Goal: Information Seeking & Learning: Find specific fact

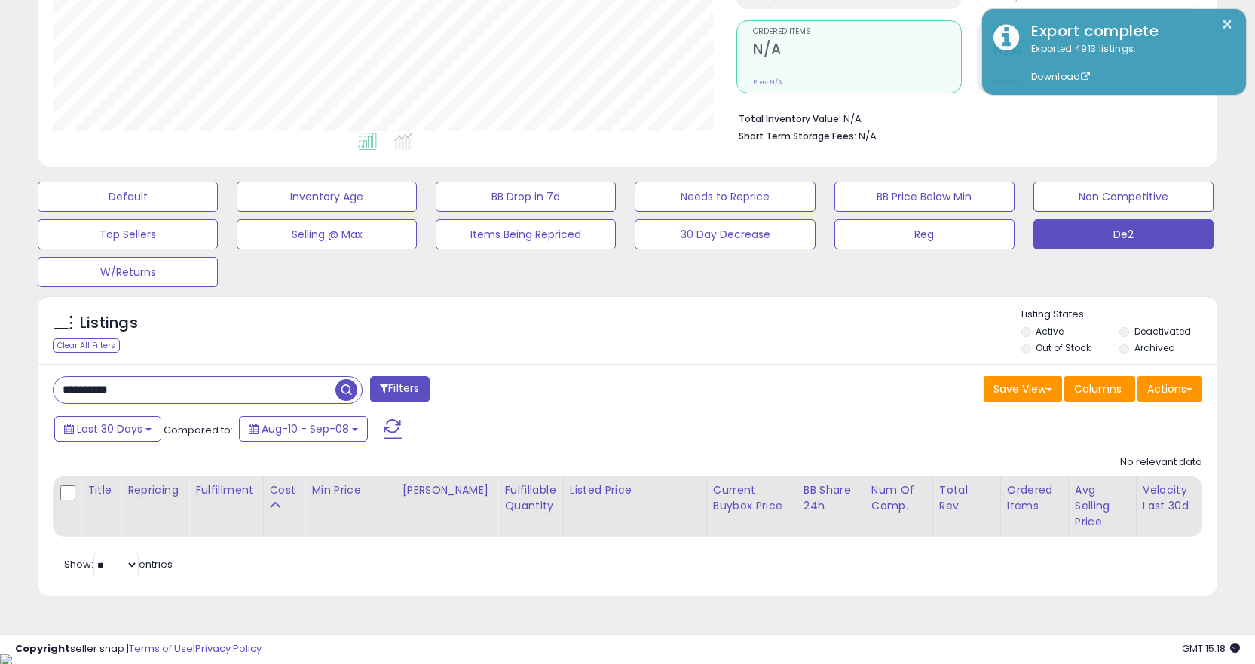
scroll to position [0, 519]
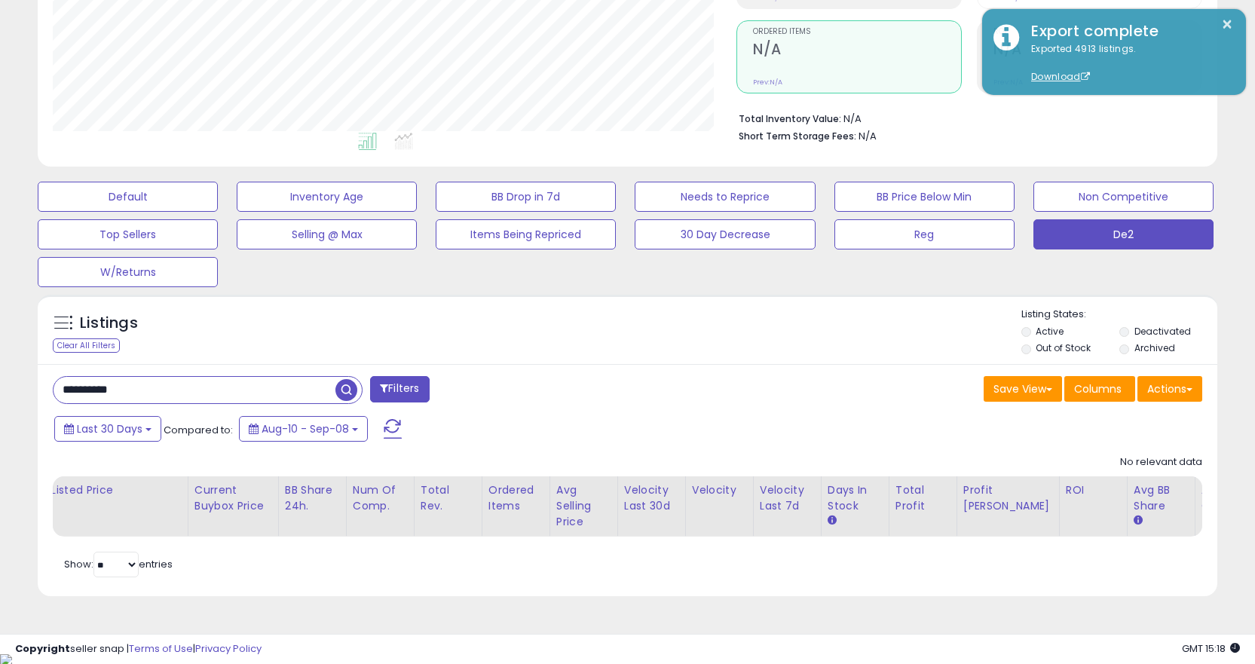
click at [303, 396] on input "**********" at bounding box center [195, 390] width 282 height 26
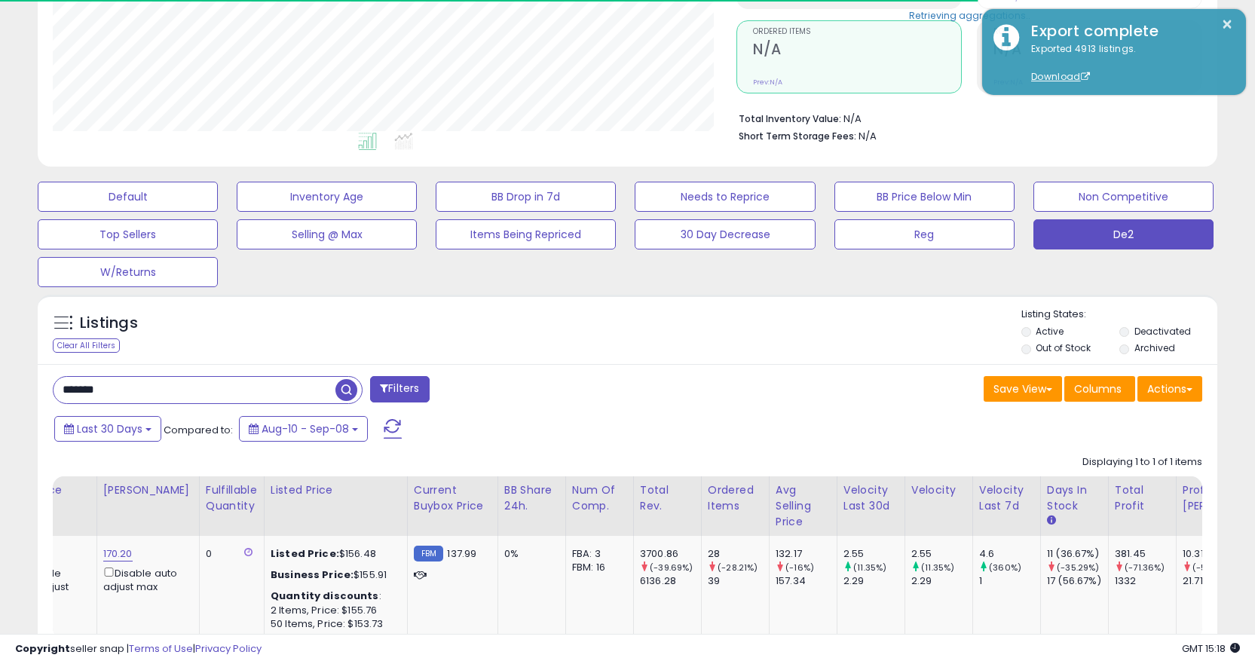
scroll to position [309, 684]
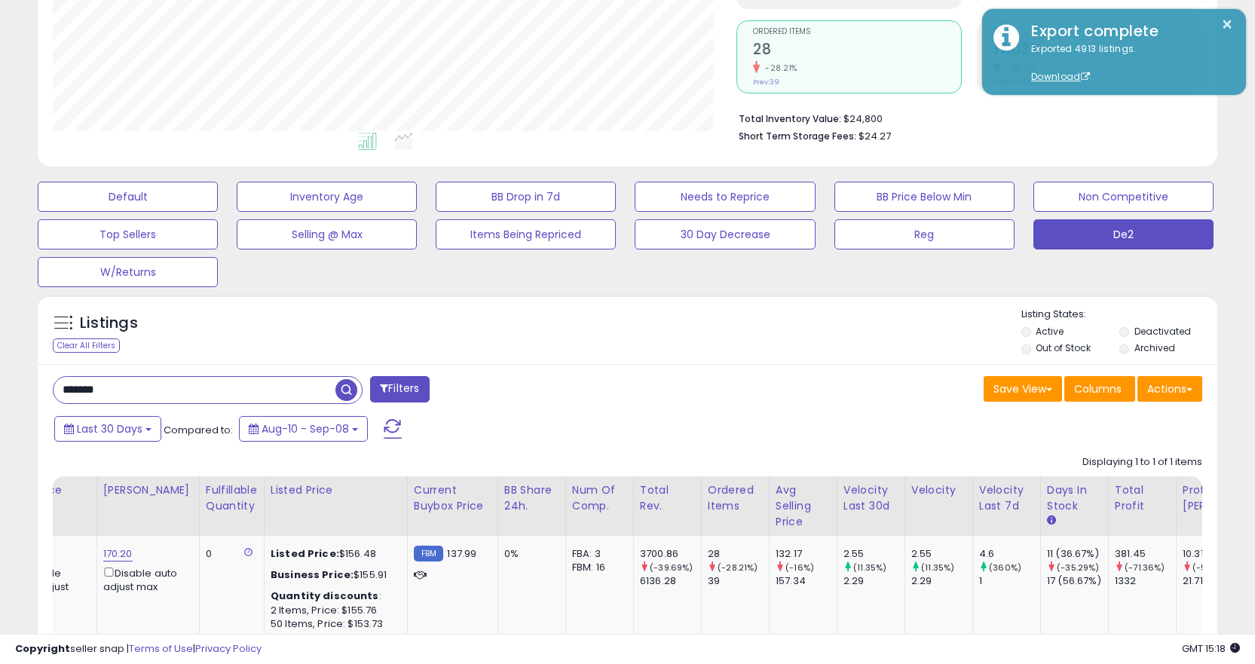
click at [197, 375] on div "******* Filters Save View Save As New View Columns Actions Import" at bounding box center [628, 531] width 1180 height 335
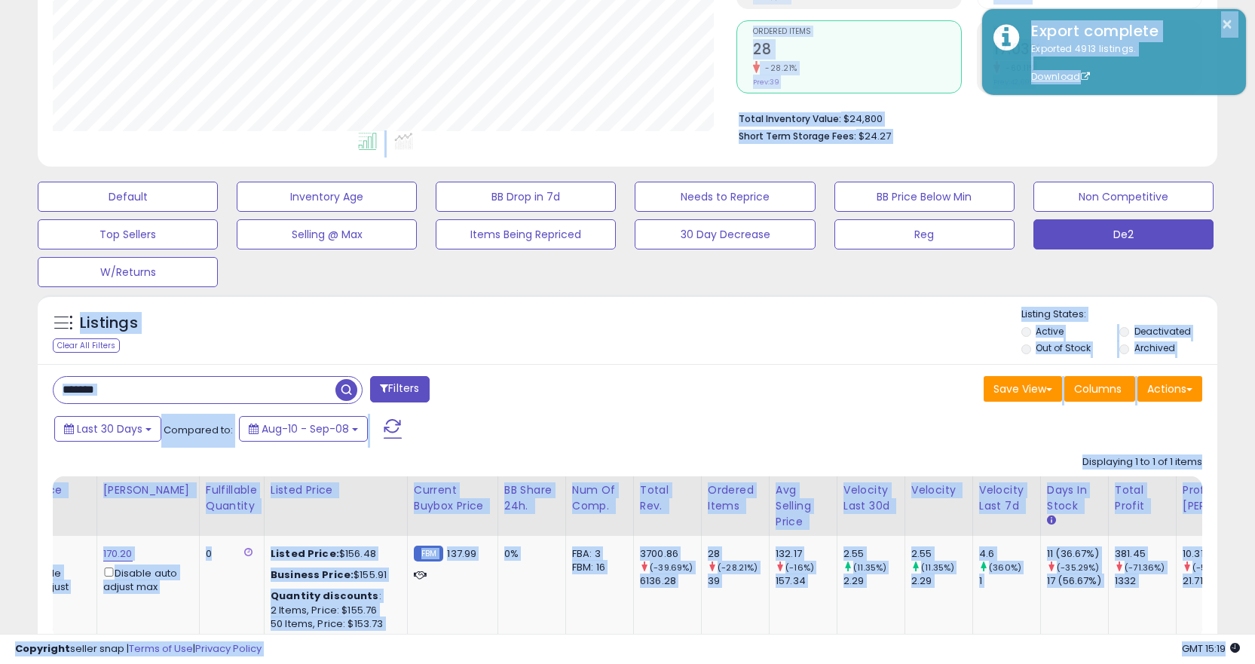
click at [191, 385] on input "*******" at bounding box center [195, 390] width 282 height 26
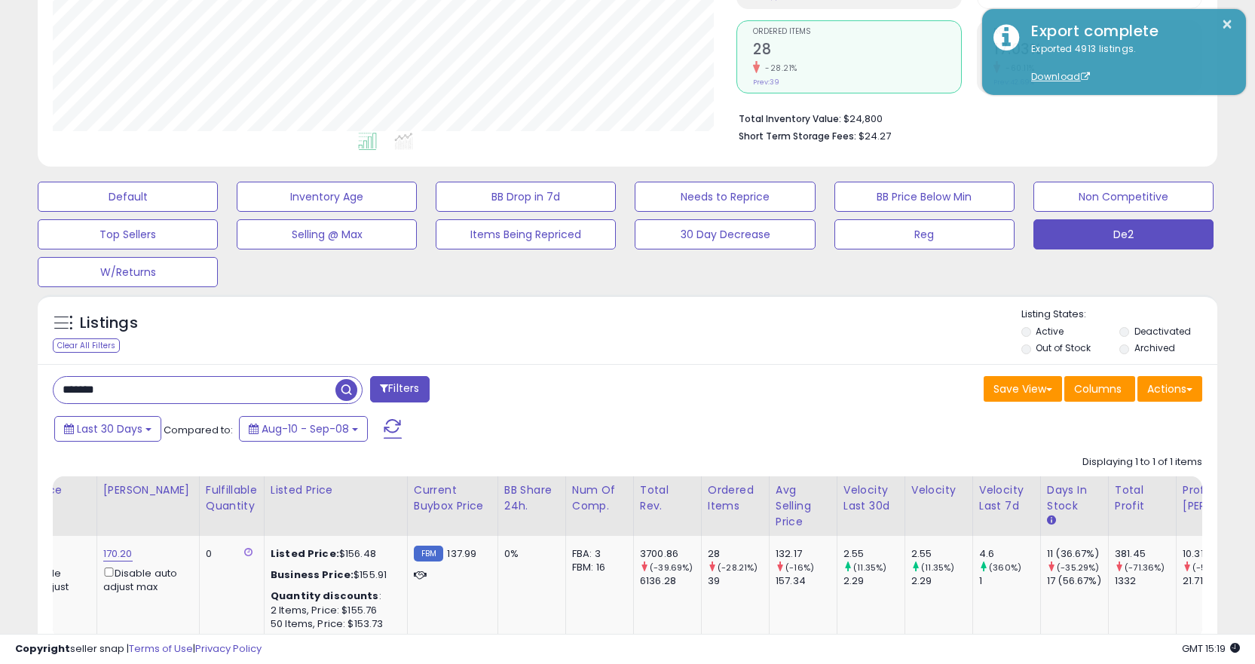
paste input "***"
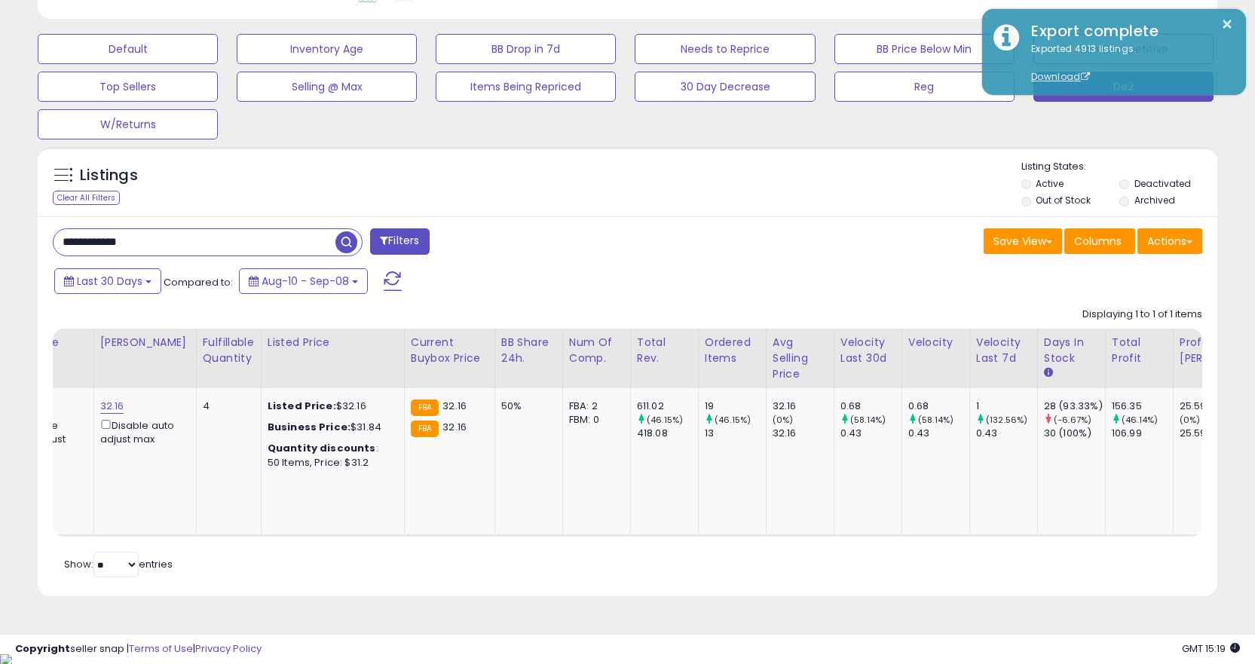
scroll to position [0, 0]
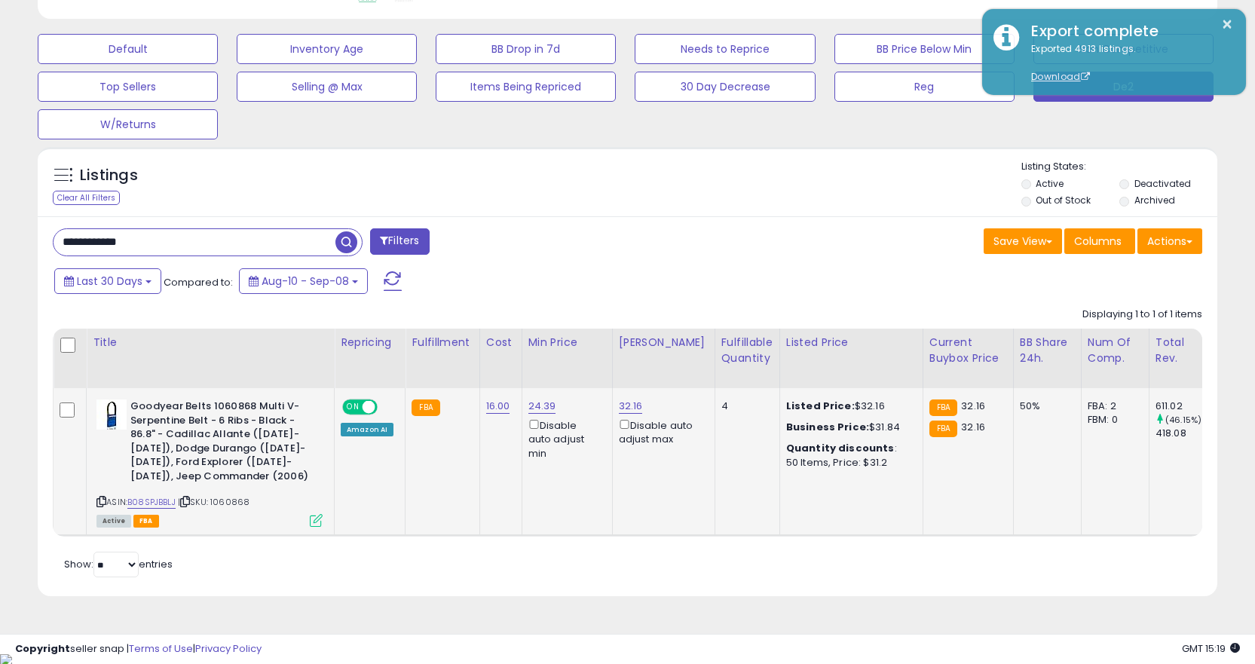
click at [188, 500] on icon at bounding box center [185, 501] width 10 height 8
click at [259, 247] on input "**********" at bounding box center [195, 242] width 282 height 26
paste input "text"
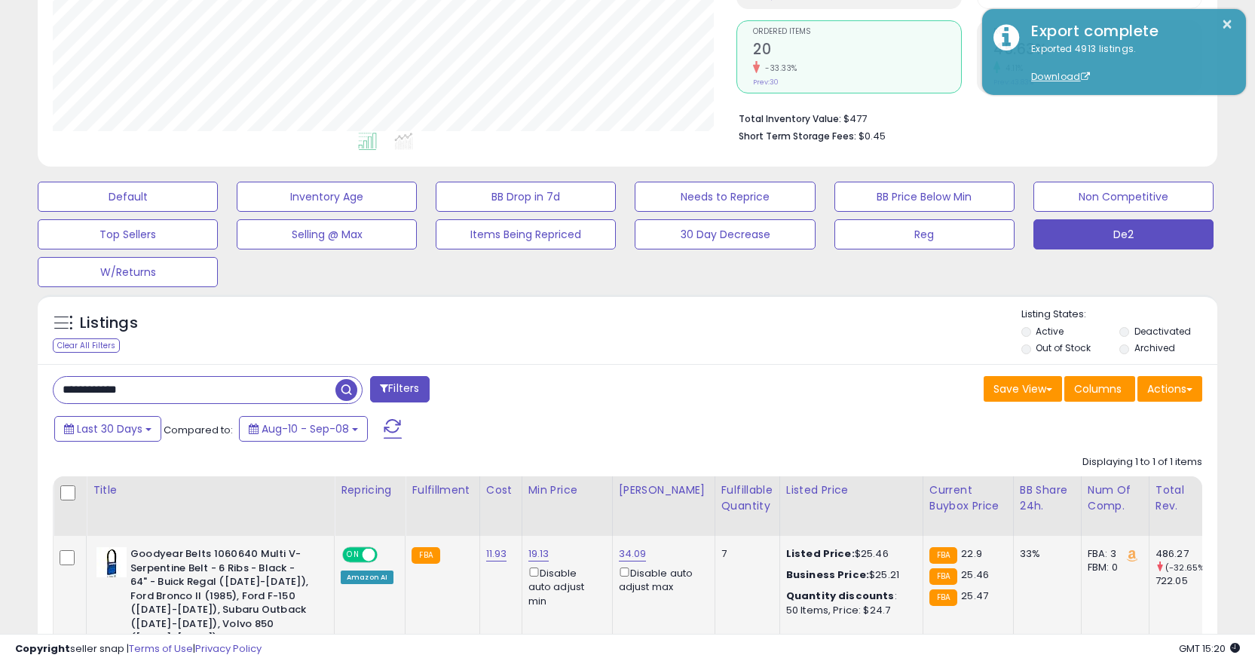
scroll to position [441, 0]
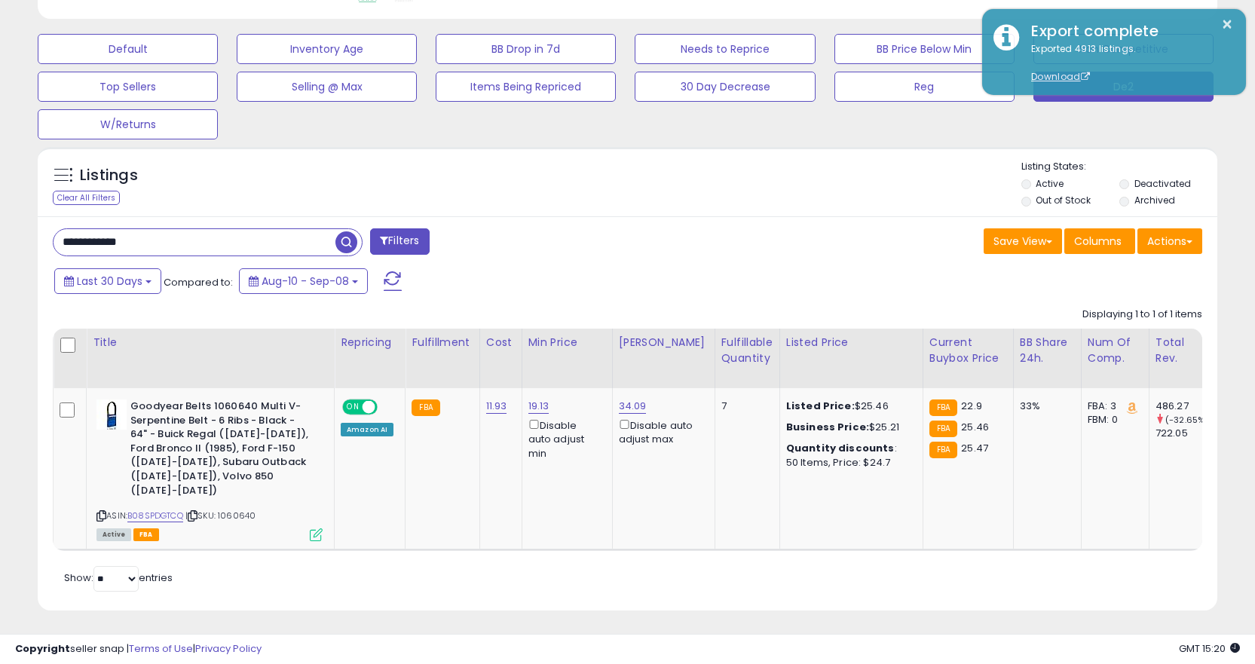
drag, startPoint x: 506, startPoint y: 552, endPoint x: 705, endPoint y: 541, distance: 199.3
click at [705, 542] on div "Retrieving listings data.. Displaying 1 to 1 of 1 items Title Repricing" at bounding box center [627, 447] width 1149 height 295
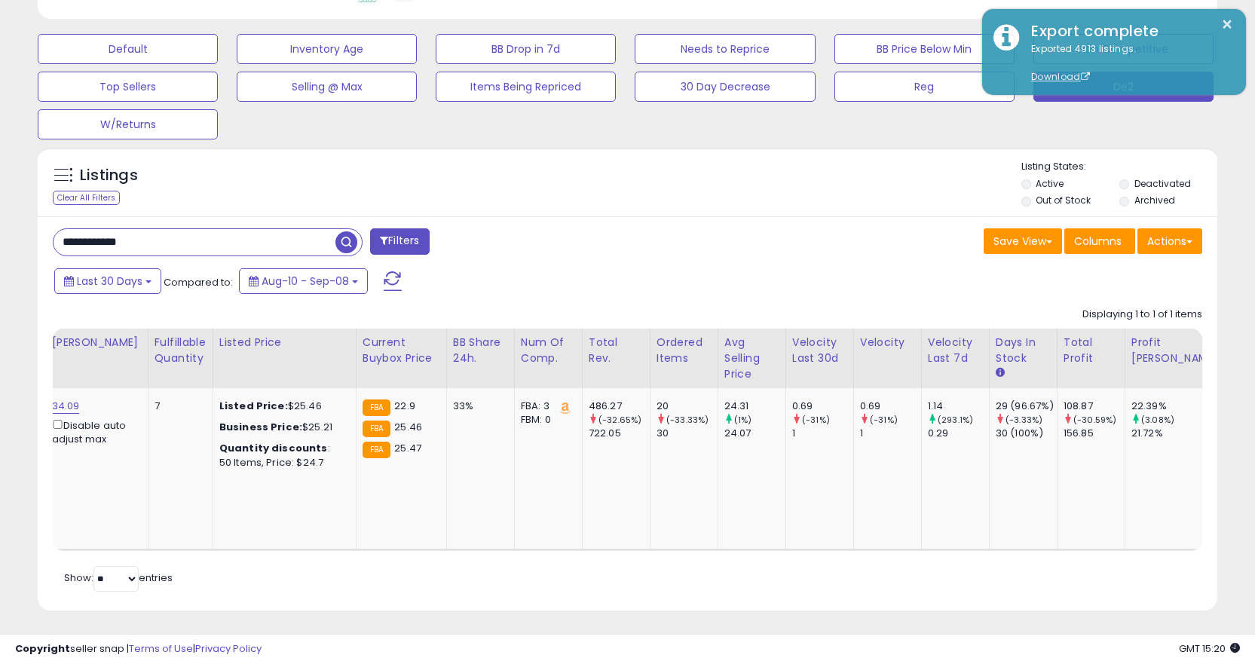
scroll to position [0, 568]
drag, startPoint x: 353, startPoint y: 534, endPoint x: 343, endPoint y: 536, distance: 10.7
click at [355, 534] on td "FBA 22.9 FBA 25.46 FBA 25.47" at bounding box center [400, 468] width 90 height 161
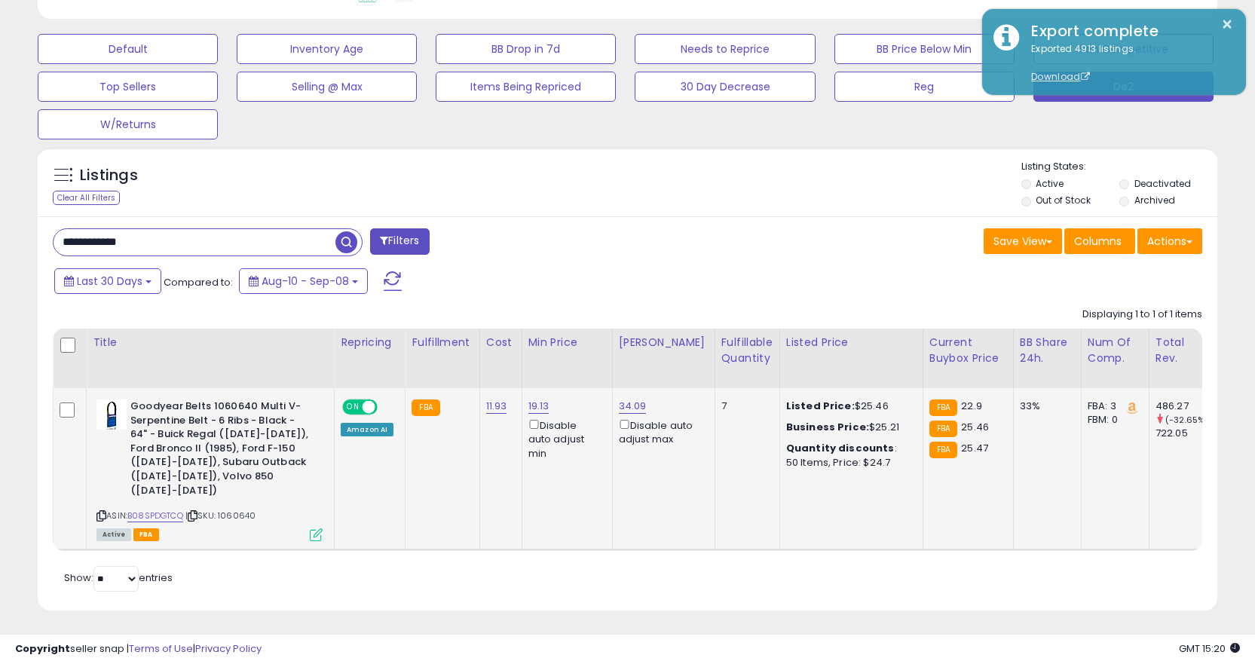
click at [204, 510] on span "| SKU: 1060640" at bounding box center [220, 516] width 70 height 12
click at [195, 512] on icon at bounding box center [193, 516] width 10 height 8
drag, startPoint x: 200, startPoint y: 259, endPoint x: 212, endPoint y: 240, distance: 22.0
click at [202, 258] on div "**********" at bounding box center [628, 413] width 1180 height 394
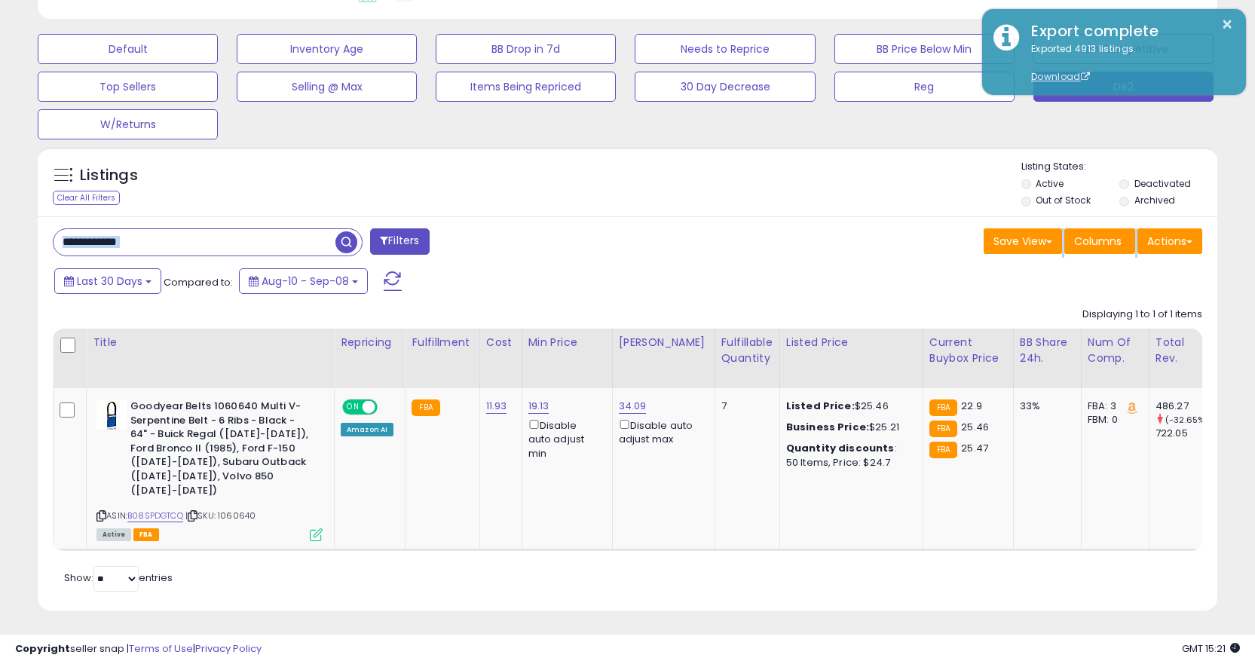
click at [212, 240] on input "**********" at bounding box center [195, 242] width 282 height 26
paste input "text"
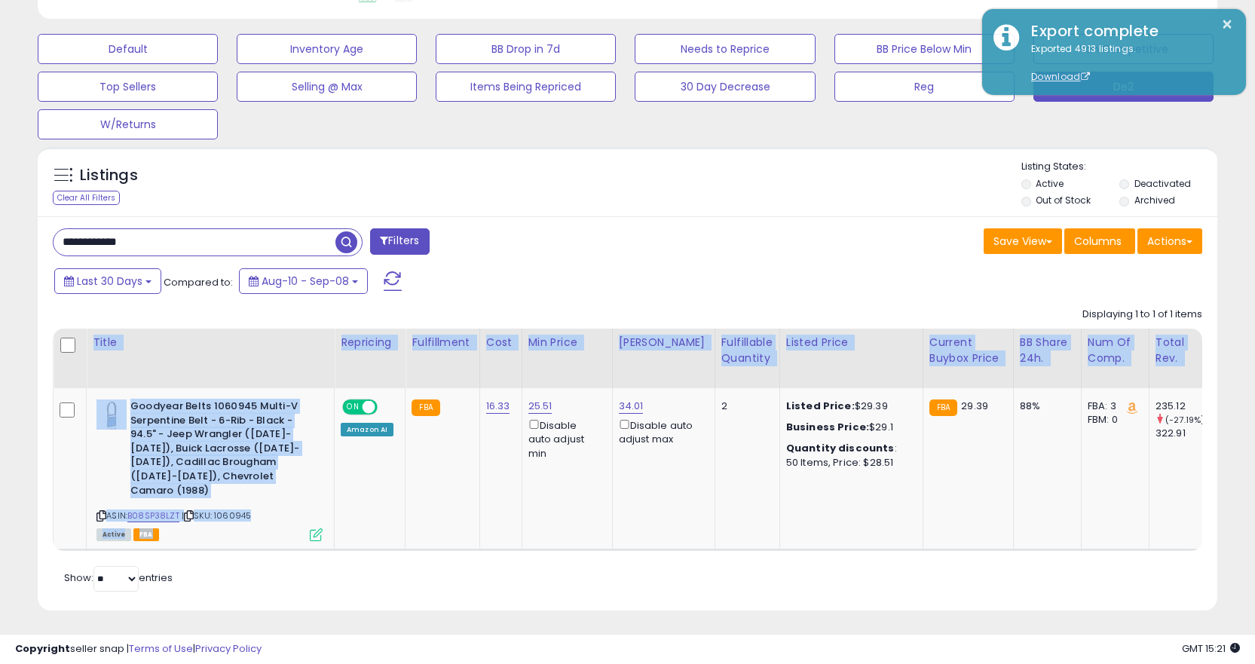
drag, startPoint x: 314, startPoint y: 528, endPoint x: 415, endPoint y: 545, distance: 102.5
click at [415, 545] on div "Title Repricing Fulfillment Cost ROI 2" at bounding box center [627, 440] width 1149 height 222
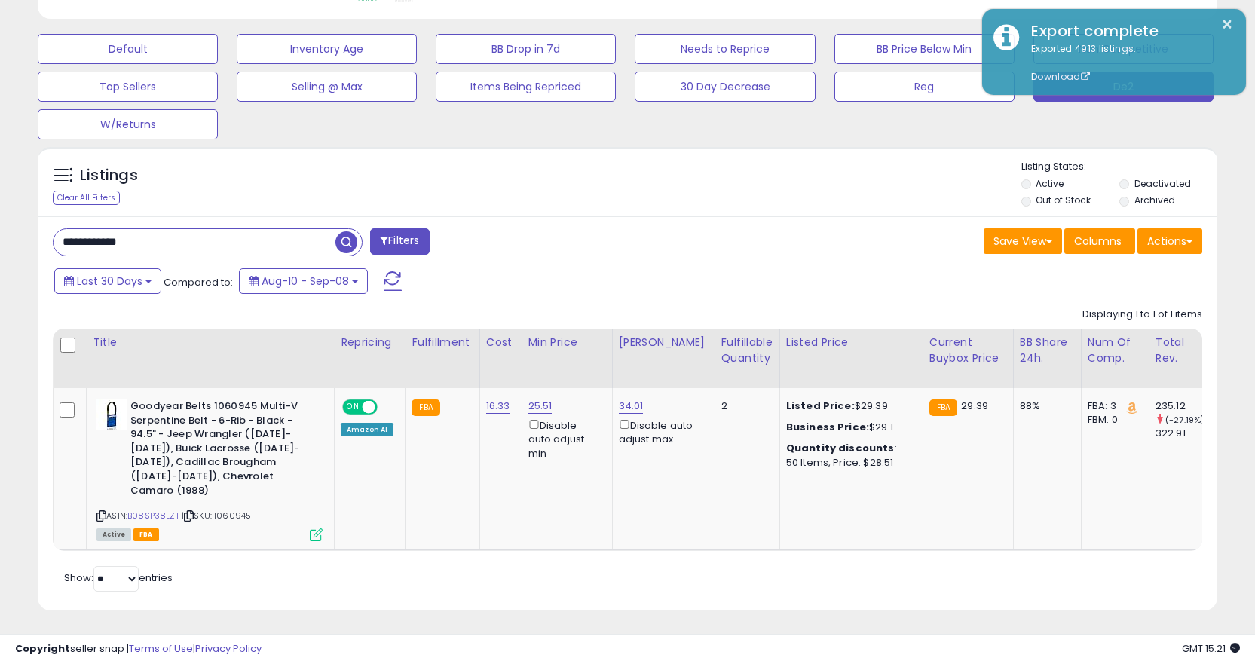
click at [274, 234] on input "**********" at bounding box center [195, 242] width 282 height 26
paste input "text"
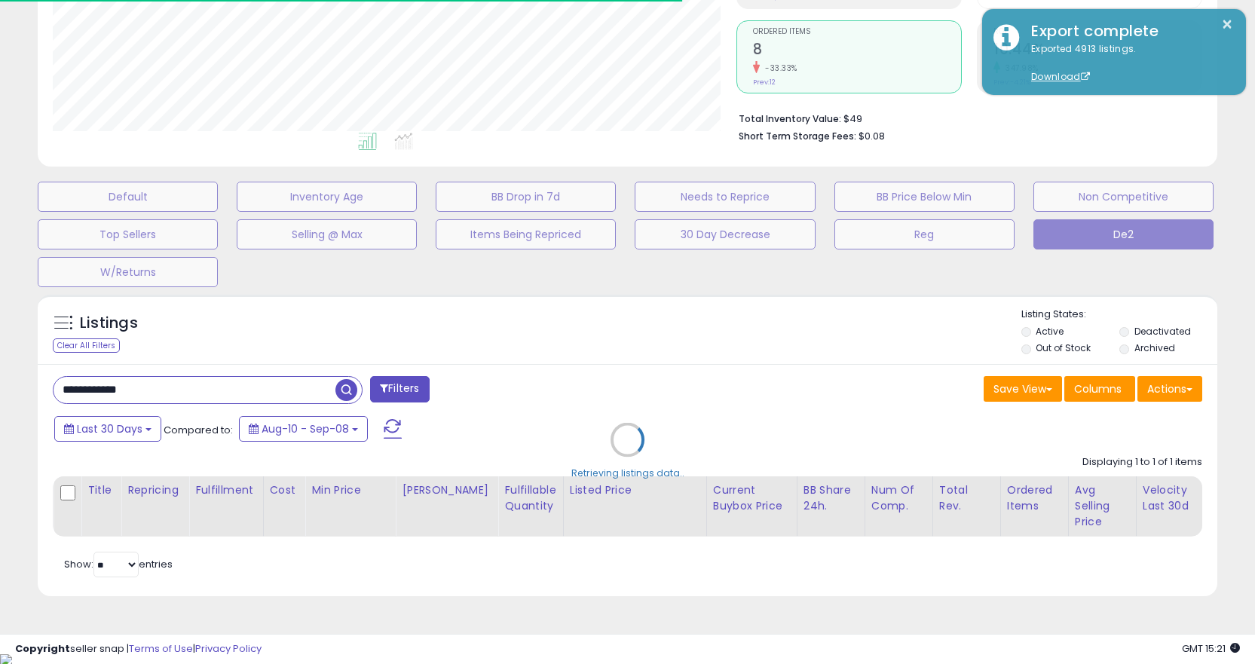
scroll to position [753408, 753033]
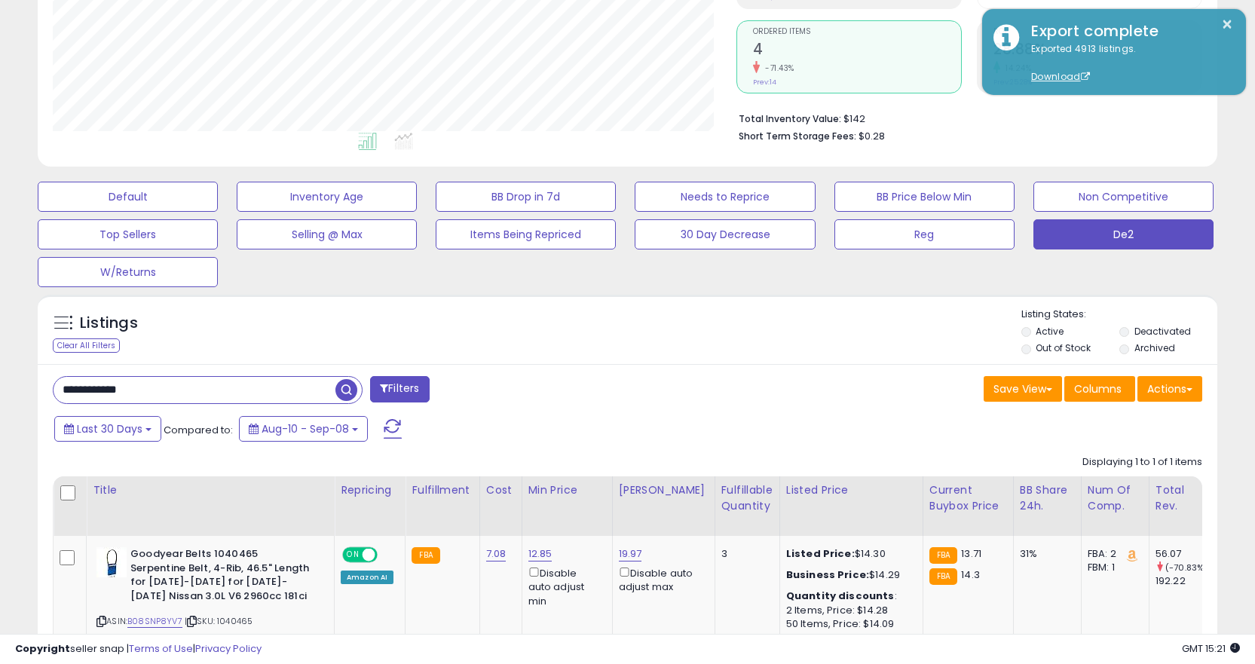
click at [259, 384] on input "**********" at bounding box center [195, 390] width 282 height 26
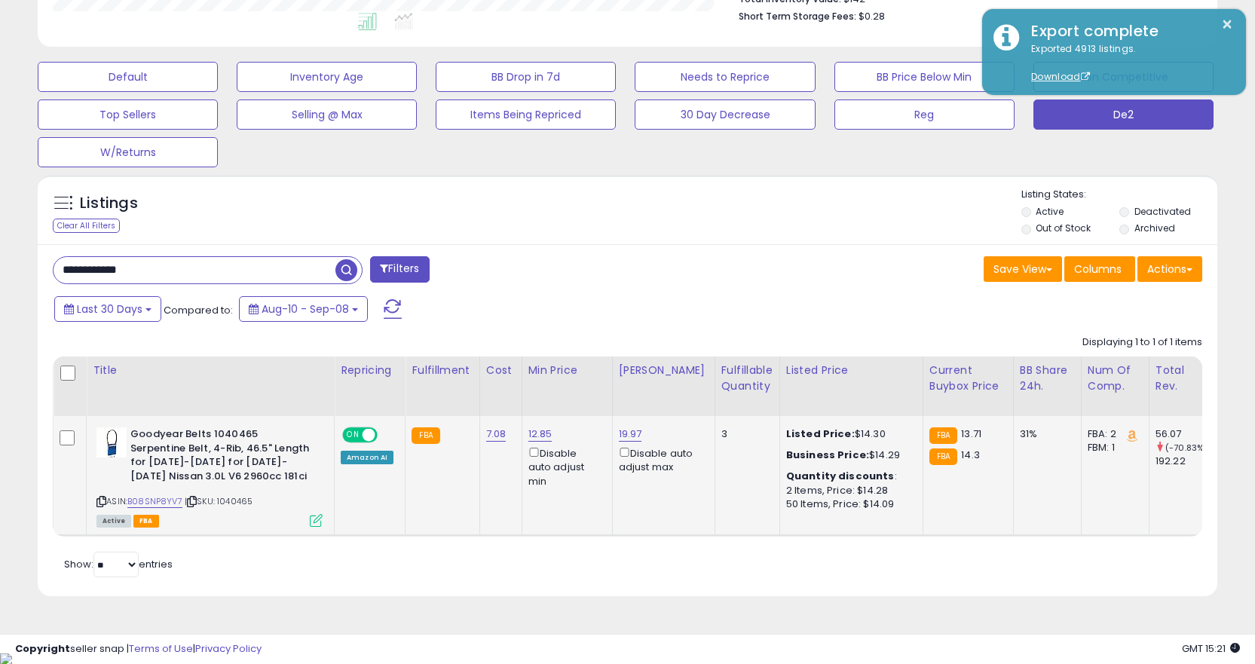
drag, startPoint x: 655, startPoint y: 536, endPoint x: 514, endPoint y: 518, distance: 142.1
click at [632, 537] on div "Title Repricing Fulfillment Cost ROI 3" at bounding box center [627, 447] width 1149 height 180
drag, startPoint x: 254, startPoint y: 506, endPoint x: 224, endPoint y: 510, distance: 30.4
click at [252, 506] on span "| SKU: 1040465" at bounding box center [219, 501] width 68 height 12
click at [199, 510] on div "ASIN: B08SNP8YV7 | SKU: 1040465 Active FBA" at bounding box center [209, 476] width 226 height 98
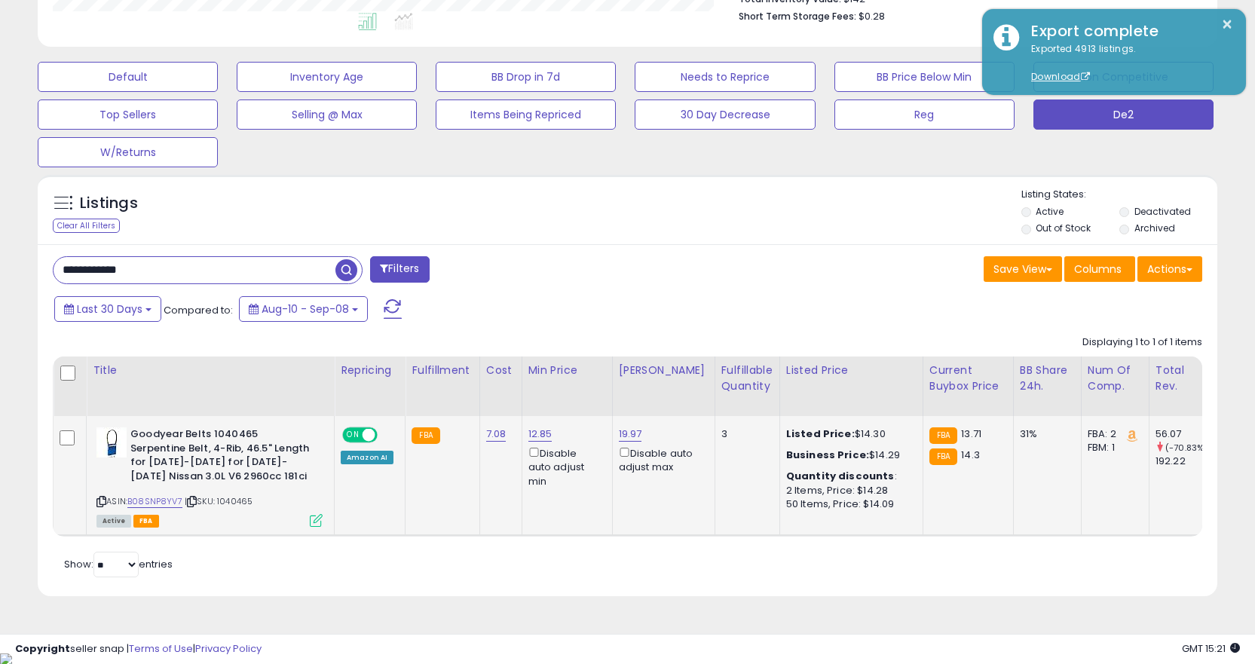
click at [194, 503] on icon at bounding box center [192, 501] width 10 height 8
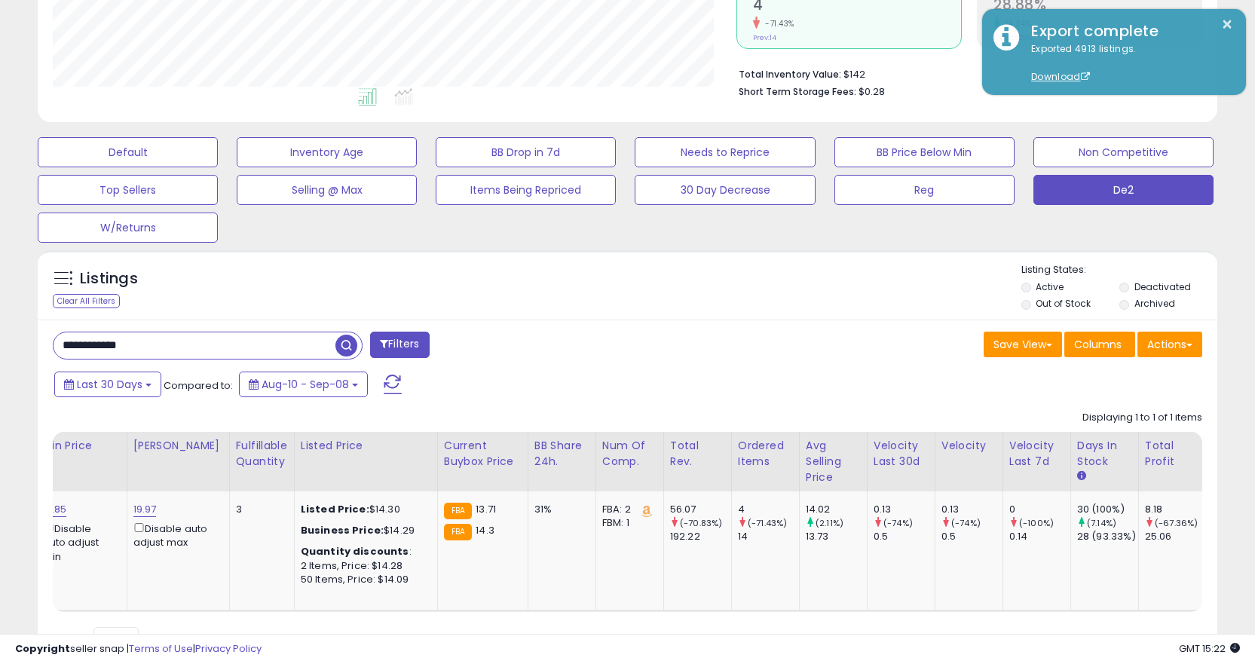
scroll to position [413, 0]
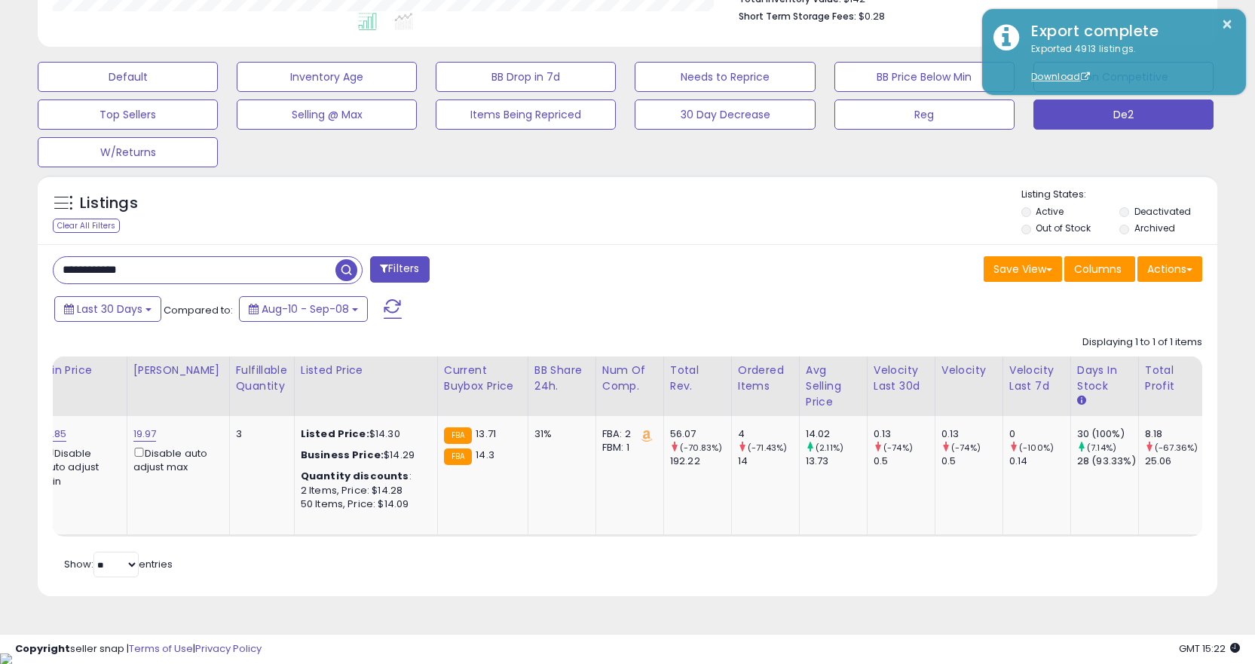
click at [270, 554] on div "Retrieving listings data.. Displaying 1 to 1 of 1 items Title Repricing" at bounding box center [627, 454] width 1149 height 253
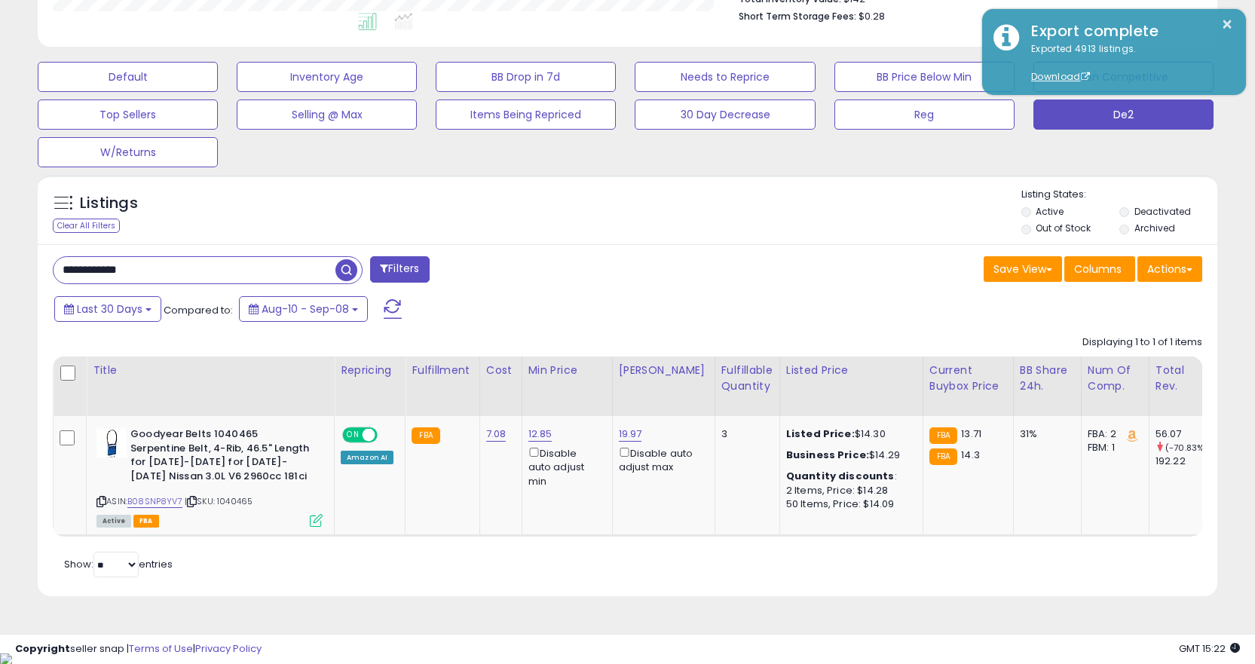
click at [213, 272] on input "**********" at bounding box center [195, 270] width 282 height 26
paste input "text"
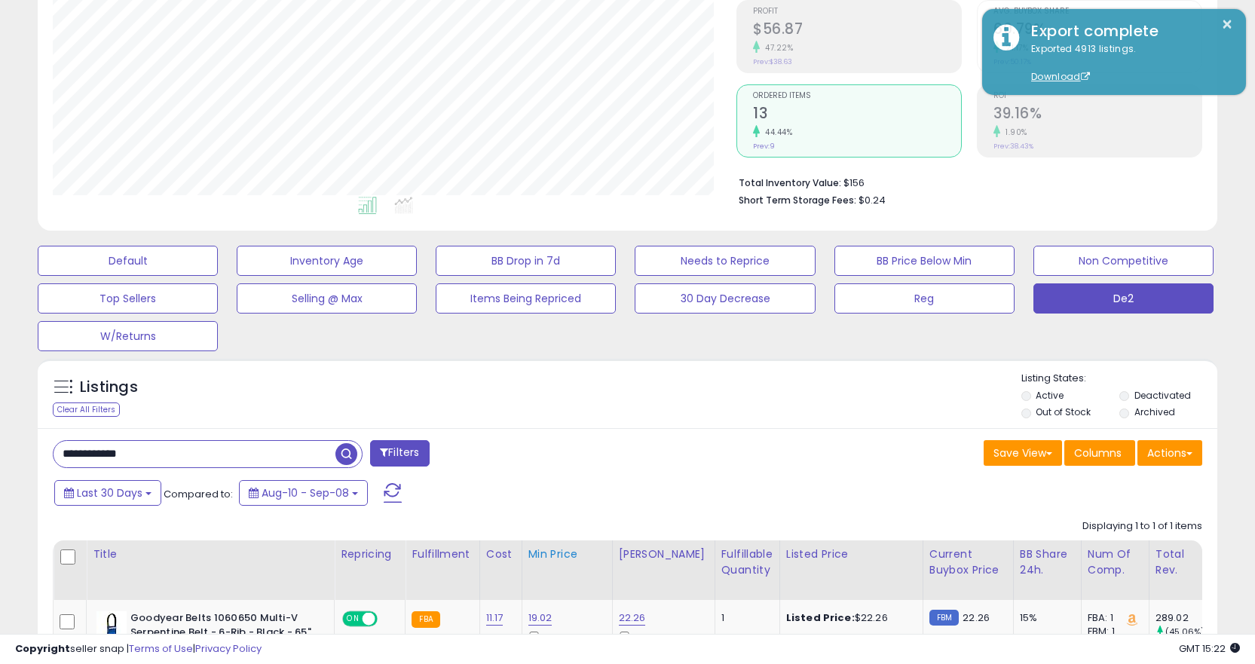
scroll to position [455, 0]
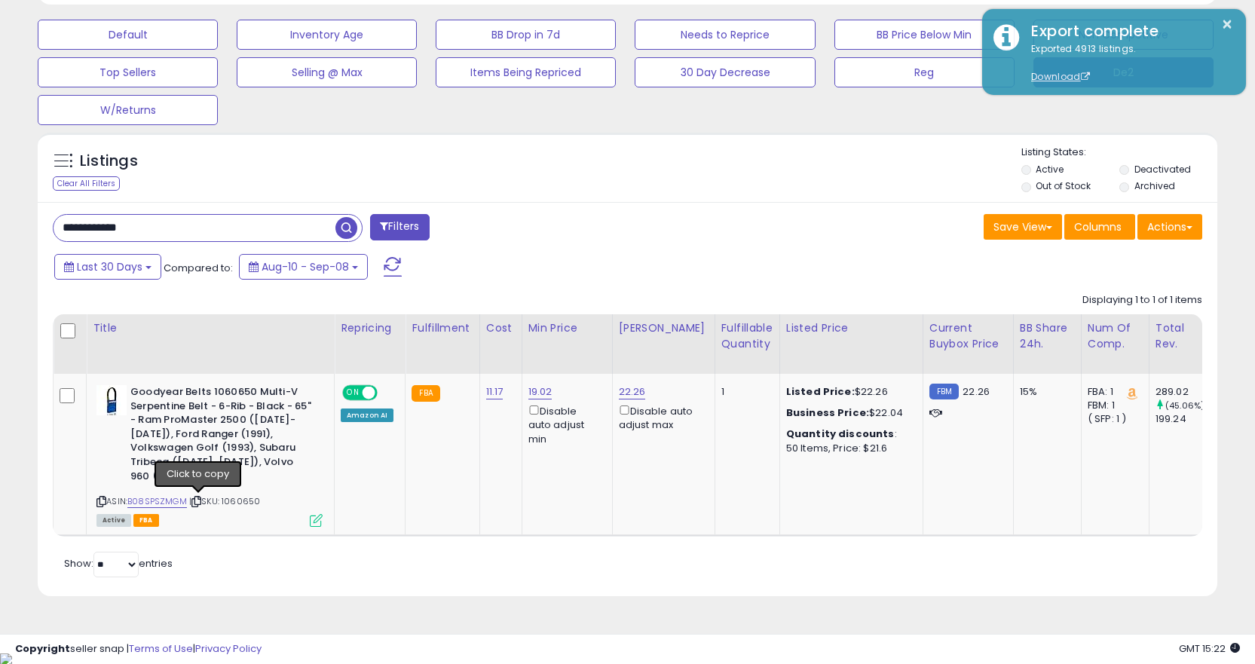
drag, startPoint x: 199, startPoint y: 503, endPoint x: 188, endPoint y: 0, distance: 502.8
click at [201, 498] on icon at bounding box center [196, 501] width 10 height 8
click at [206, 502] on span "| SKU: 1060650" at bounding box center [224, 501] width 71 height 12
drag, startPoint x: 197, startPoint y: 500, endPoint x: 204, endPoint y: 1, distance: 499.8
click at [197, 499] on icon at bounding box center [196, 501] width 10 height 8
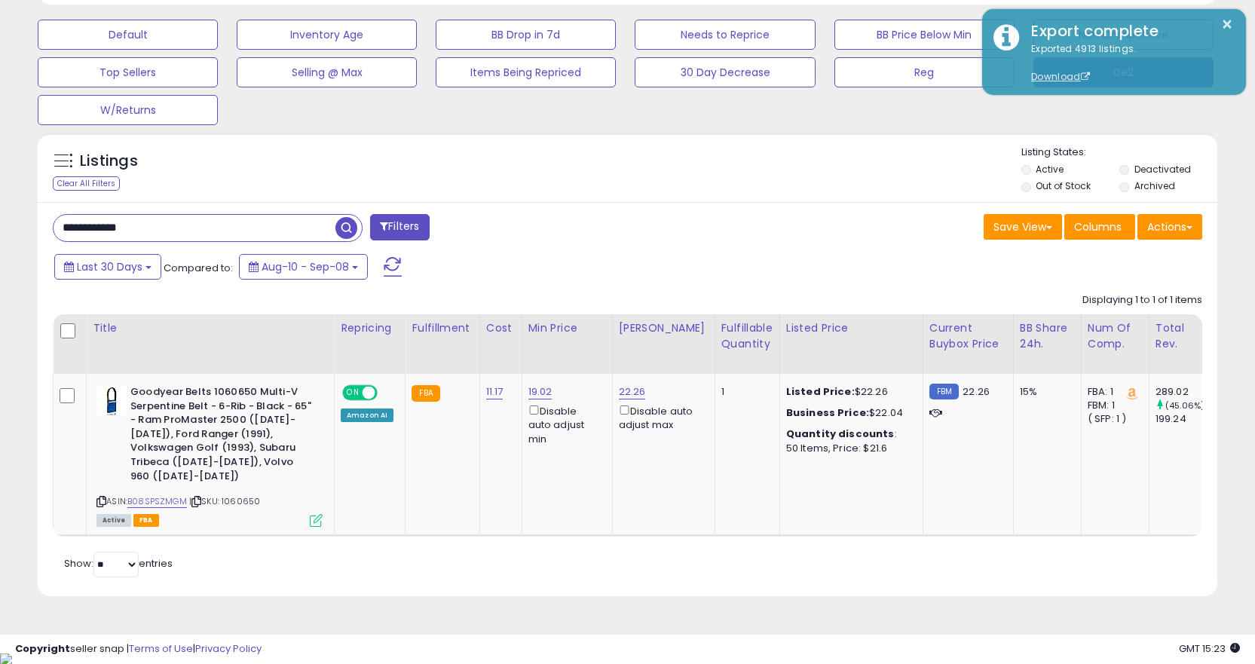
drag, startPoint x: 687, startPoint y: 549, endPoint x: 746, endPoint y: 552, distance: 58.8
click at [745, 553] on div "Retrieving listings data.. Displaying 1 to 1 of 1 items Title Repricing" at bounding box center [627, 433] width 1149 height 295
drag, startPoint x: 747, startPoint y: 550, endPoint x: 785, endPoint y: 543, distance: 38.3
click at [779, 543] on div "Retrieving listings data.. Displaying 1 to 1 of 1 items Title Repricing" at bounding box center [627, 433] width 1149 height 295
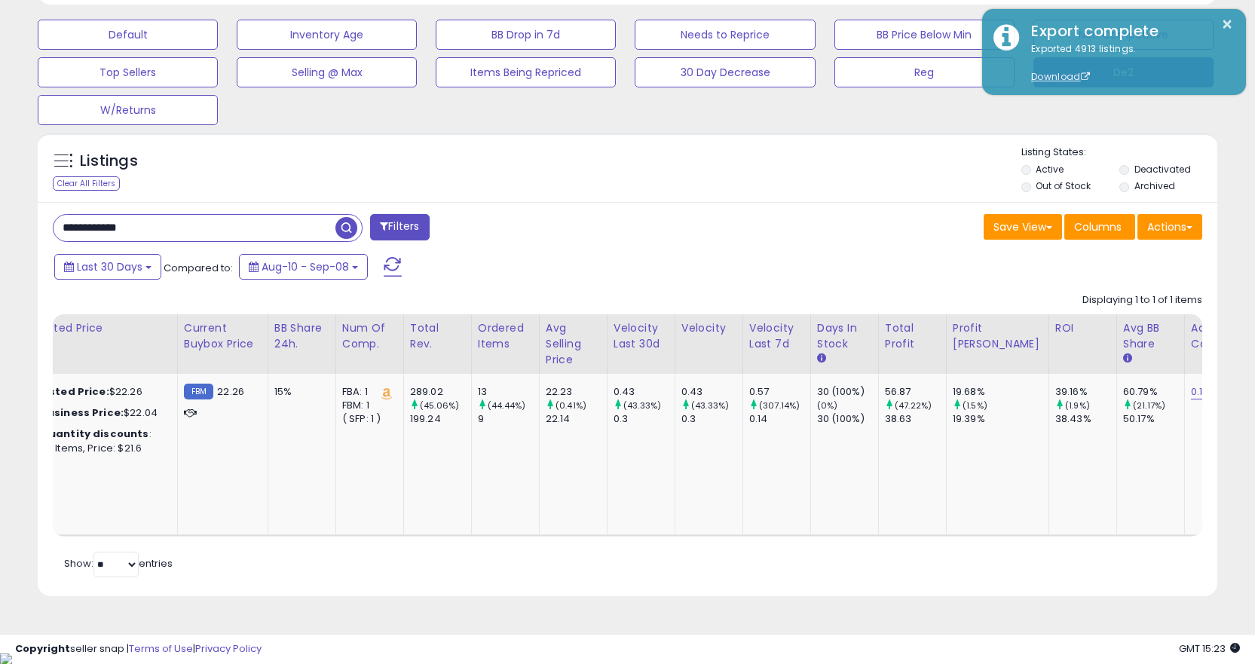
drag, startPoint x: 430, startPoint y: 552, endPoint x: 427, endPoint y: 540, distance: 12.6
click at [429, 545] on div "Retrieving listings data.. Displaying 1 to 1 of 1 items Title Repricing" at bounding box center [627, 433] width 1149 height 295
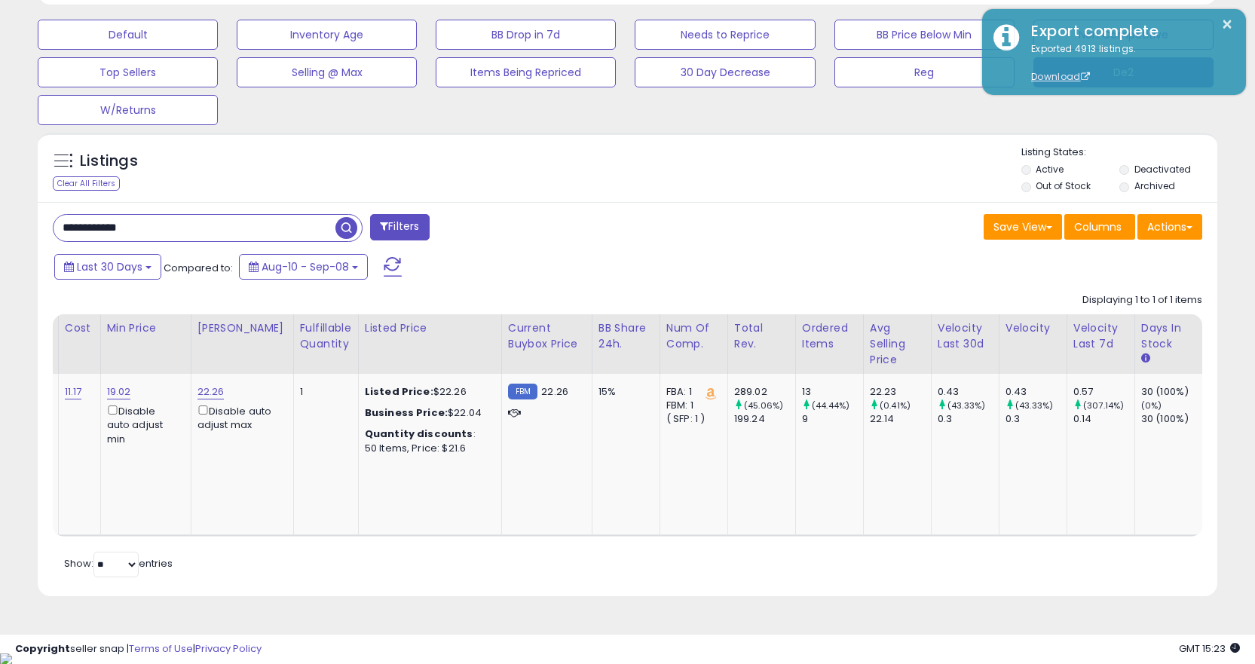
scroll to position [0, 460]
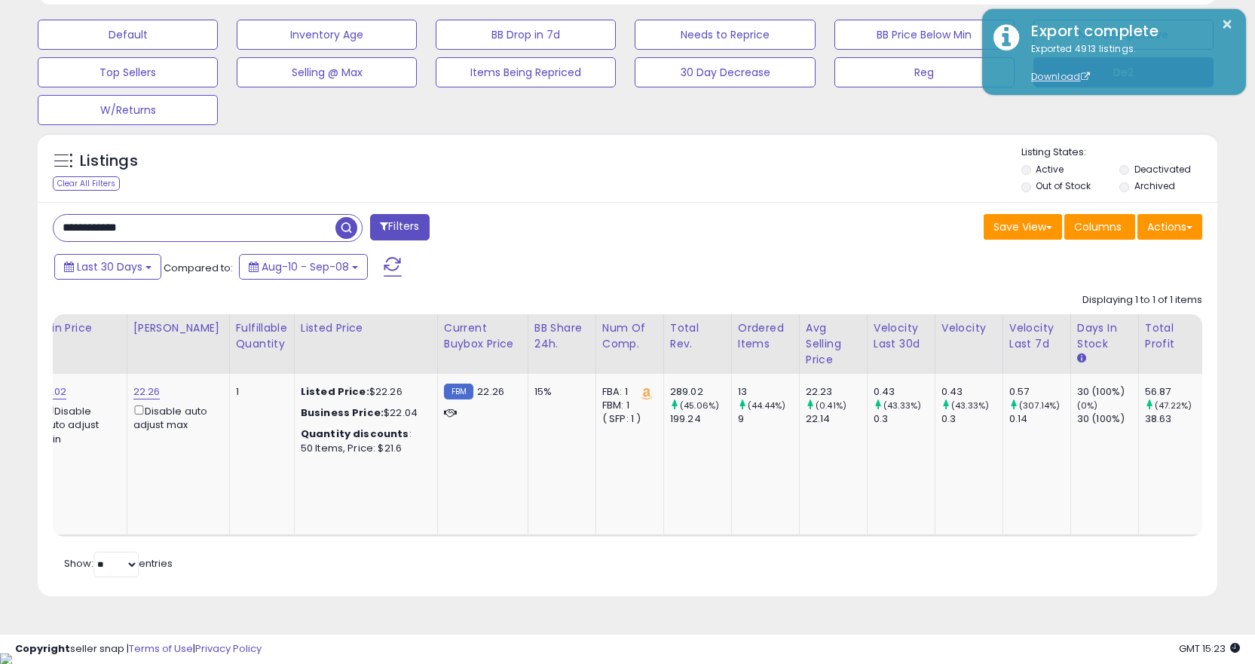
click at [271, 549] on div "Retrieving listings data.. Displaying 1 to 1 of 1 items Title Repricing" at bounding box center [627, 433] width 1149 height 295
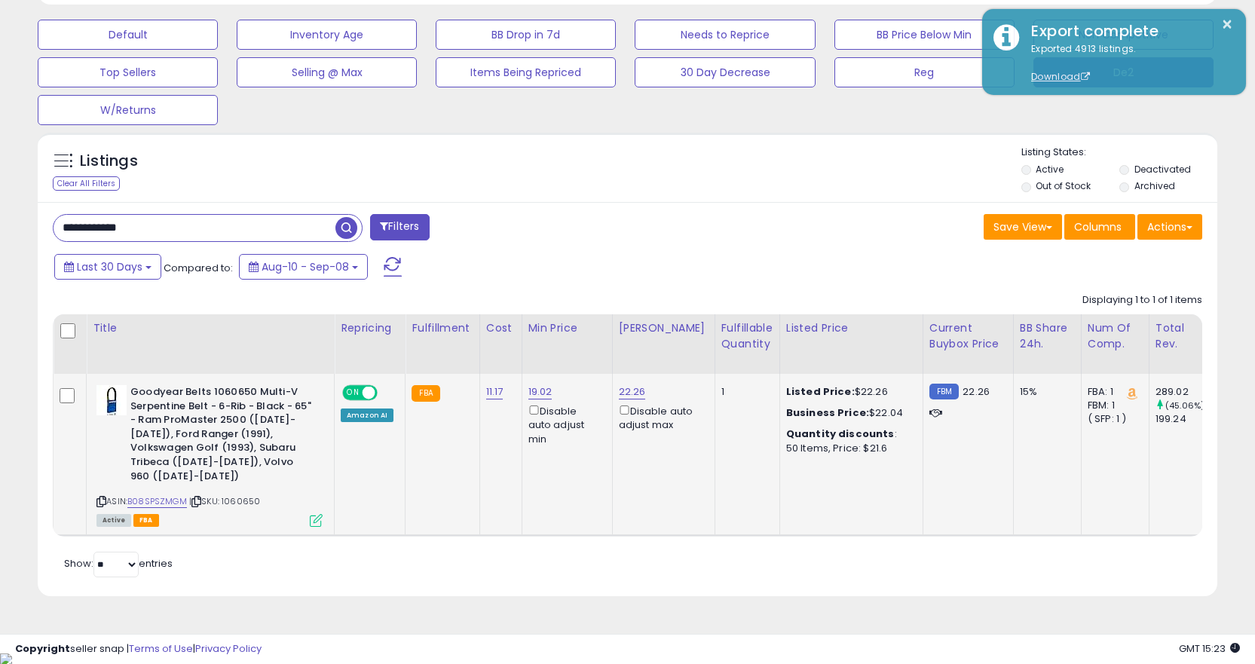
click at [207, 504] on span "| SKU: 1060650" at bounding box center [224, 501] width 71 height 12
click at [201, 503] on icon at bounding box center [196, 501] width 10 height 8
click at [255, 222] on input "**********" at bounding box center [195, 228] width 282 height 26
paste input "text"
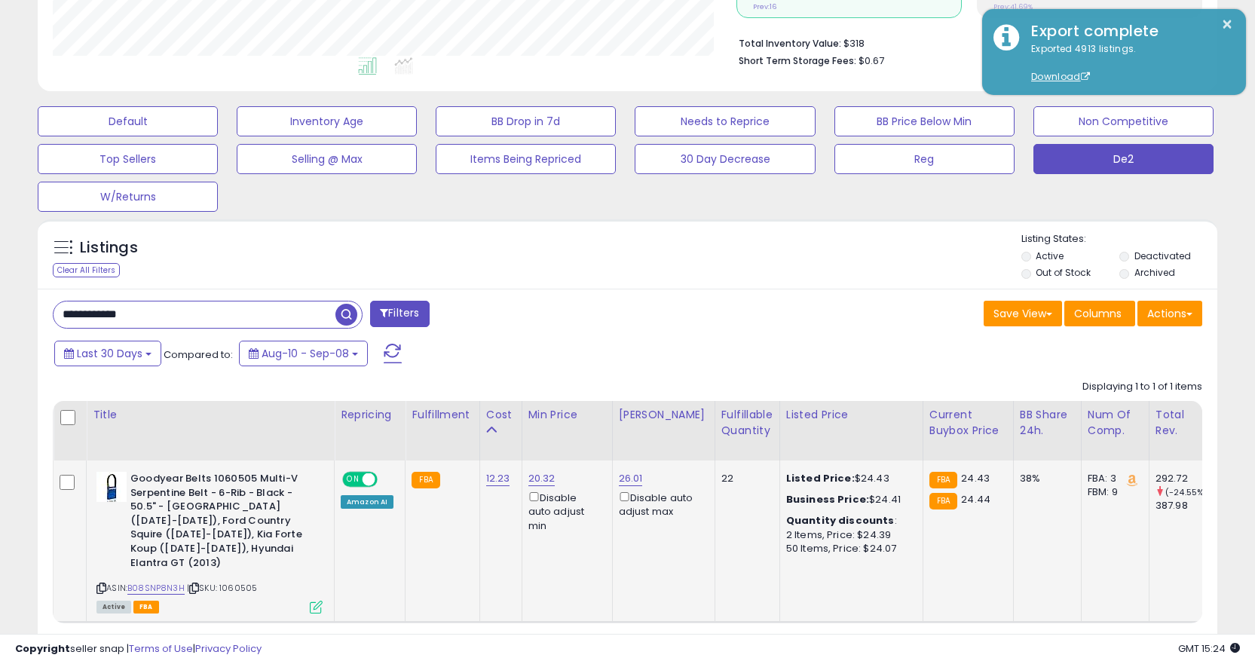
scroll to position [441, 0]
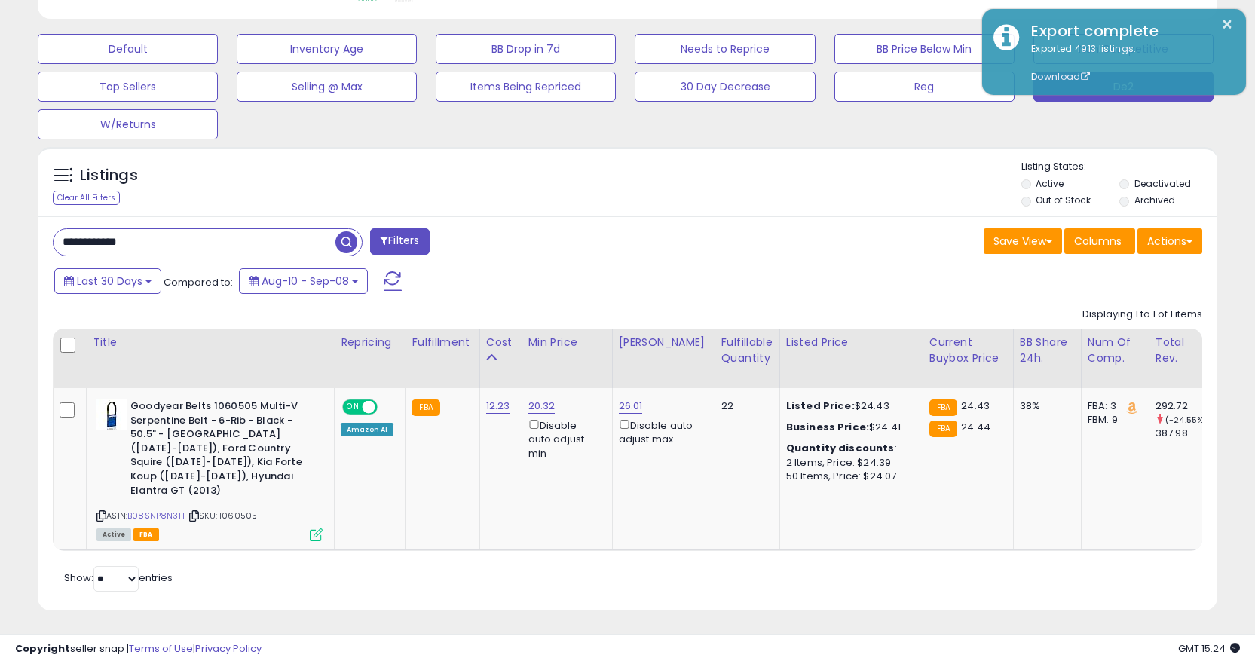
drag, startPoint x: 683, startPoint y: 552, endPoint x: 988, endPoint y: 559, distance: 305.3
click at [1013, 562] on div "Retrieving listings data.. Displaying 1 to 1 of 1 items Title Repricing" at bounding box center [627, 447] width 1149 height 295
click at [254, 491] on div "ASIN: B08SNP8N3H | SKU: 1060505 Active FBA" at bounding box center [209, 469] width 226 height 140
click at [191, 512] on icon at bounding box center [194, 516] width 10 height 8
click at [366, 549] on div "Retrieving listings data.. Displaying 1 to 1 of 1 items Title Repricing" at bounding box center [627, 447] width 1149 height 295
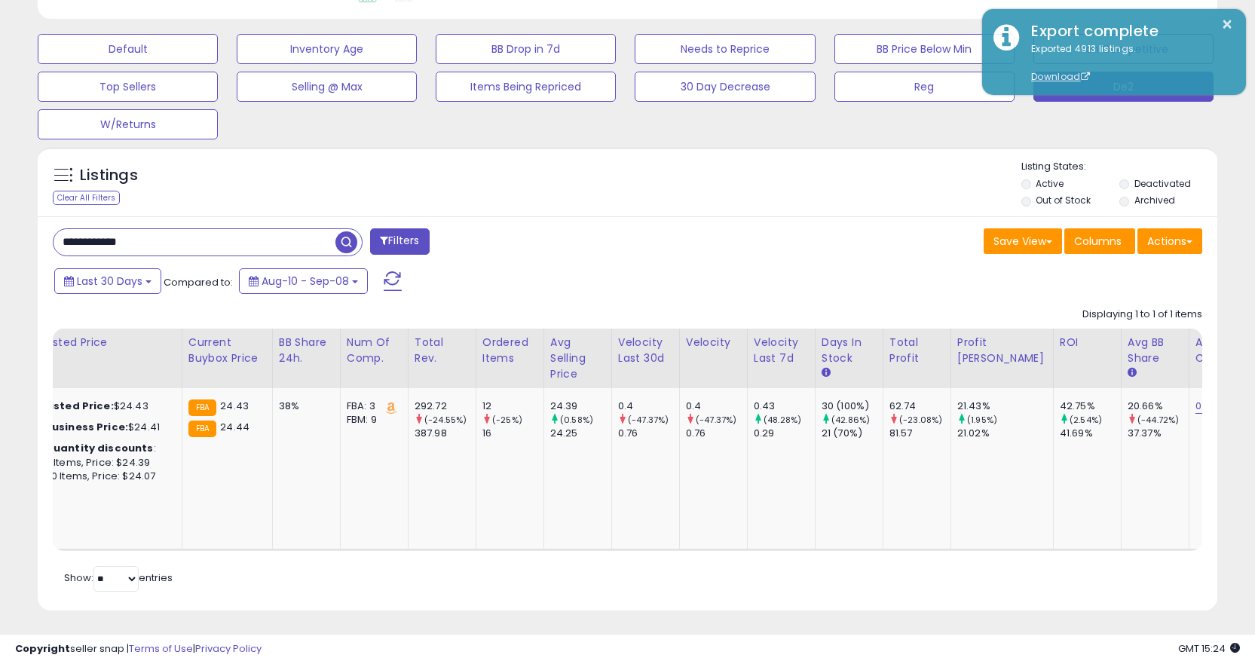
scroll to position [0, 731]
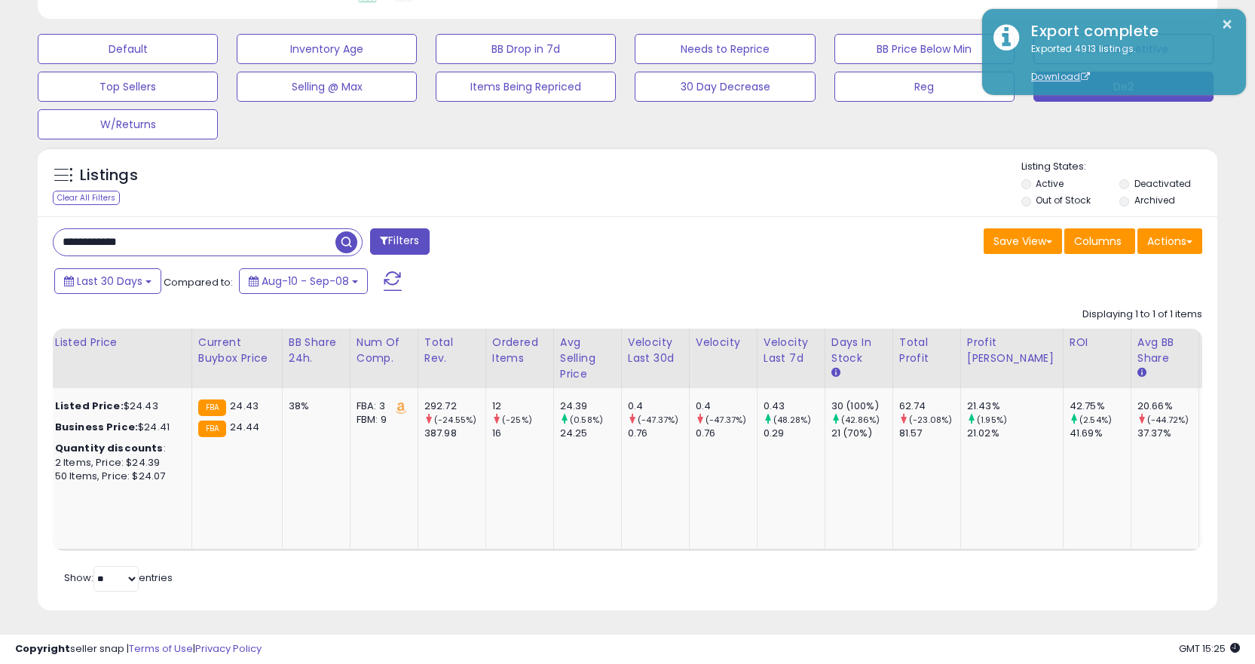
click at [333, 226] on div "**********" at bounding box center [628, 413] width 1180 height 394
click at [309, 237] on input "**********" at bounding box center [195, 242] width 282 height 26
paste input "text"
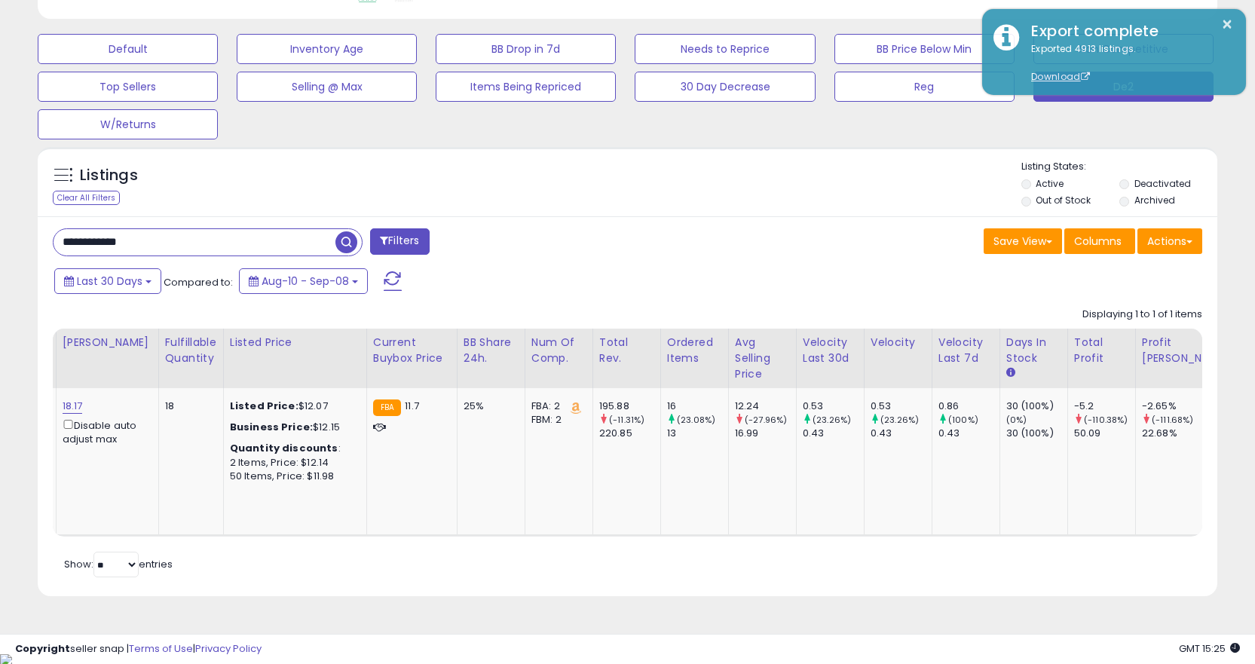
scroll to position [0, 745]
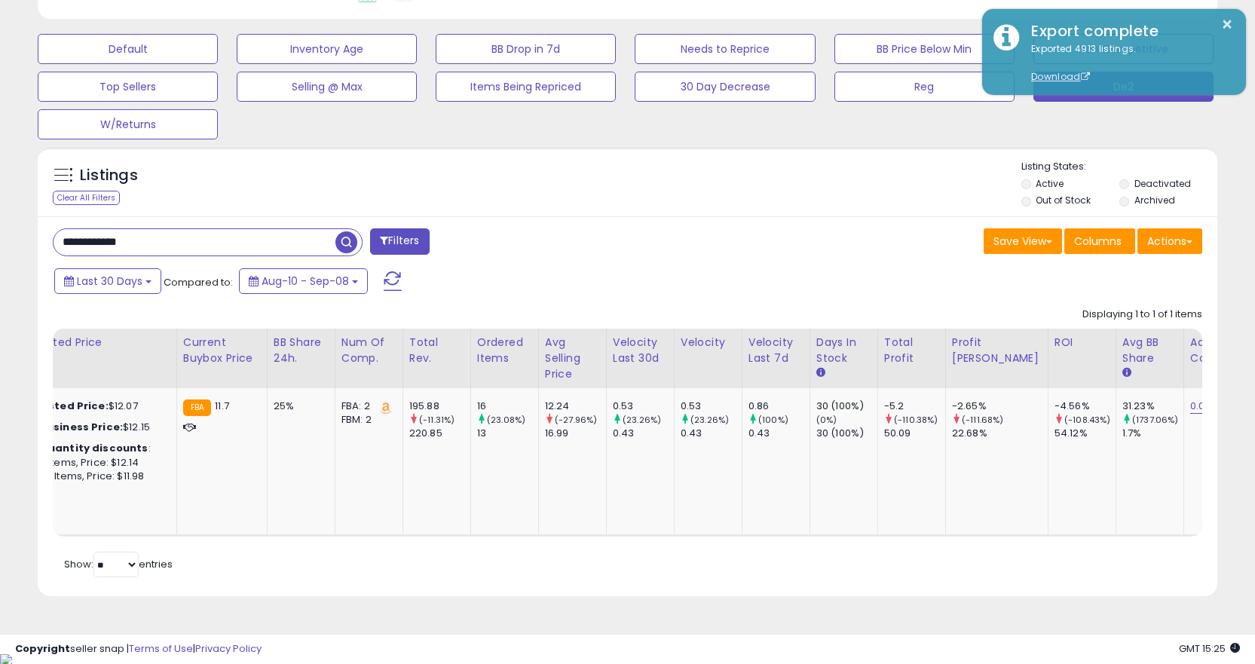
click at [378, 537] on div "Title Repricing Fulfillment Cost ROI :" at bounding box center [627, 433] width 1149 height 208
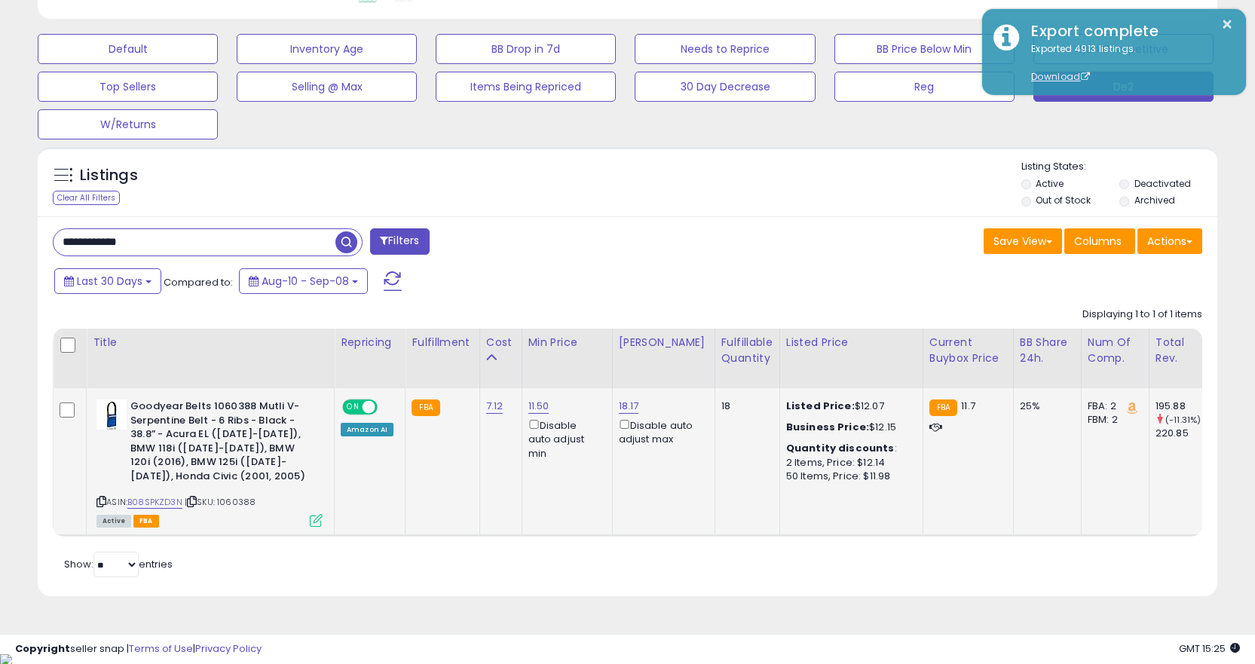
click at [191, 505] on icon at bounding box center [192, 501] width 10 height 8
click at [320, 242] on input "**********" at bounding box center [195, 242] width 282 height 26
paste input "text"
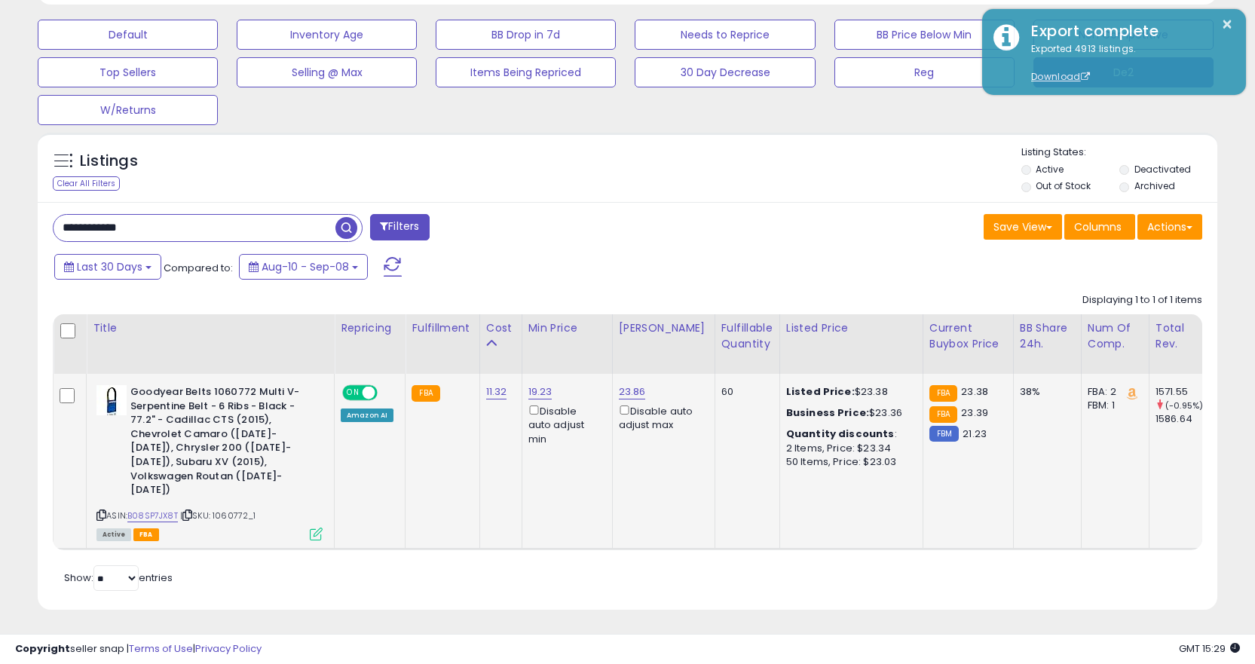
click at [192, 511] on icon at bounding box center [187, 515] width 10 height 8
click at [289, 232] on input "**********" at bounding box center [195, 228] width 282 height 26
paste input "text"
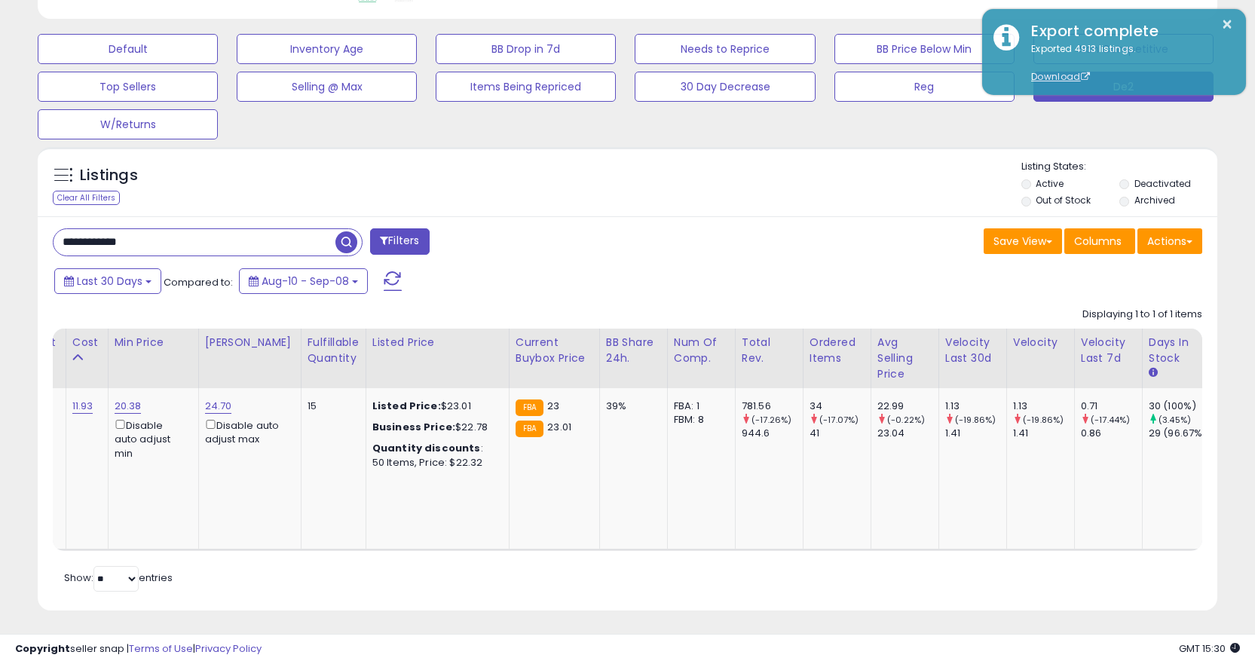
scroll to position [0, 429]
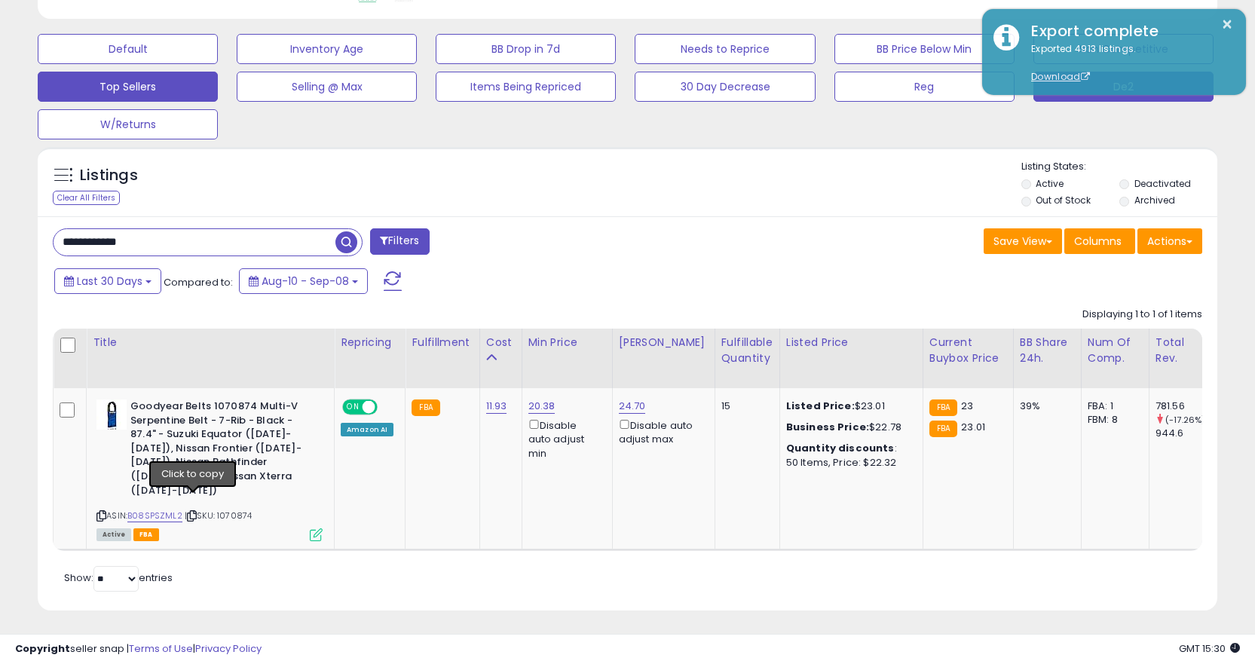
drag, startPoint x: 190, startPoint y: 502, endPoint x: 176, endPoint y: 72, distance: 429.8
click at [197, 488] on div "ASIN: B08SPSZML2 | SKU: 1070874 Active FBA" at bounding box center [209, 469] width 226 height 140
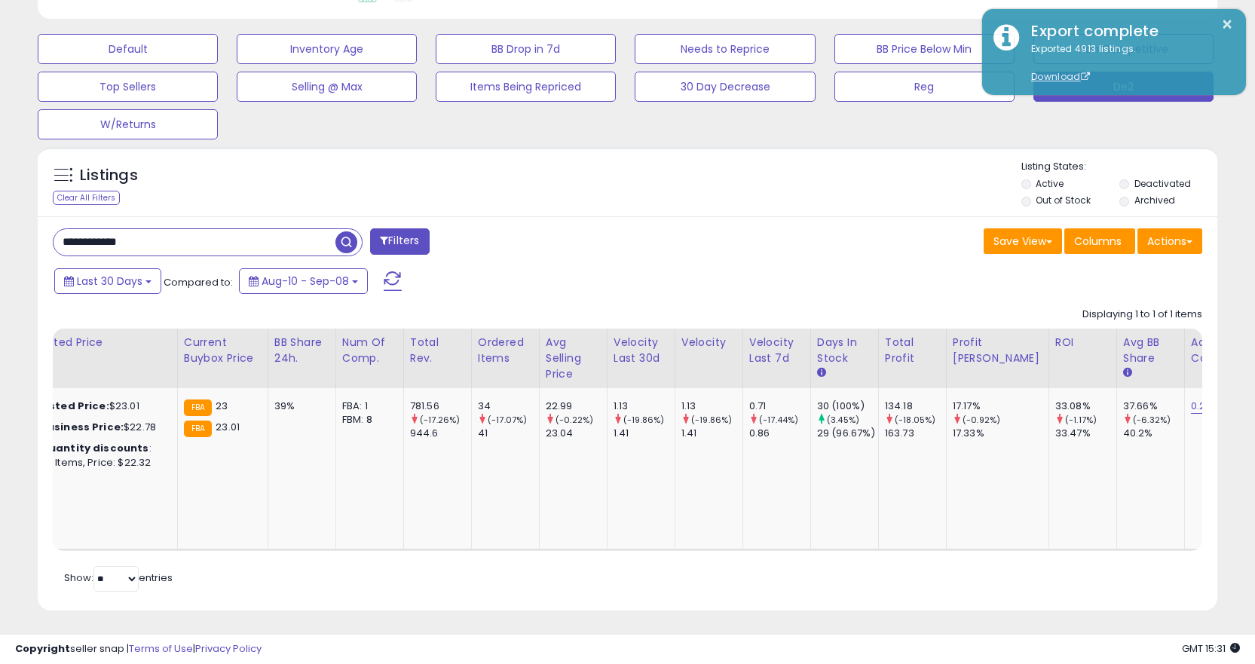
click at [282, 228] on div "**********" at bounding box center [208, 242] width 310 height 28
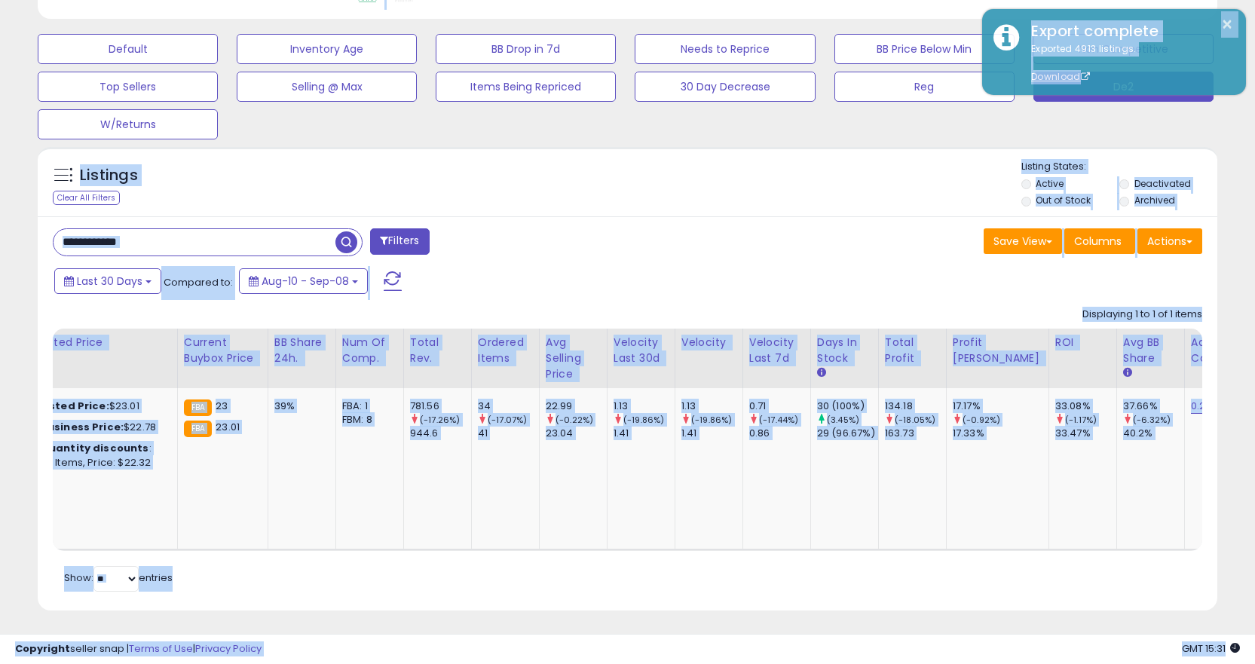
click at [317, 249] on input "**********" at bounding box center [195, 242] width 282 height 26
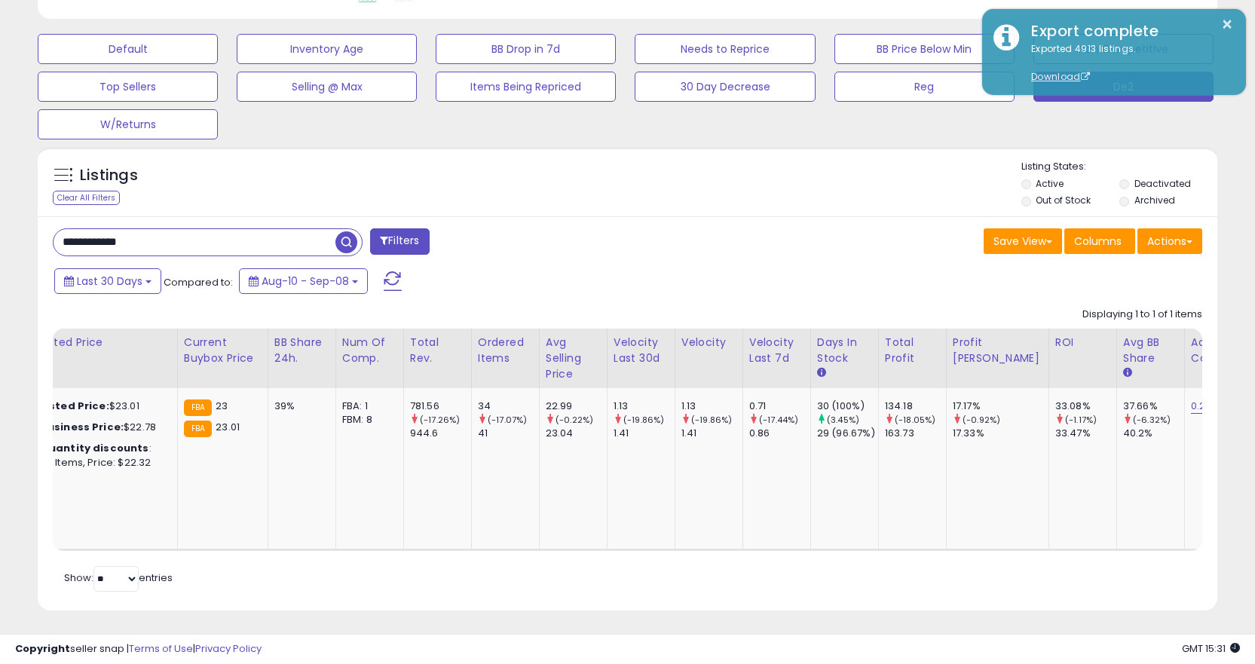
paste input "text"
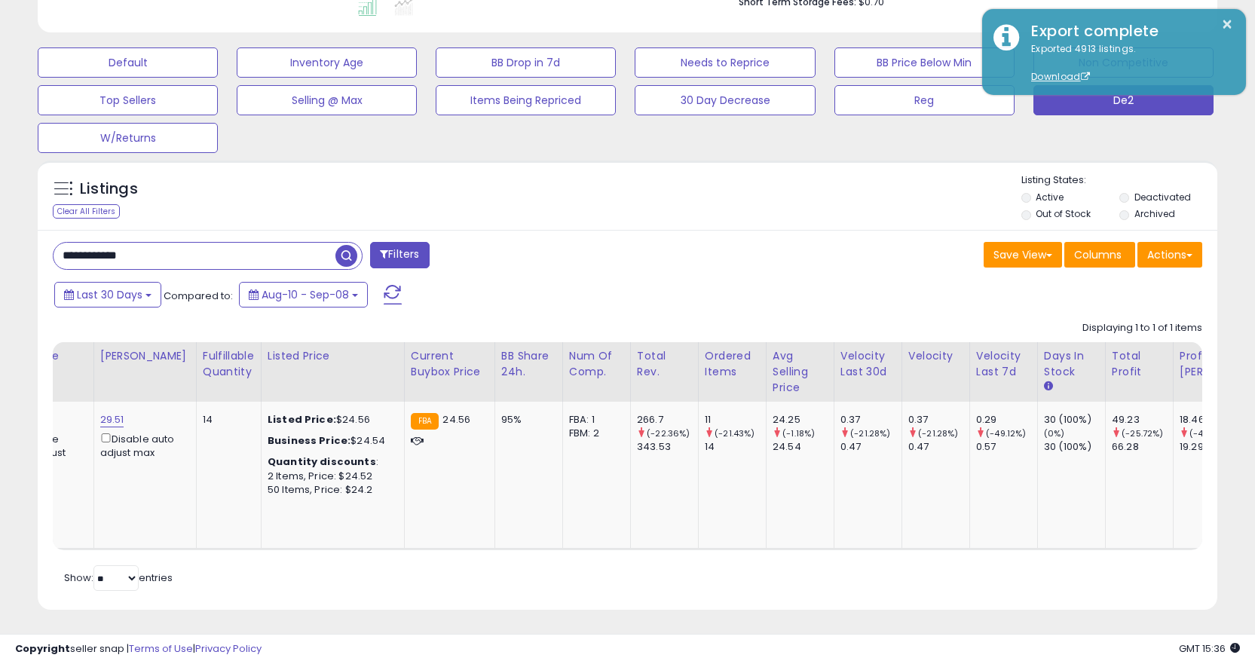
scroll to position [0, 0]
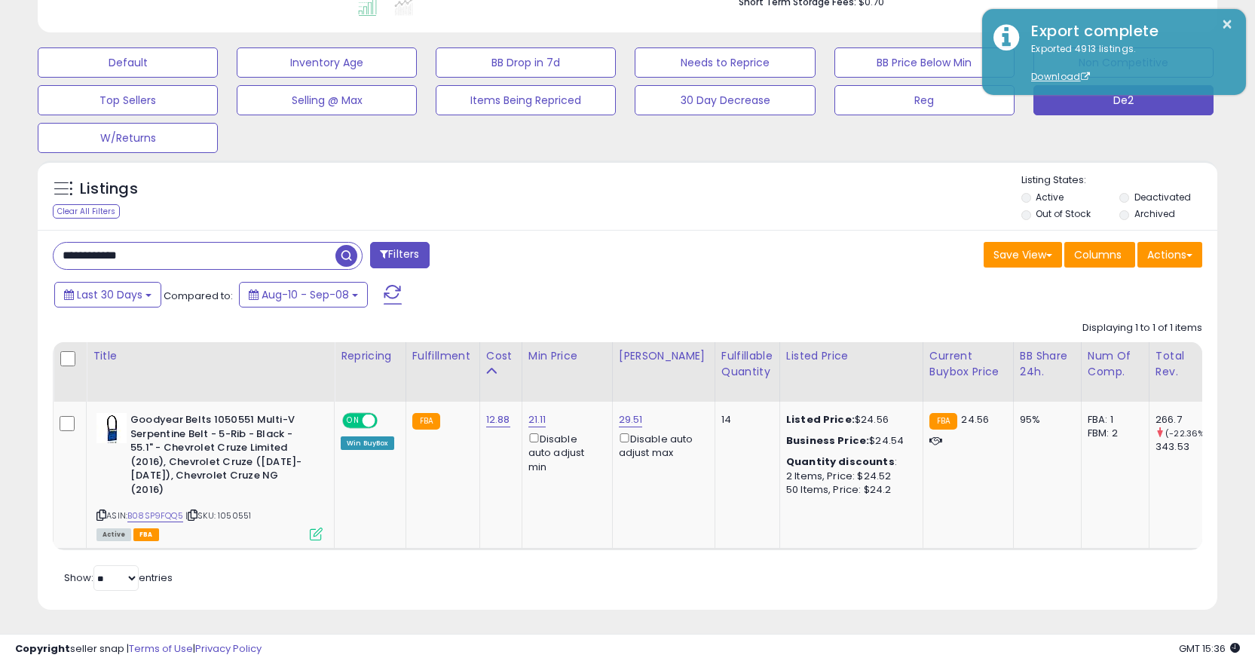
drag, startPoint x: 193, startPoint y: 501, endPoint x: 194, endPoint y: 24, distance: 477.1
click at [194, 511] on icon at bounding box center [193, 515] width 10 height 8
click at [779, 534] on td "Listed Price: $24.56 Business Price: $24.54 Quantity discounts : 2 Items, Price…" at bounding box center [850, 476] width 143 height 148
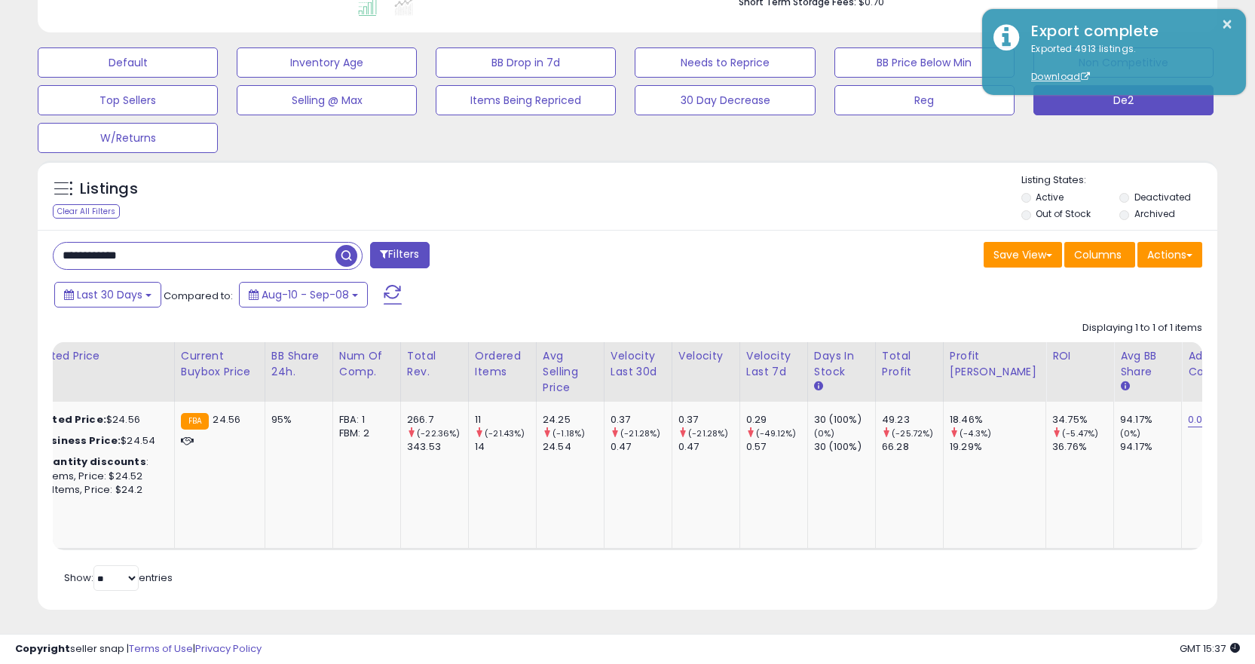
click at [209, 262] on input "**********" at bounding box center [195, 256] width 282 height 26
paste input "text"
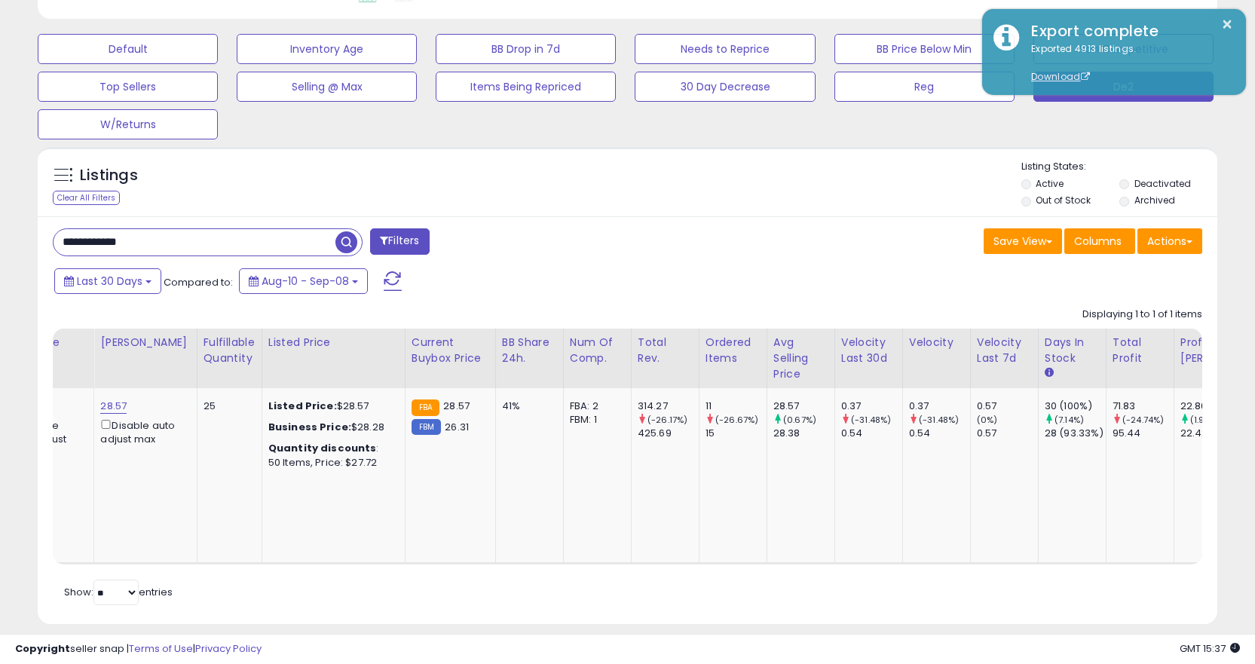
scroll to position [0, 0]
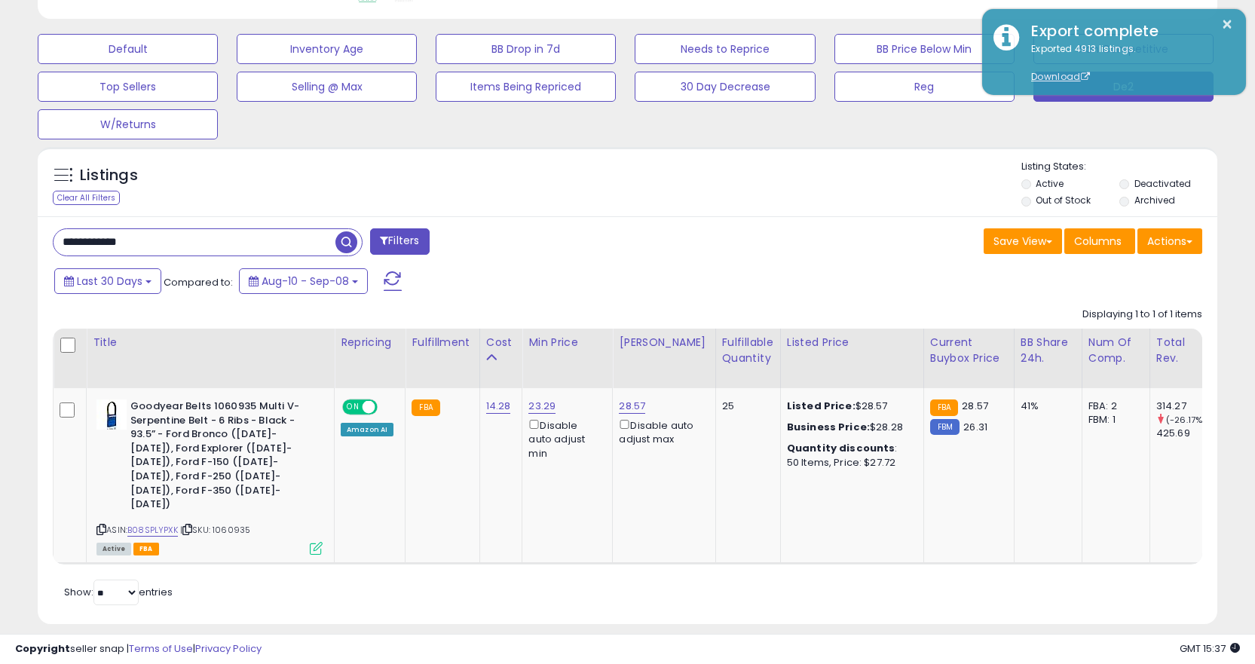
drag, startPoint x: 194, startPoint y: 498, endPoint x: 171, endPoint y: 103, distance: 396.3
click at [194, 493] on div "ASIN: B08SPLYPXK | SKU: 1060935 Active FBA" at bounding box center [209, 476] width 226 height 154
click at [190, 525] on icon at bounding box center [187, 529] width 10 height 8
click at [189, 525] on icon at bounding box center [187, 529] width 10 height 8
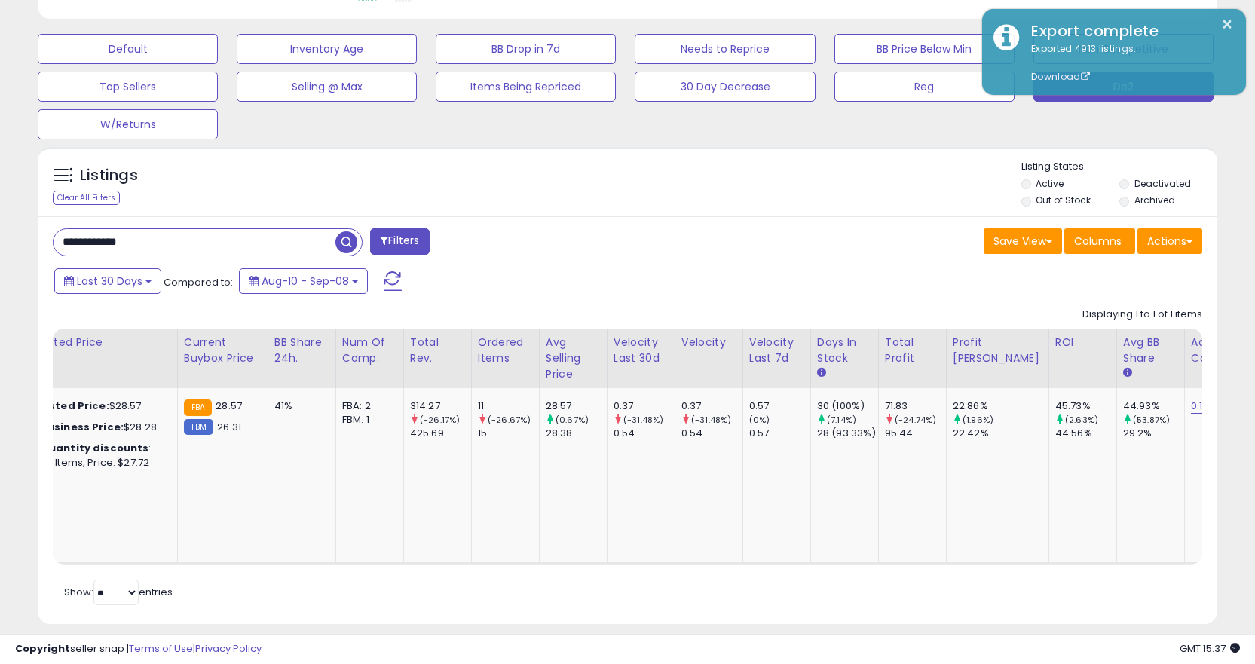
click at [237, 244] on input "**********" at bounding box center [195, 242] width 282 height 26
paste input "text"
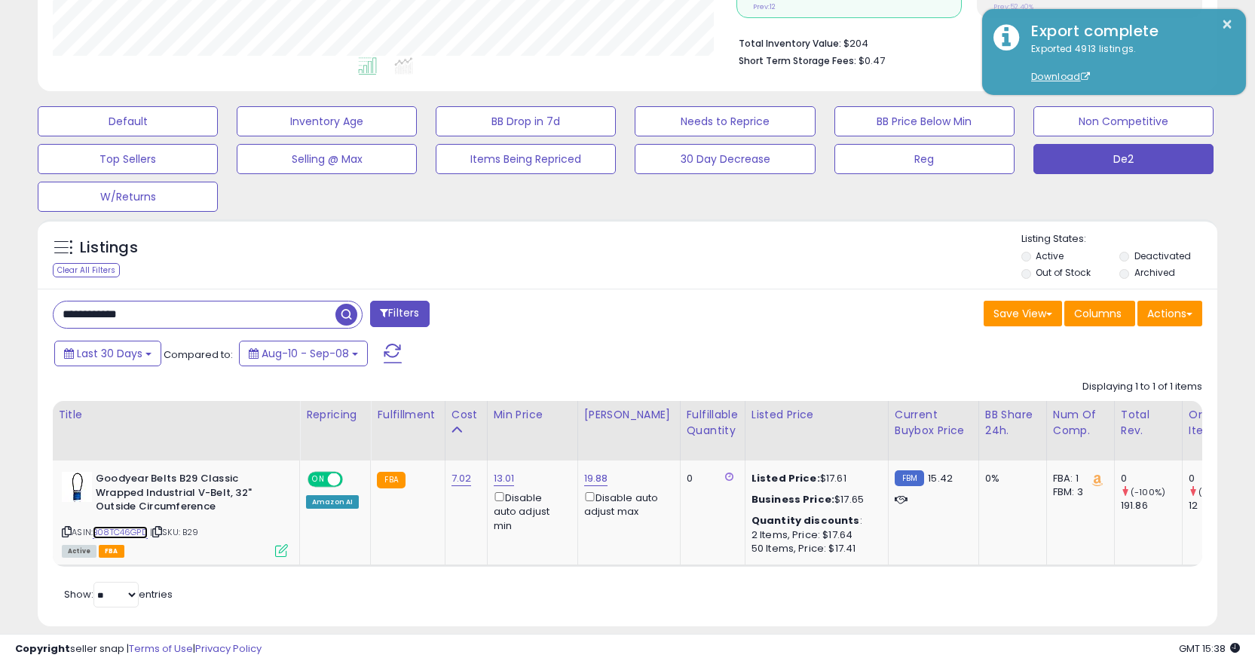
scroll to position [0, 401]
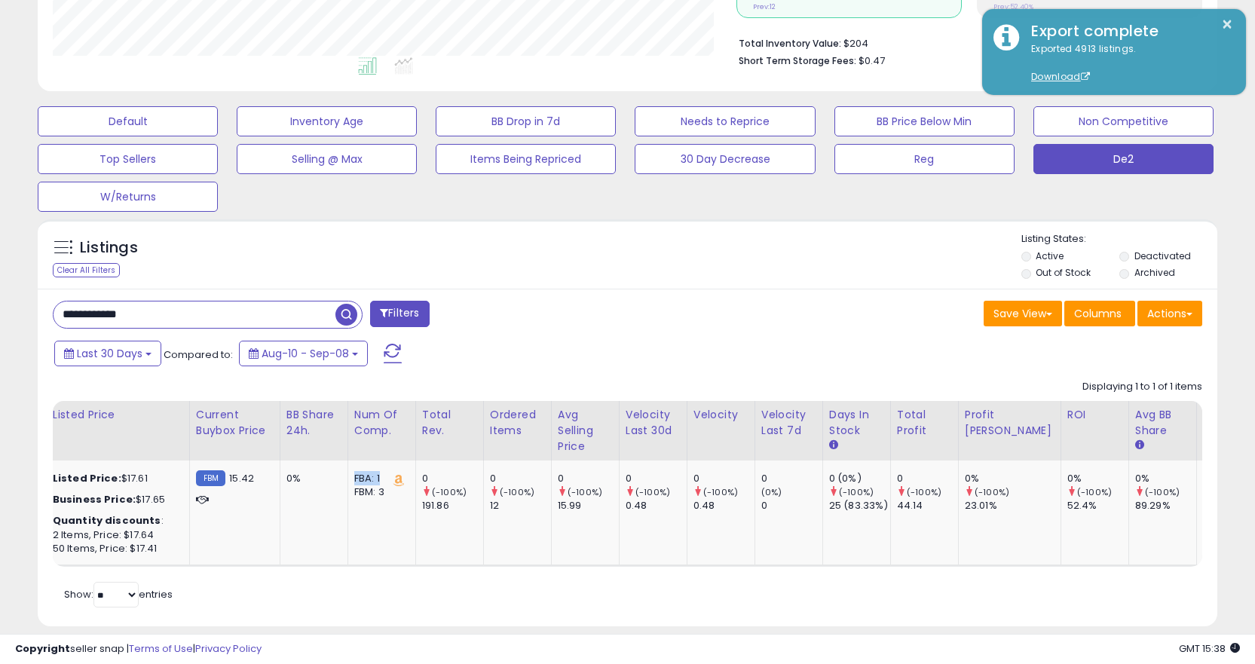
click at [330, 564] on tr "Goodyear Belts B29 Classic Wrapped Industrial V-Belt, 32" Outside Circumference…" at bounding box center [292, 514] width 1945 height 106
click at [329, 580] on div "Retrieving listings data.. Displaying 1 to 1 of 1 items Title Repricing" at bounding box center [627, 492] width 1149 height 240
click at [336, 579] on div "Retrieving listings data.. Displaying 1 to 1 of 1 items Title Repricing" at bounding box center [627, 492] width 1149 height 240
click at [338, 577] on div "Retrieving listings data.. Displaying 1 to 1 of 1 items Title Repricing" at bounding box center [627, 492] width 1149 height 240
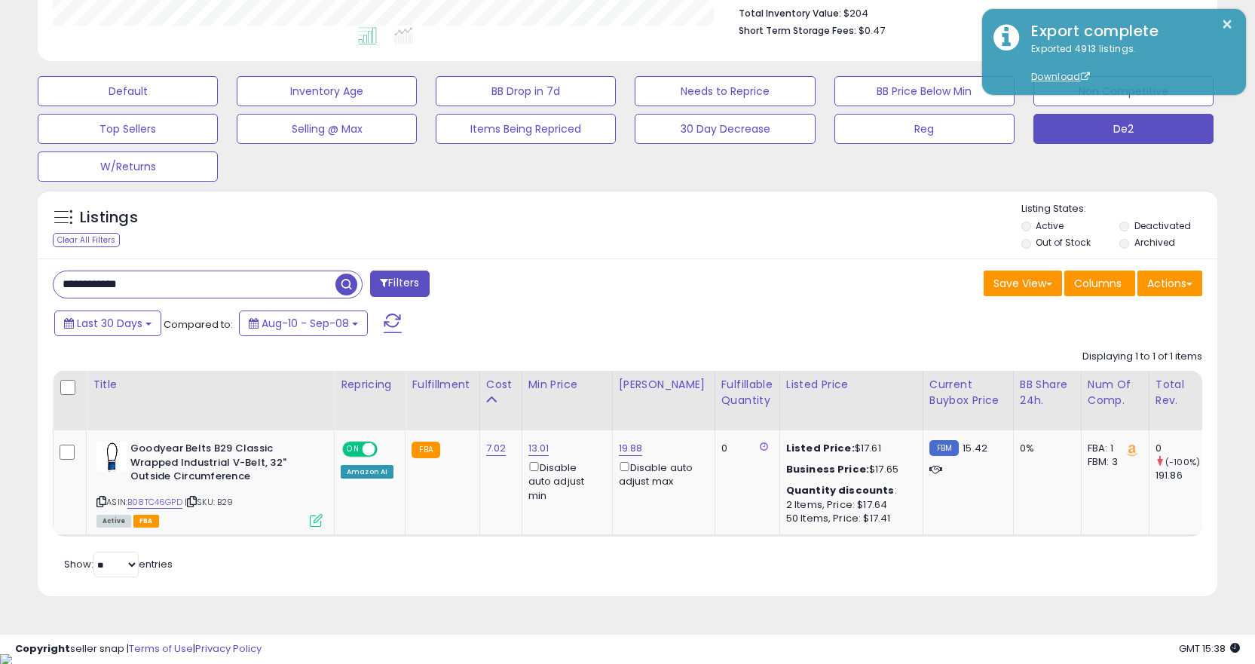
click at [308, 549] on div "Retrieving listings data.. Displaying 1 to 1 of 1 items Title Repricing" at bounding box center [627, 462] width 1149 height 240
click at [225, 283] on input "**********" at bounding box center [195, 284] width 282 height 26
paste input "text"
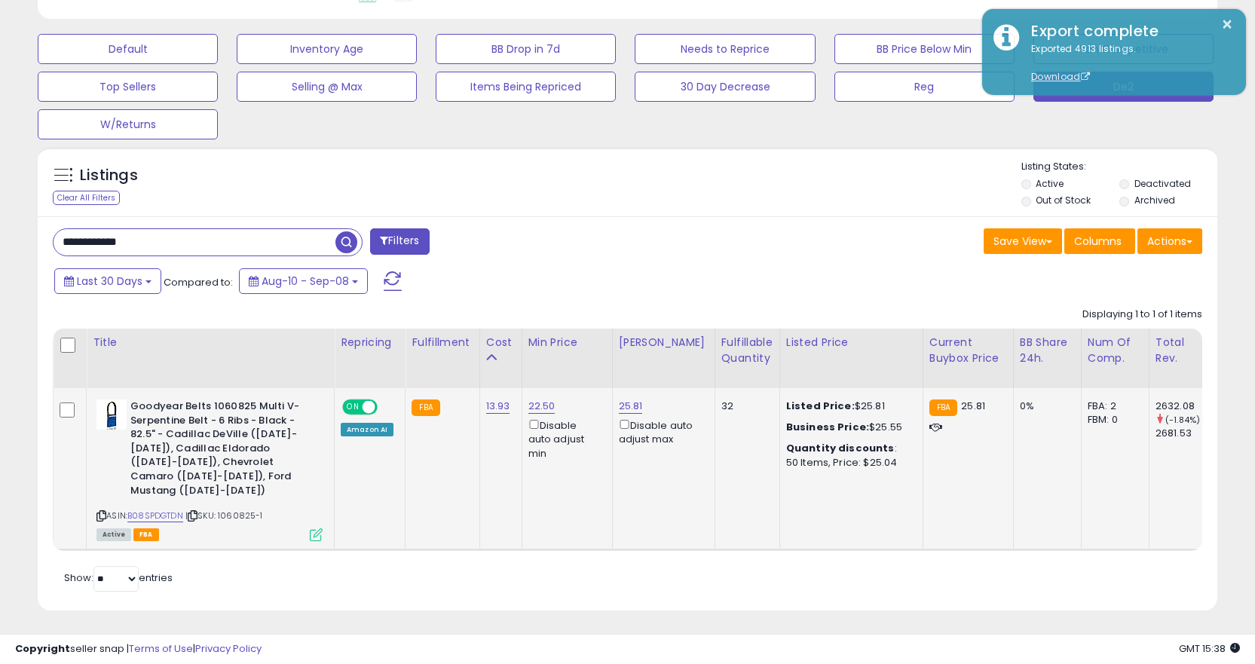
click at [195, 512] on icon at bounding box center [193, 516] width 10 height 8
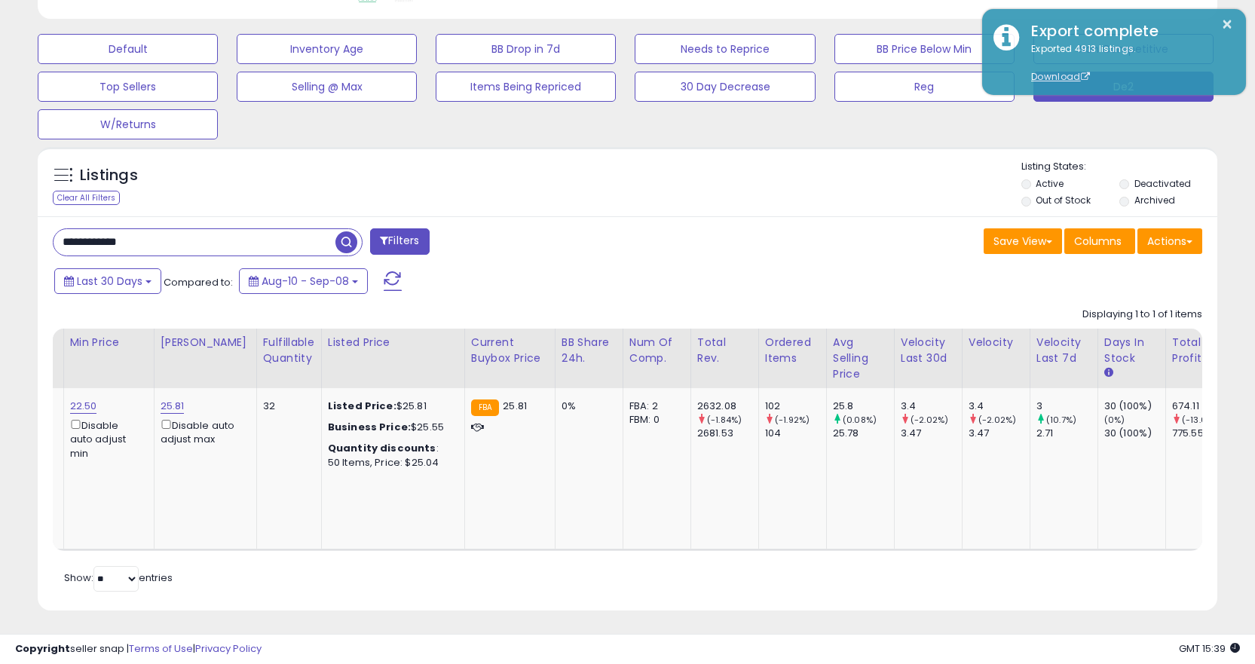
click at [239, 252] on input "**********" at bounding box center [195, 242] width 282 height 26
paste input "text"
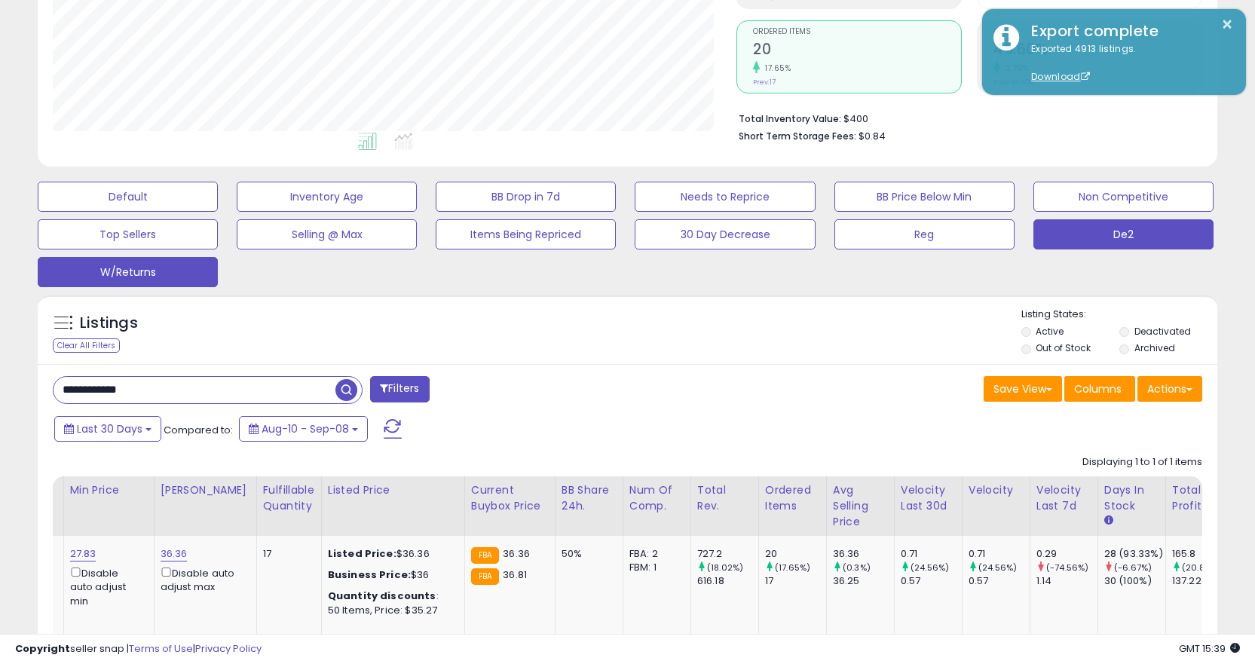
scroll to position [309, 684]
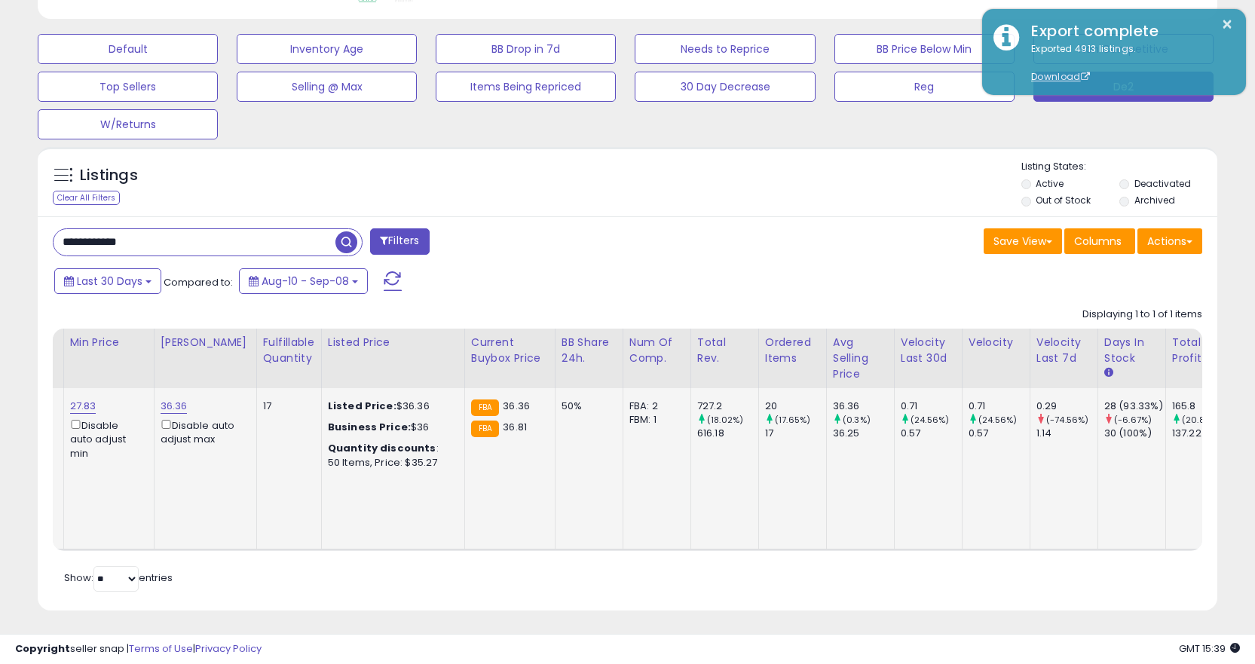
drag, startPoint x: 340, startPoint y: 525, endPoint x: 298, endPoint y: 535, distance: 42.8
click at [333, 527] on td "Listed Price: $36.36 Business Price: $36 Quantity discounts : 50 Items, Price: …" at bounding box center [392, 468] width 143 height 161
drag, startPoint x: 295, startPoint y: 536, endPoint x: 287, endPoint y: 537, distance: 8.3
click at [295, 536] on table "Title Repricing" at bounding box center [567, 440] width 1945 height 222
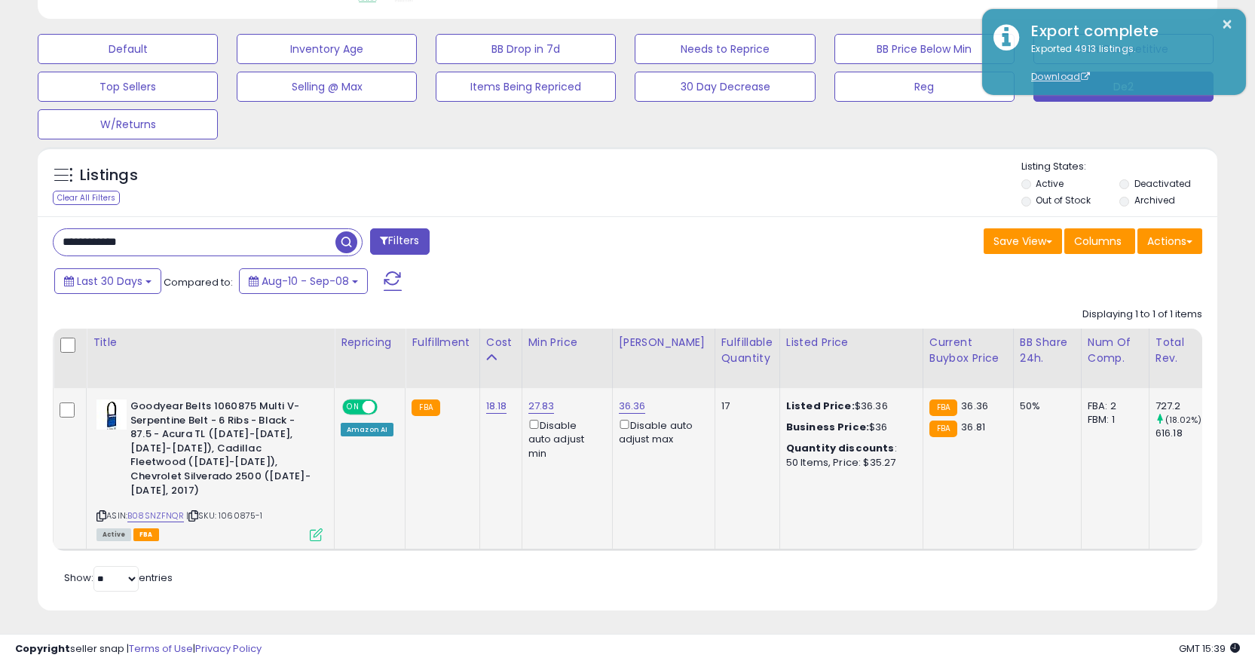
click at [191, 512] on icon at bounding box center [193, 516] width 10 height 8
click at [191, 248] on input "**********" at bounding box center [195, 242] width 282 height 26
paste input "text"
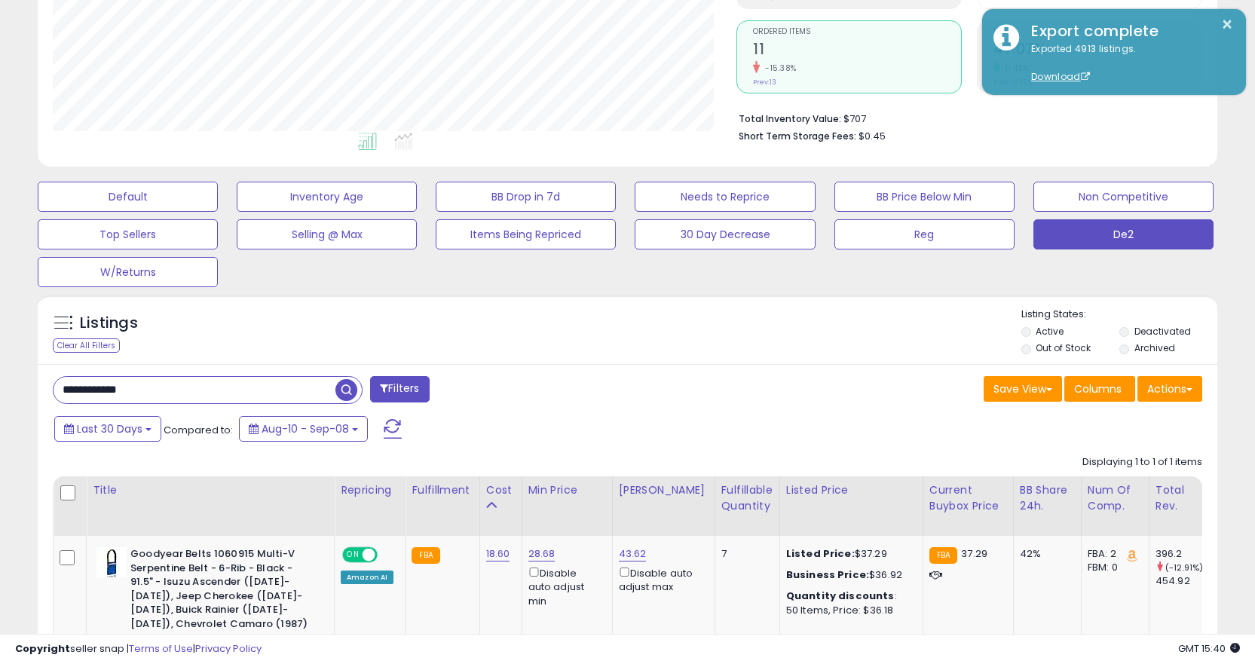
scroll to position [441, 0]
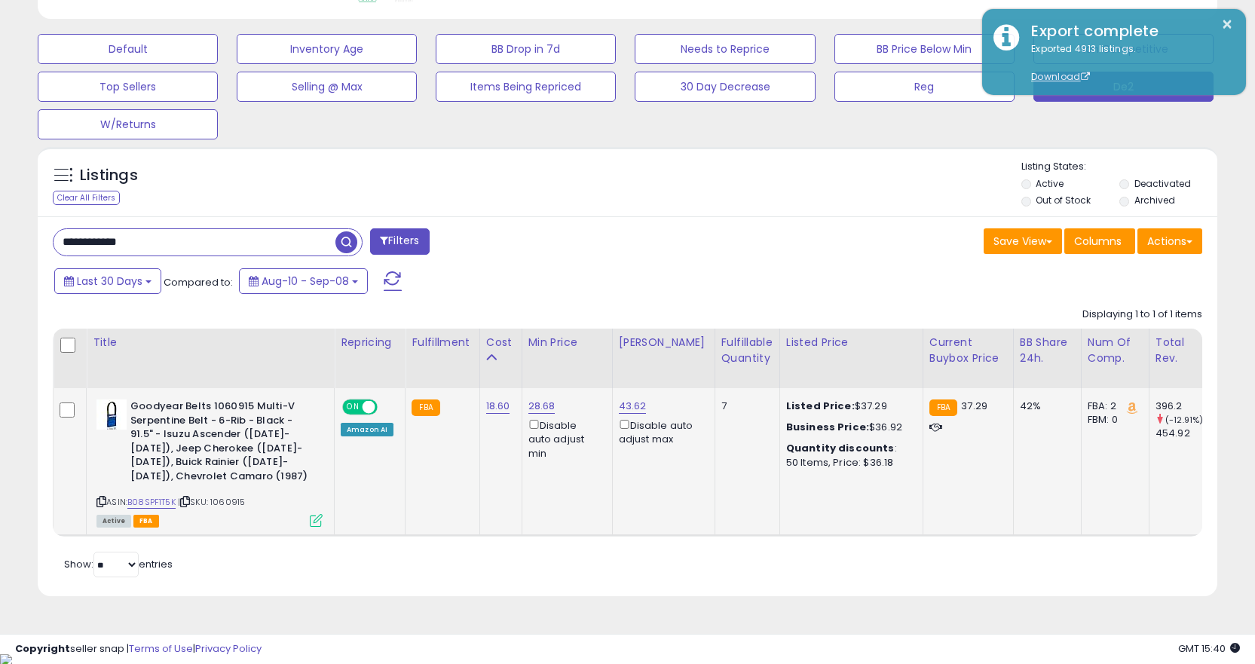
click at [190, 502] on icon at bounding box center [185, 501] width 10 height 8
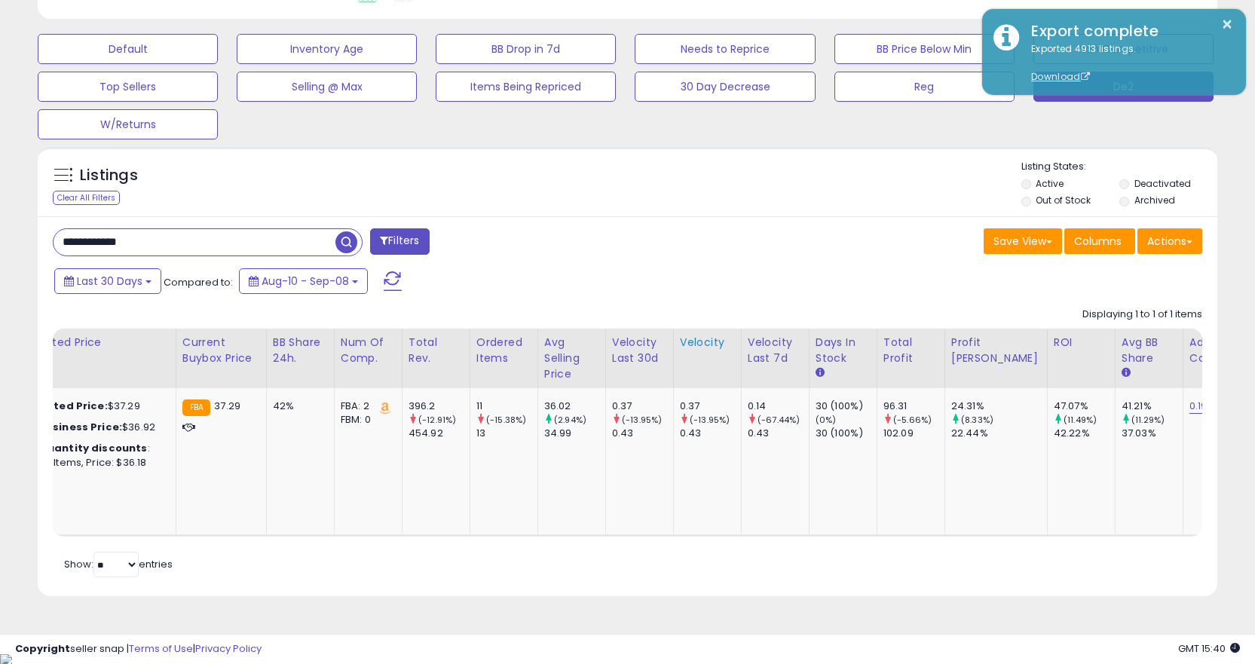
scroll to position [64, 0]
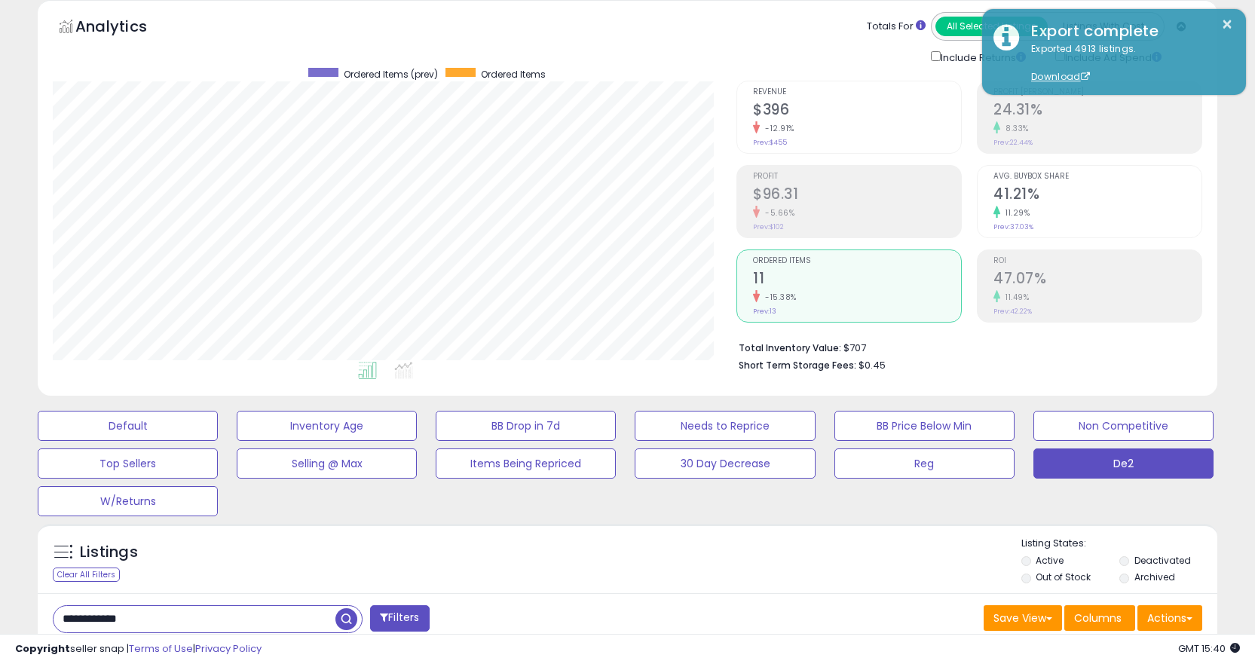
click at [213, 615] on input "**********" at bounding box center [195, 619] width 282 height 26
paste input "text"
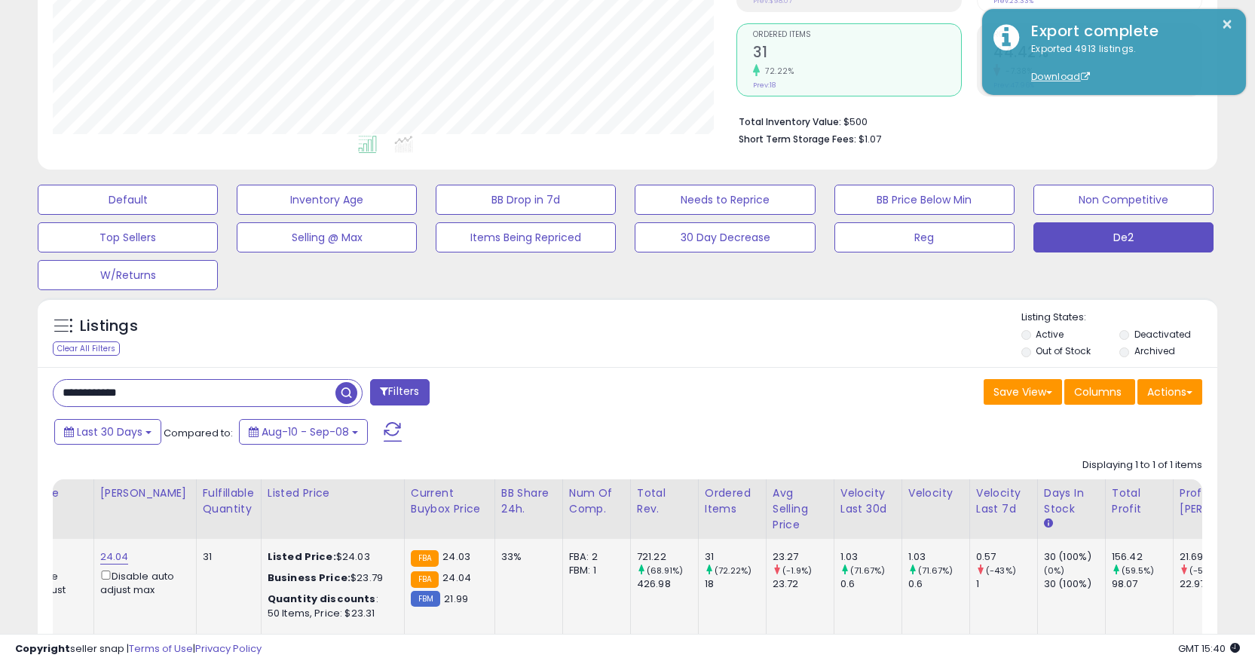
scroll to position [441, 0]
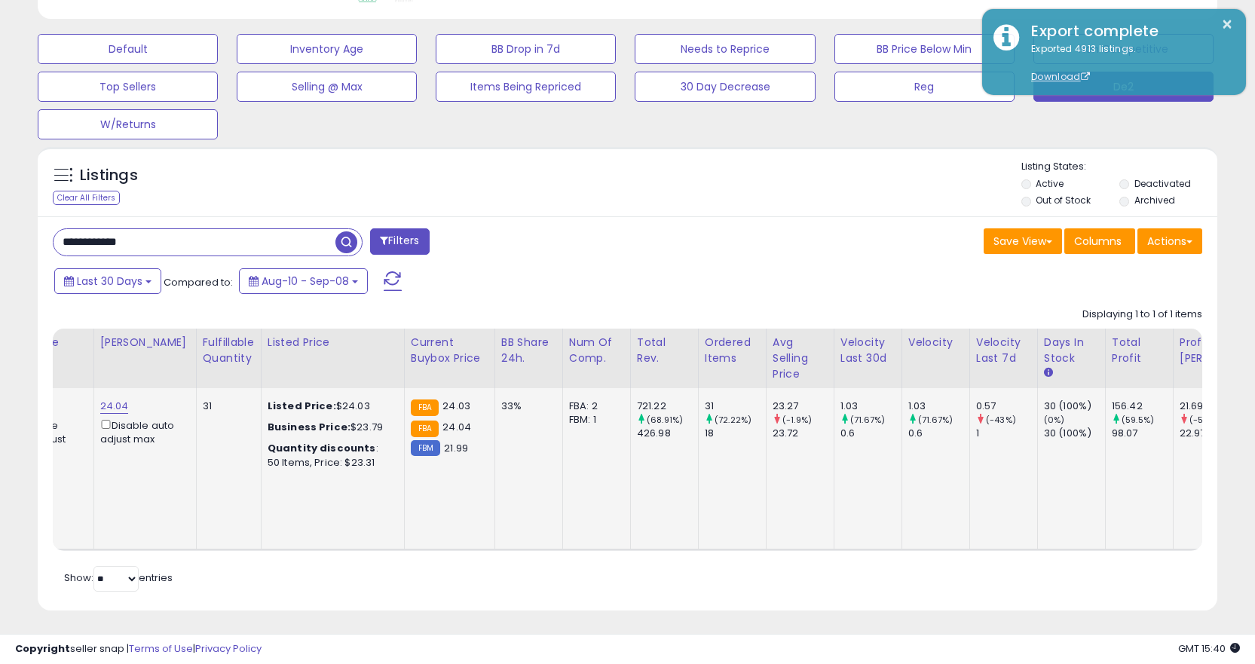
click at [268, 532] on td "Listed Price: $24.03 Business Price: $23.79 Quantity discounts : 50 Items, Pric…" at bounding box center [332, 468] width 143 height 161
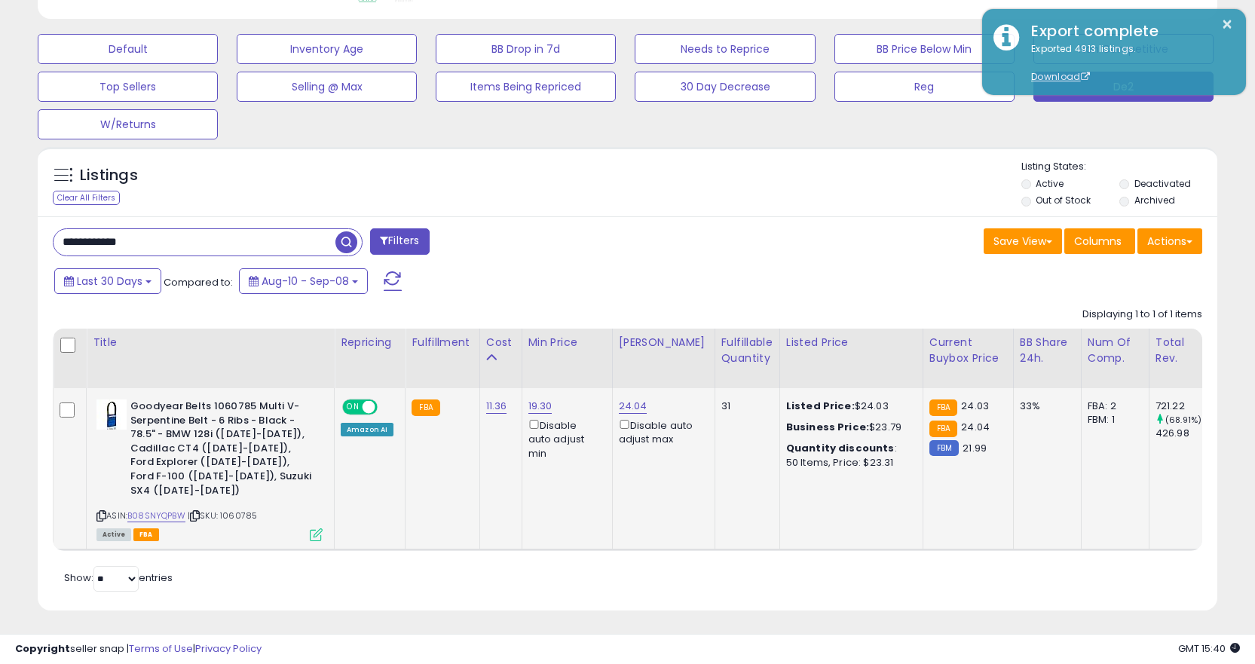
click at [200, 512] on icon at bounding box center [195, 516] width 10 height 8
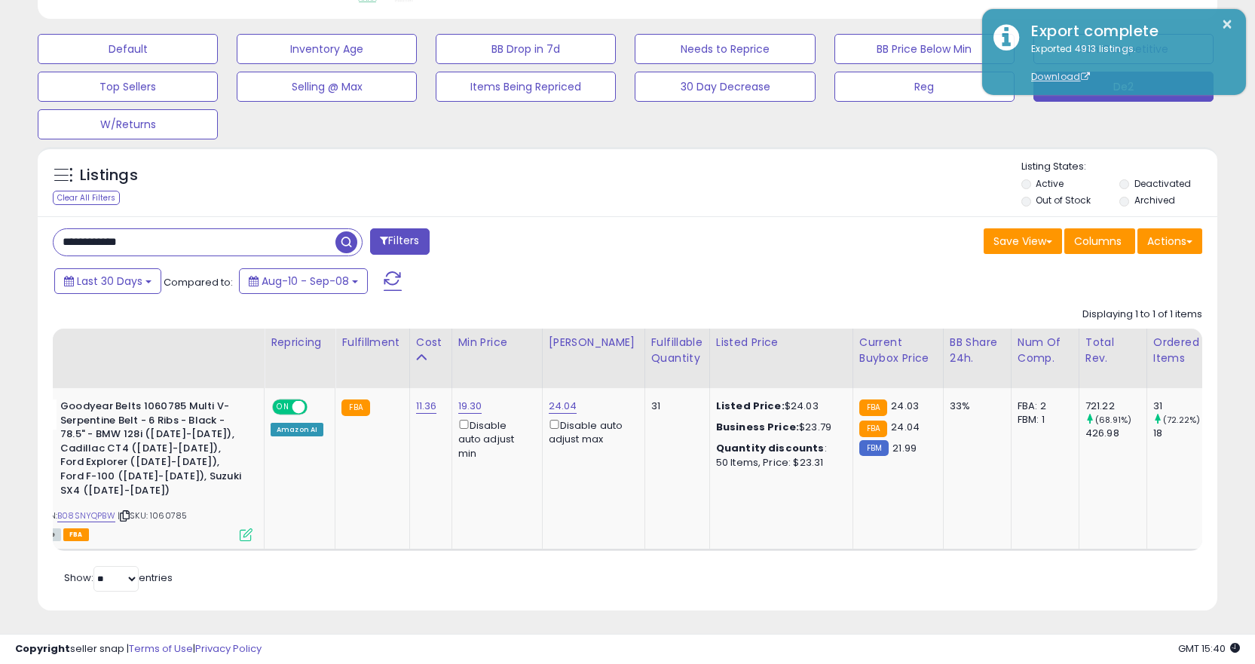
scroll to position [0, 745]
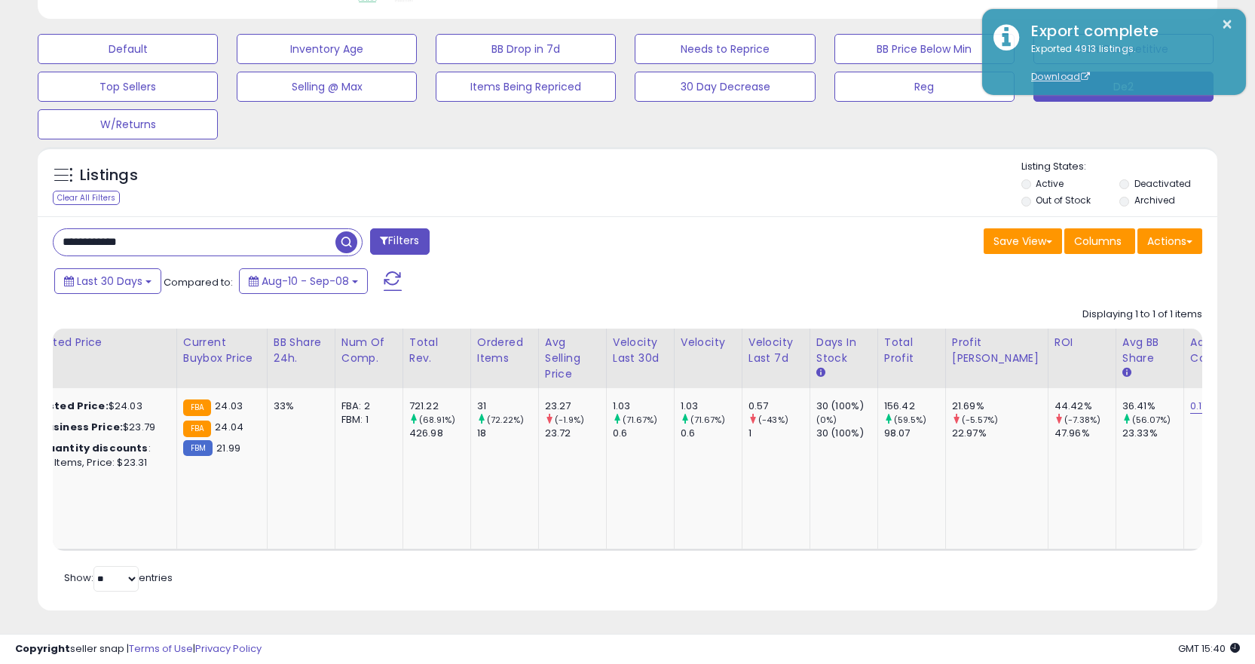
drag, startPoint x: 216, startPoint y: 550, endPoint x: 222, endPoint y: 541, distance: 10.9
click at [219, 546] on div "Retrieving listings data.. Displaying 1 to 1 of 1 items Title Repricing" at bounding box center [627, 447] width 1149 height 295
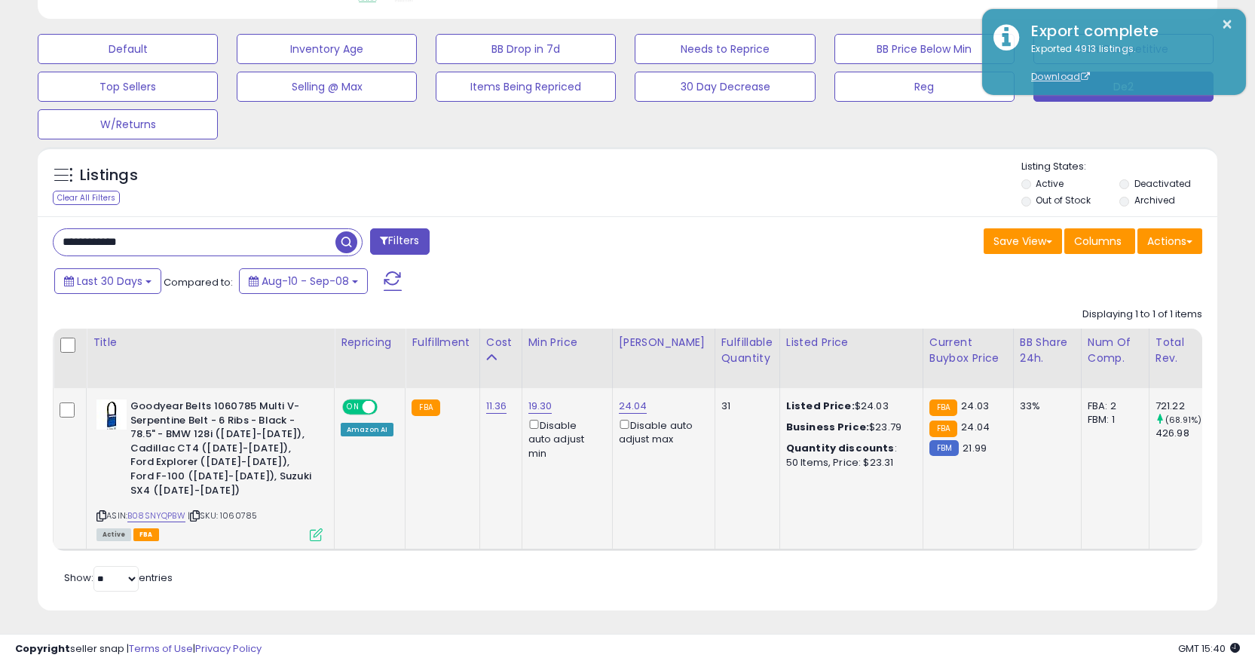
click at [194, 512] on icon at bounding box center [195, 516] width 10 height 8
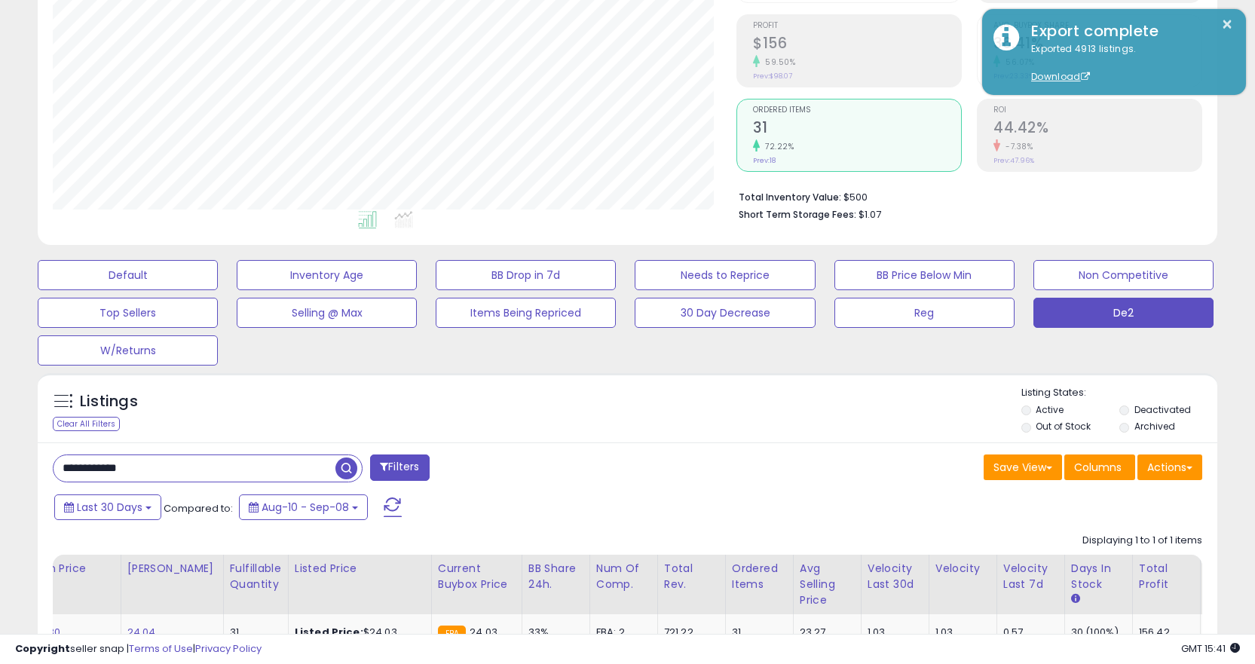
scroll to position [441, 0]
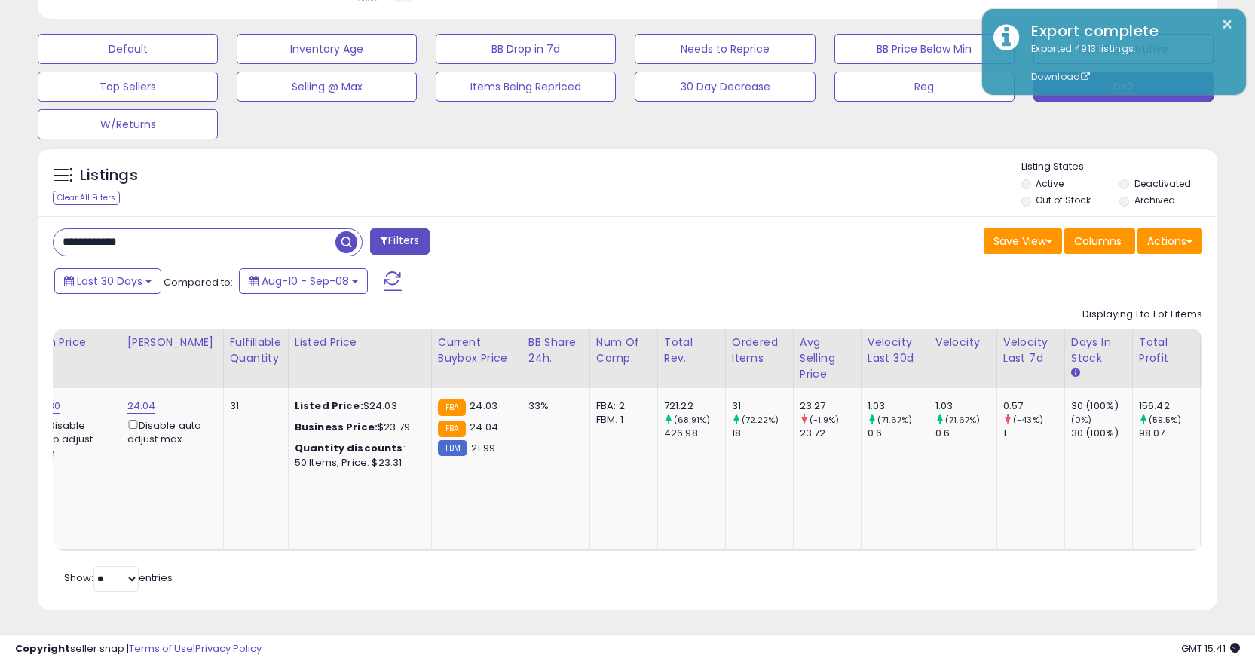
click at [293, 248] on input "**********" at bounding box center [195, 242] width 282 height 26
paste input "text"
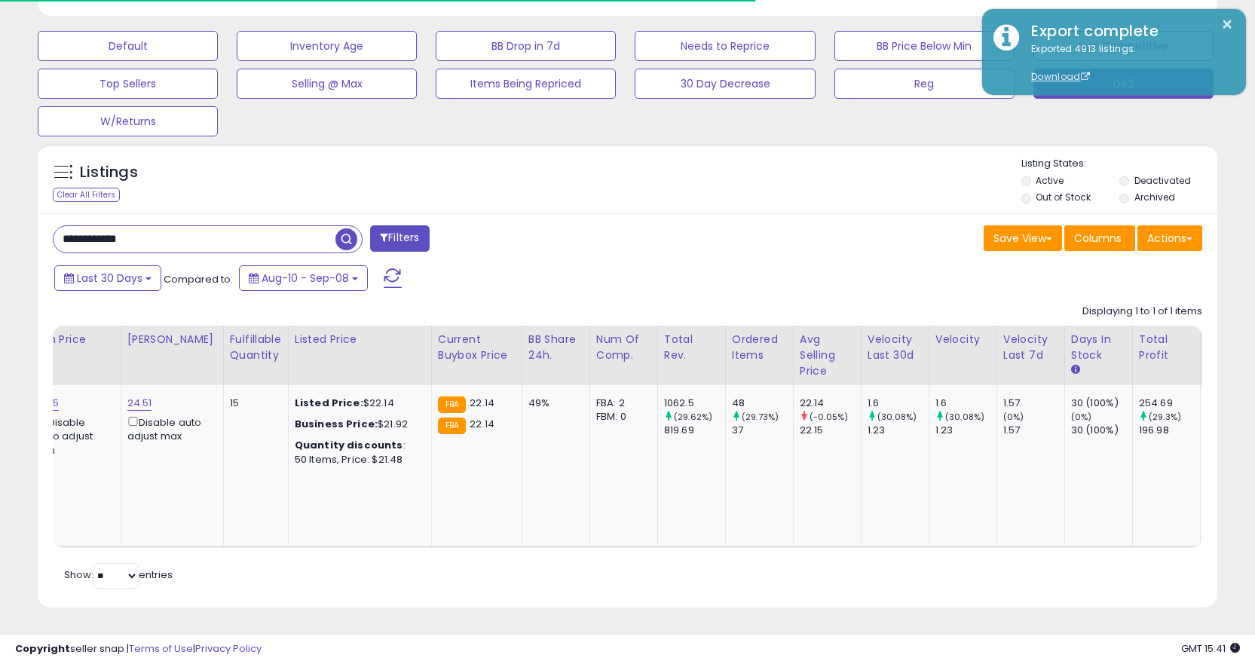
scroll to position [0, 0]
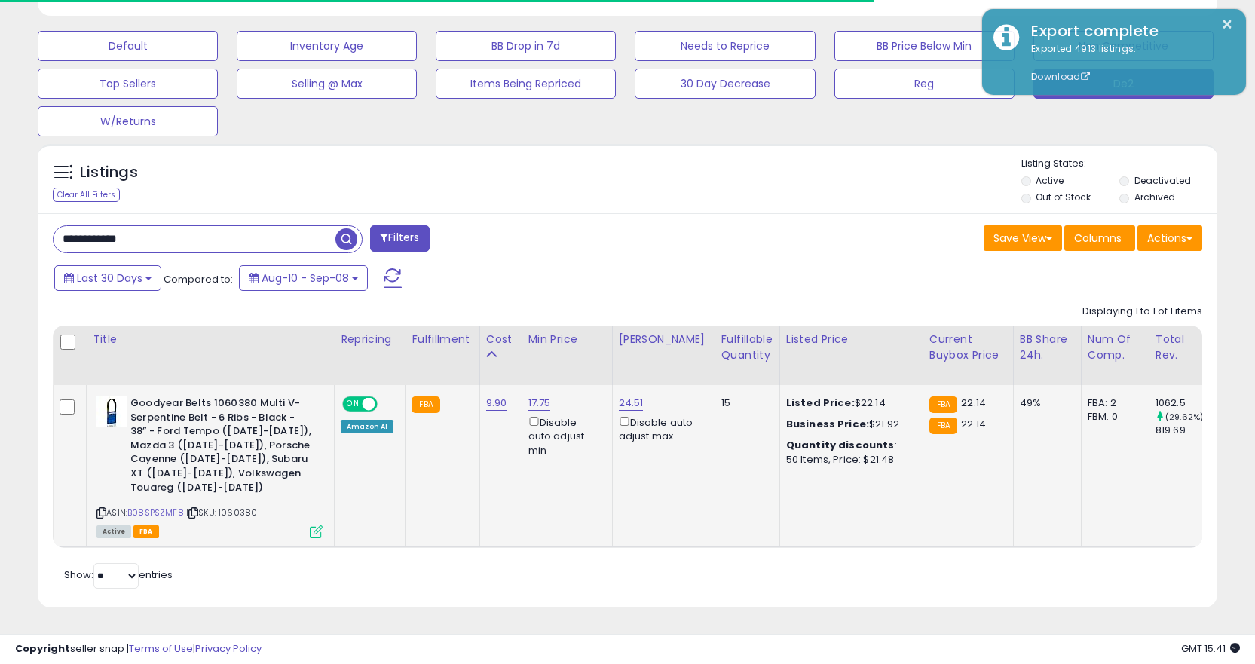
click at [192, 514] on icon at bounding box center [193, 513] width 10 height 8
drag, startPoint x: 242, startPoint y: 559, endPoint x: 479, endPoint y: 552, distance: 236.8
click at [479, 552] on div "Retrieving listings data.. Displaying 1 to 1 of 1 items Title Repricing" at bounding box center [627, 444] width 1149 height 295
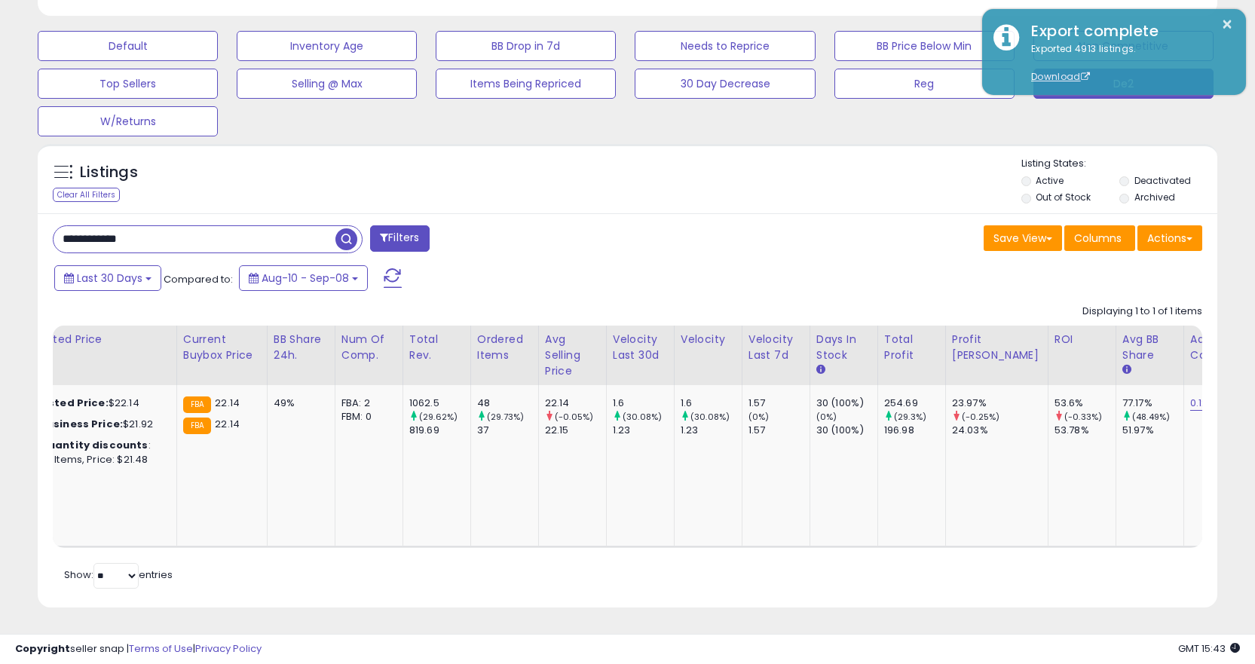
click at [266, 245] on input "**********" at bounding box center [195, 239] width 282 height 26
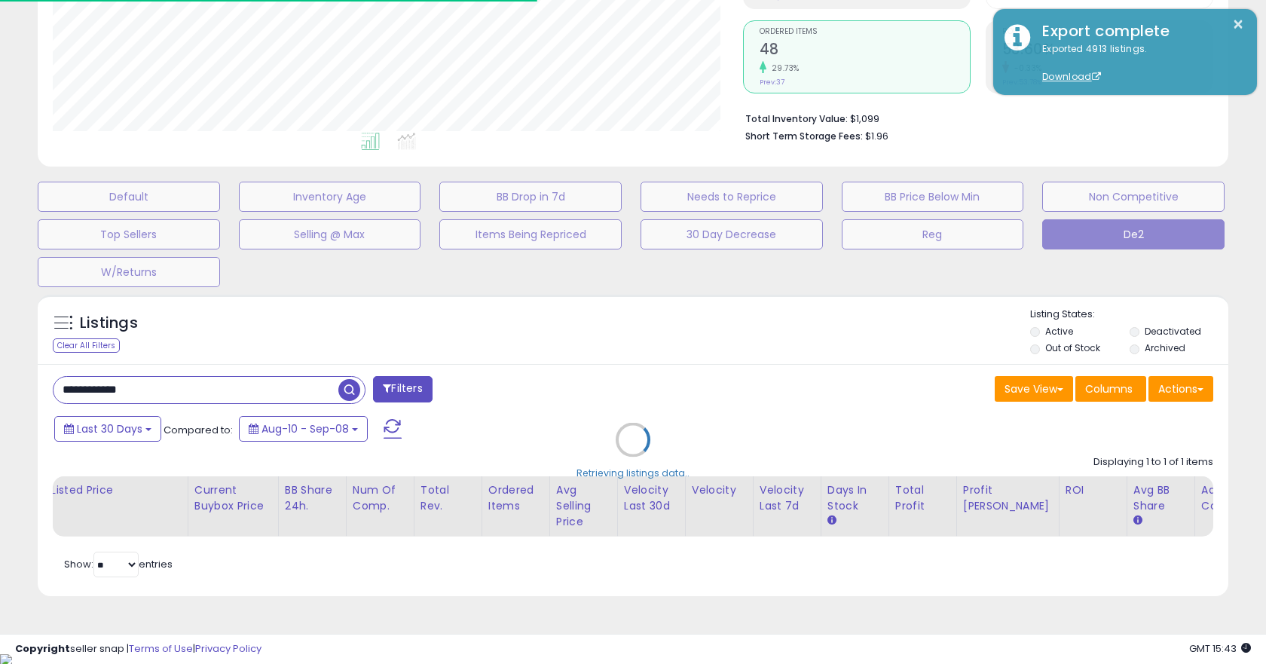
click at [188, 390] on div "Retrieving listings data.." at bounding box center [632, 451] width 1213 height 328
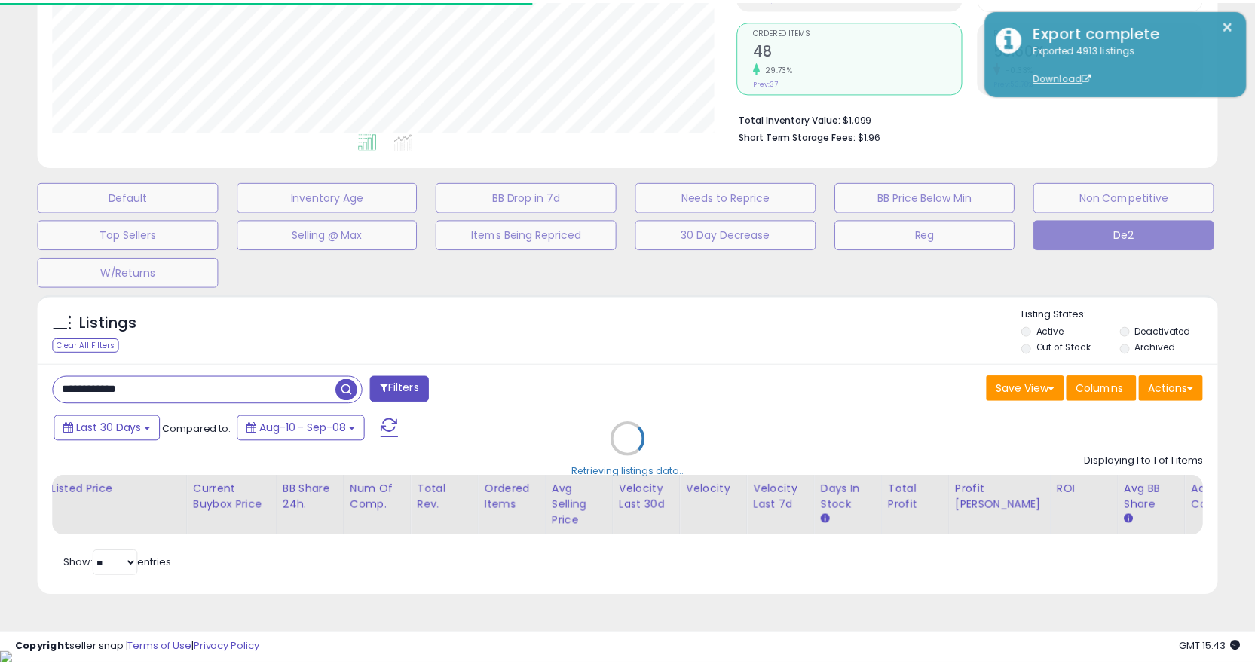
scroll to position [309, 684]
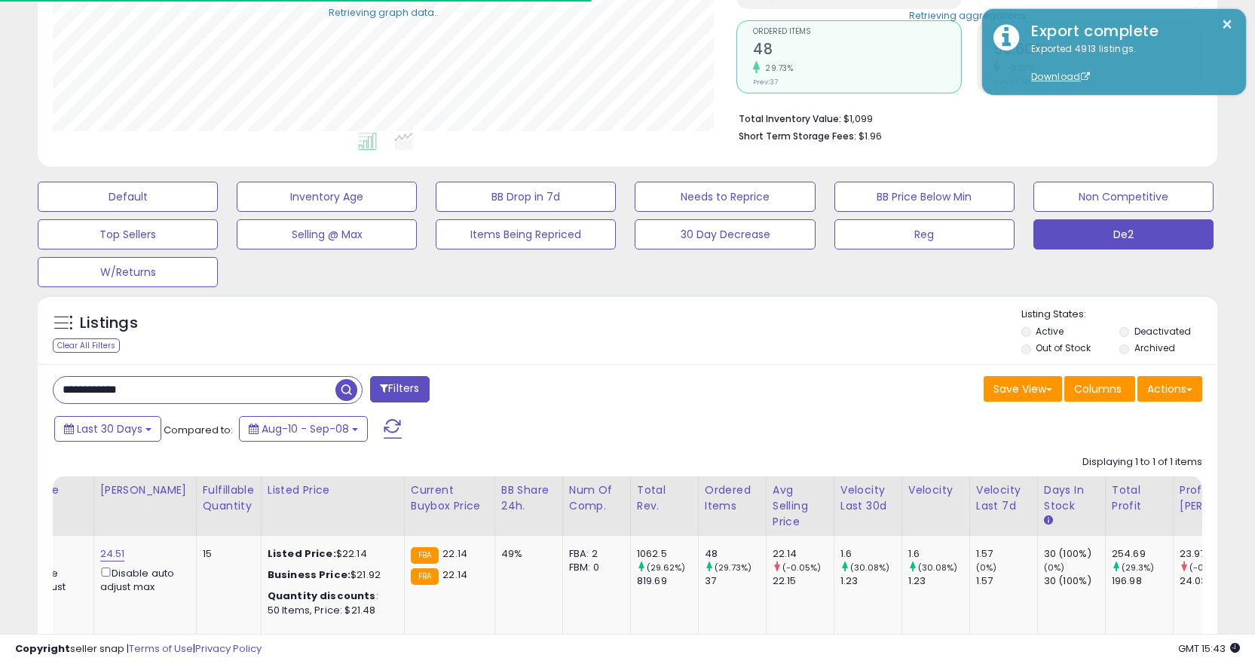
click at [188, 389] on input "**********" at bounding box center [195, 390] width 282 height 26
paste input "text"
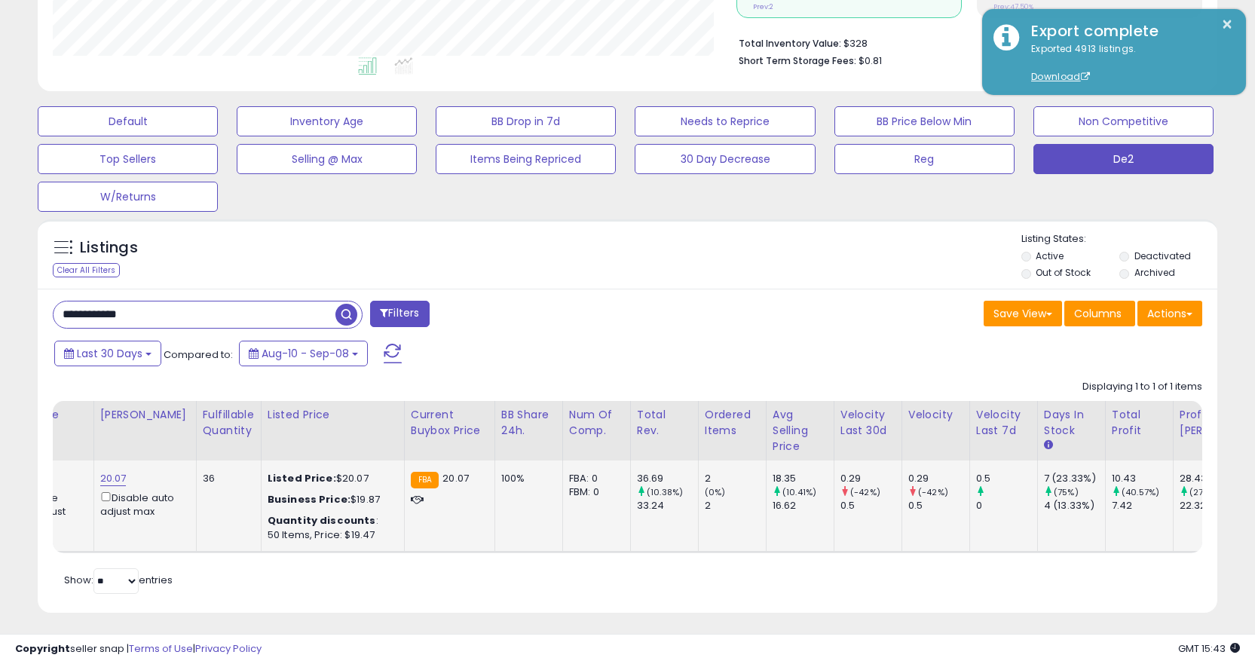
click at [262, 549] on td "Listed Price: $20.07 Business Price: $19.87 Quantity discounts : 50 Items, Pric…" at bounding box center [332, 506] width 143 height 91
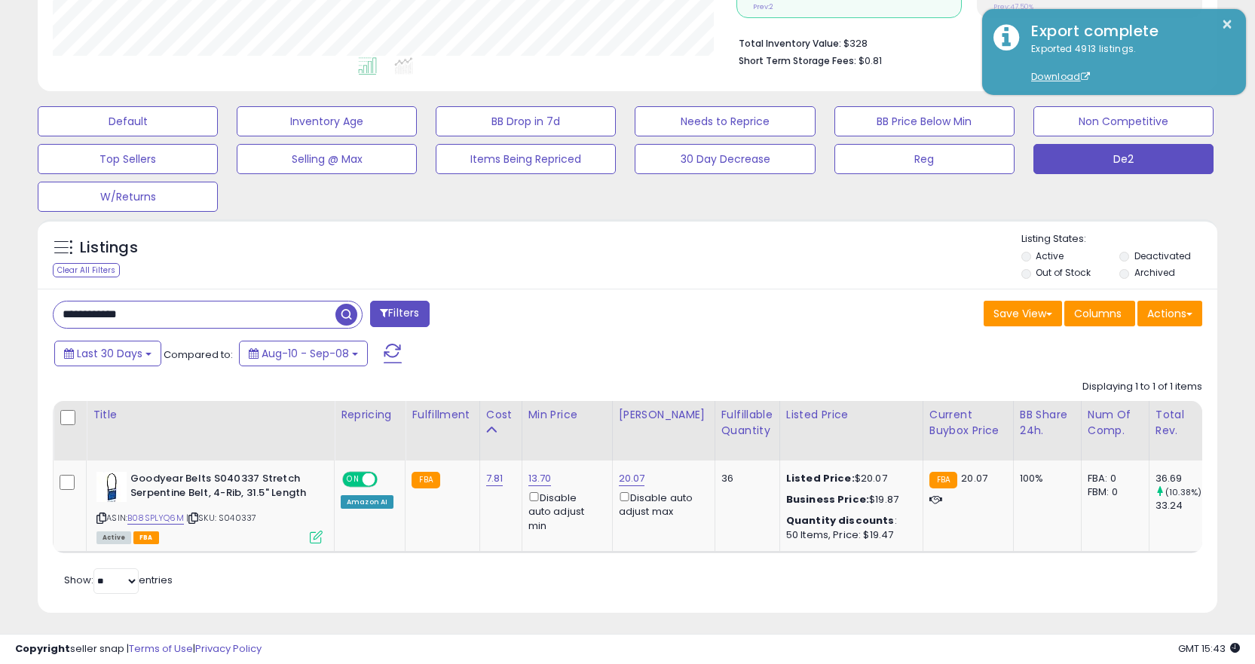
scroll to position [385, 0]
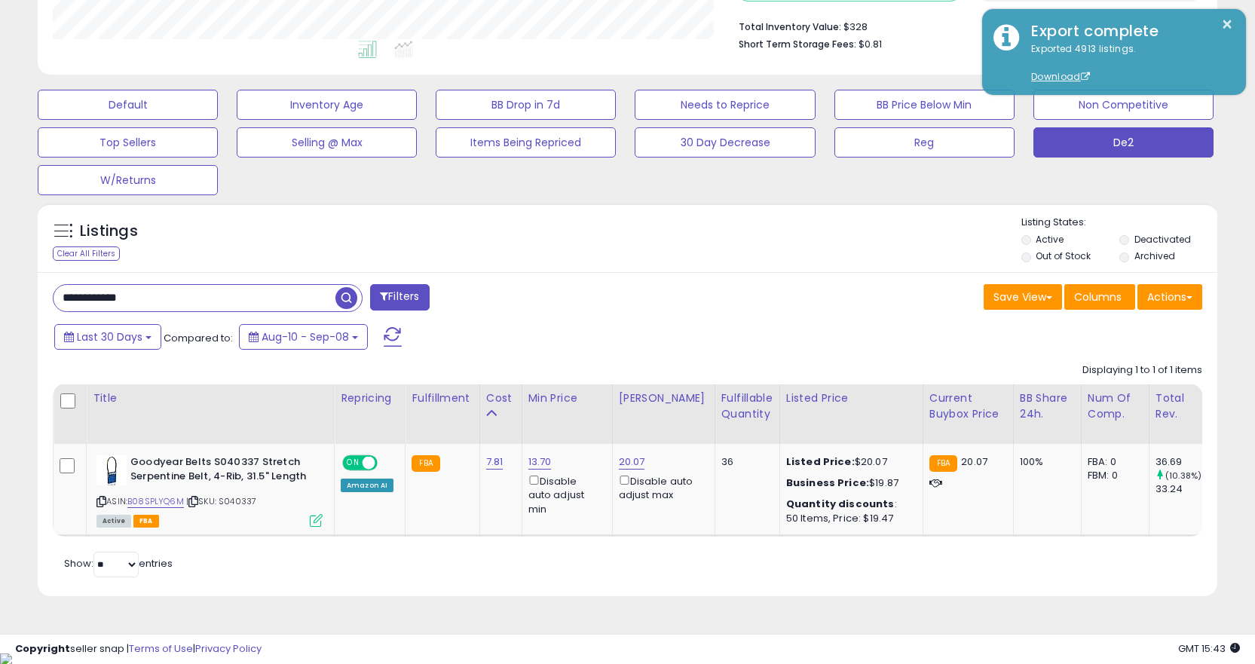
click at [253, 295] on input "**********" at bounding box center [195, 298] width 282 height 26
paste input "text"
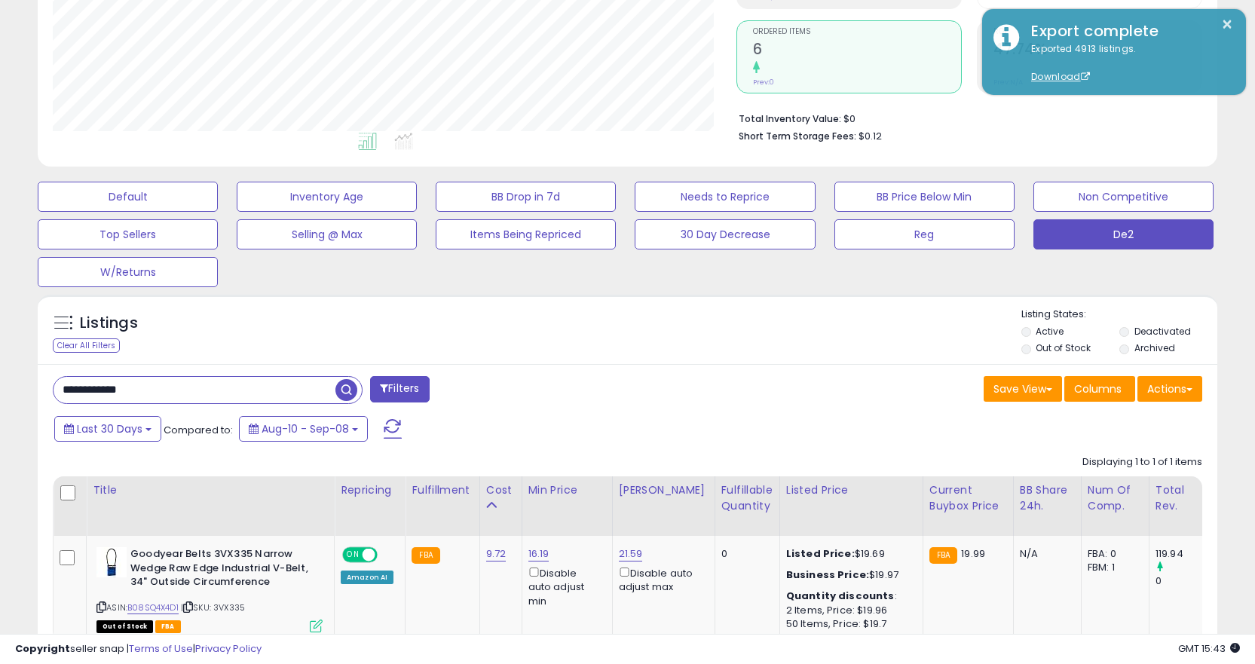
scroll to position [399, 0]
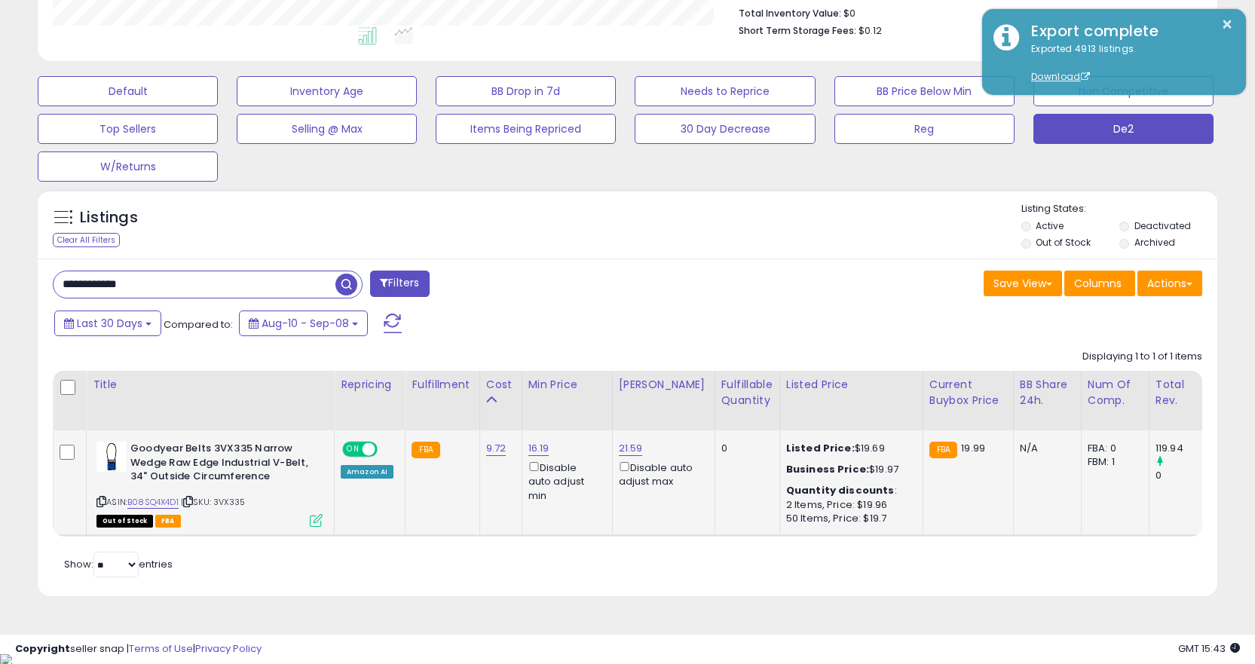
click at [192, 502] on icon at bounding box center [188, 501] width 10 height 8
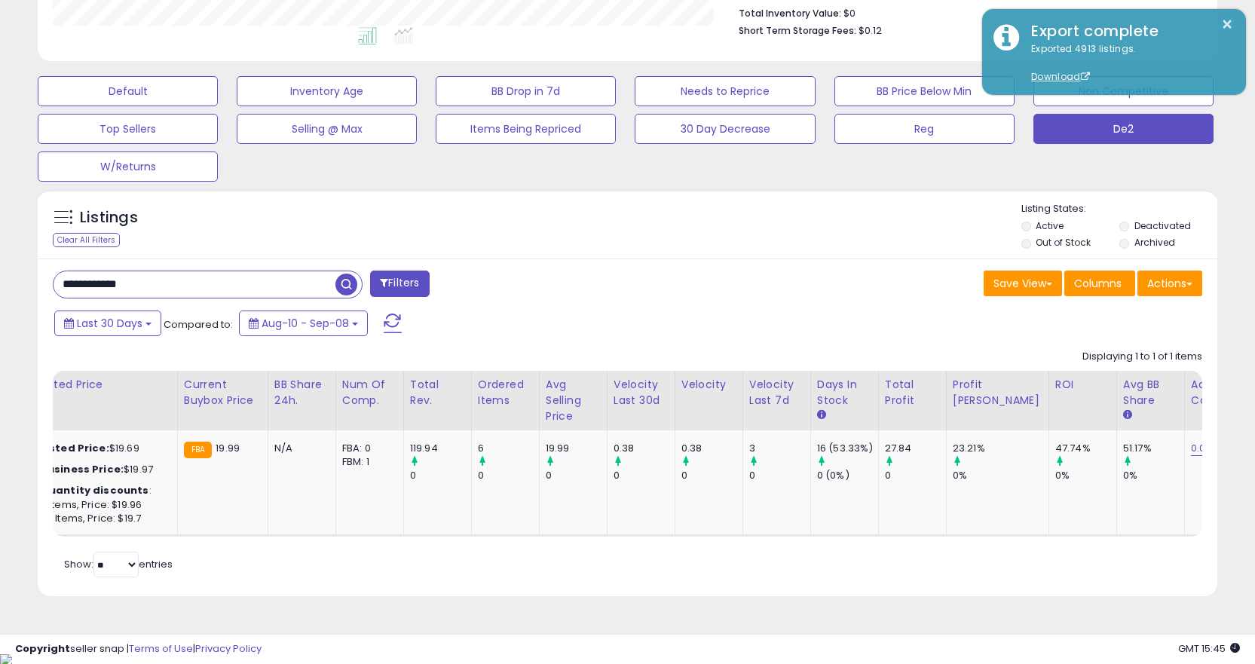
scroll to position [0, 0]
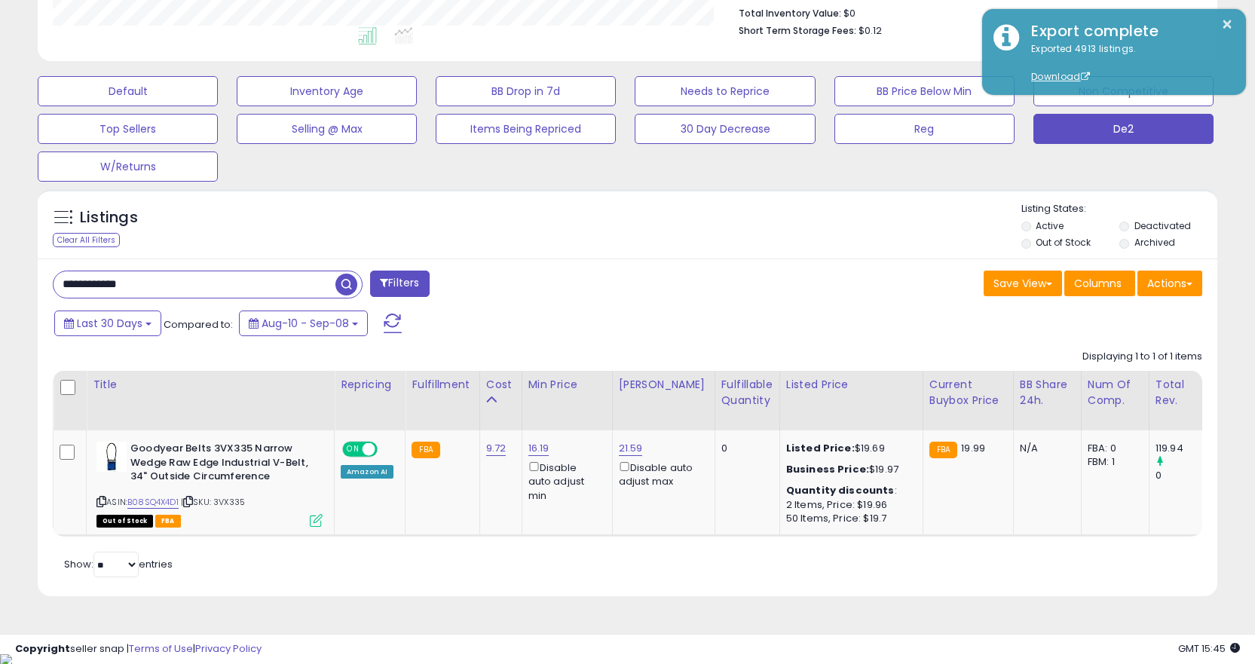
click at [206, 286] on input "**********" at bounding box center [195, 284] width 282 height 26
paste input "text"
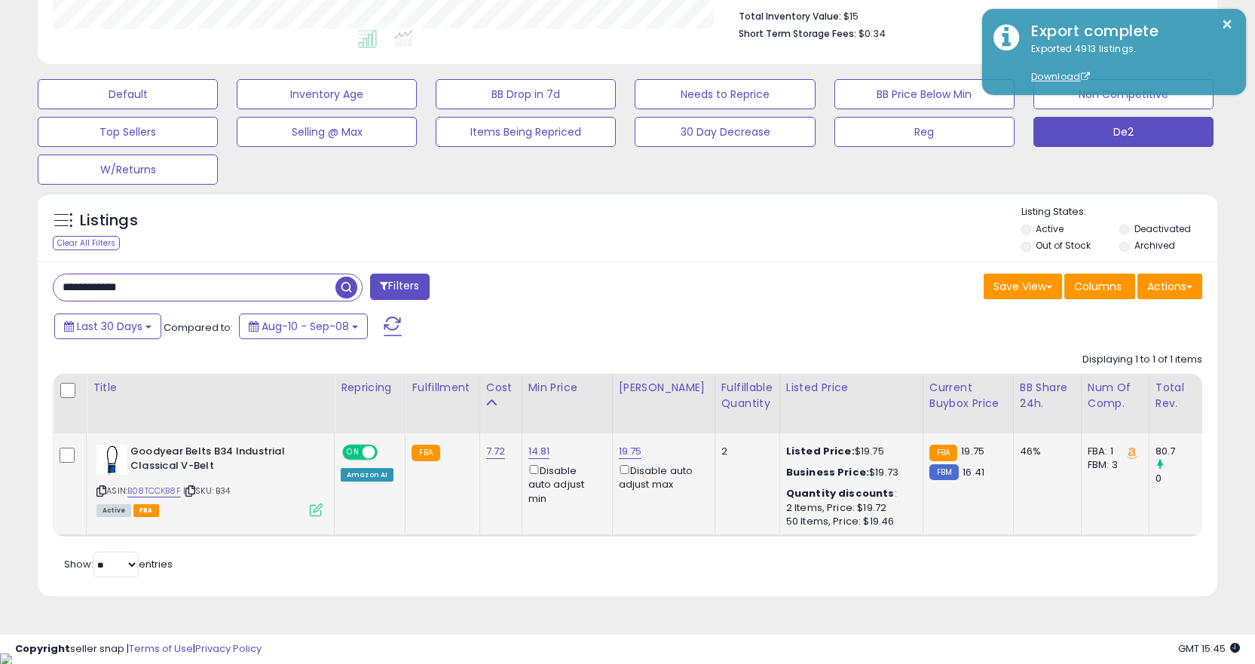
click at [194, 493] on icon at bounding box center [190, 491] width 10 height 8
click at [195, 492] on icon at bounding box center [190, 491] width 10 height 8
click at [243, 292] on input "**********" at bounding box center [195, 287] width 282 height 26
paste input "text"
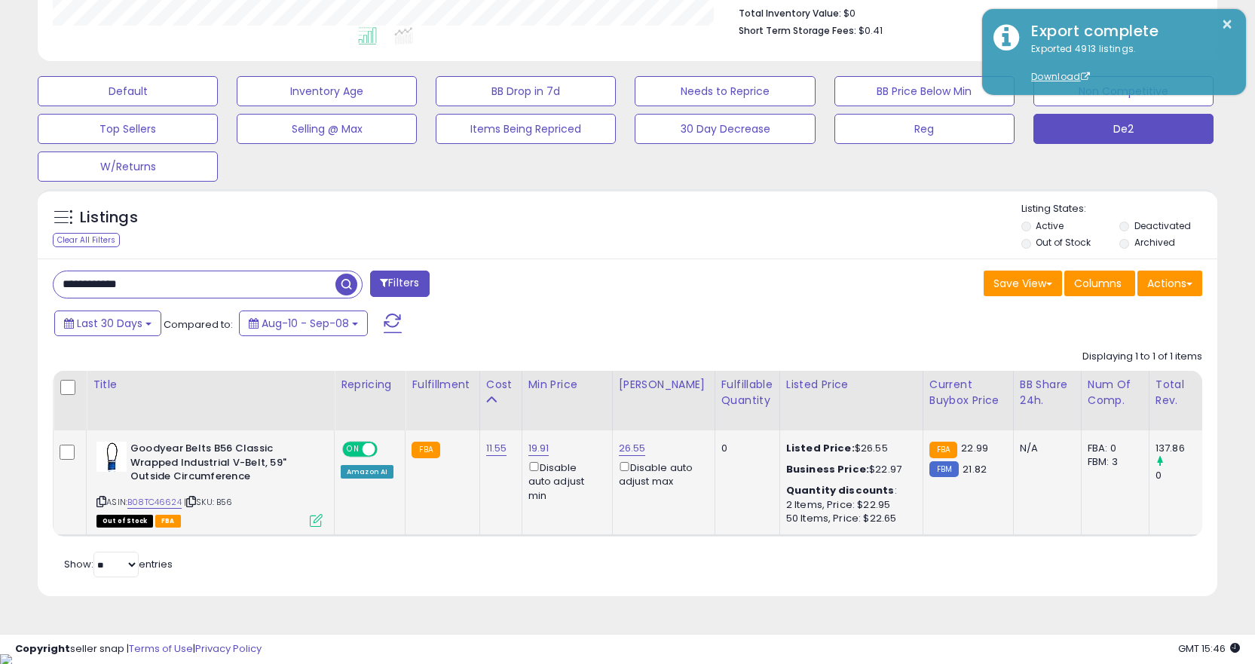
click at [196, 500] on icon at bounding box center [191, 501] width 10 height 8
drag, startPoint x: 424, startPoint y: 534, endPoint x: 415, endPoint y: 532, distance: 8.6
click at [430, 534] on td "FBA" at bounding box center [442, 483] width 74 height 106
drag, startPoint x: 197, startPoint y: 499, endPoint x: 197, endPoint y: 482, distance: 17.3
click at [197, 488] on div "ASIN: B08TC46624 | SKU: B56 Out of Stock FBA" at bounding box center [209, 484] width 226 height 84
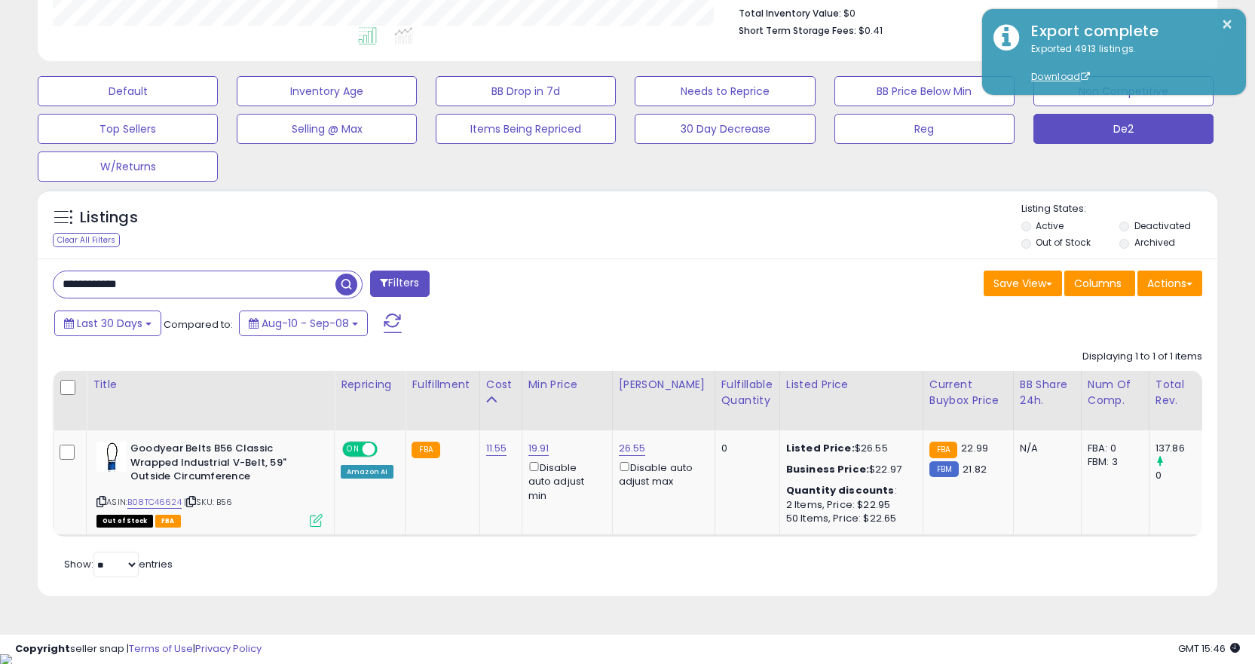
drag, startPoint x: 754, startPoint y: 548, endPoint x: 757, endPoint y: 541, distance: 7.8
click at [756, 537] on div "Title Repricing Fulfillment Cost ROI 0" at bounding box center [627, 454] width 1149 height 166
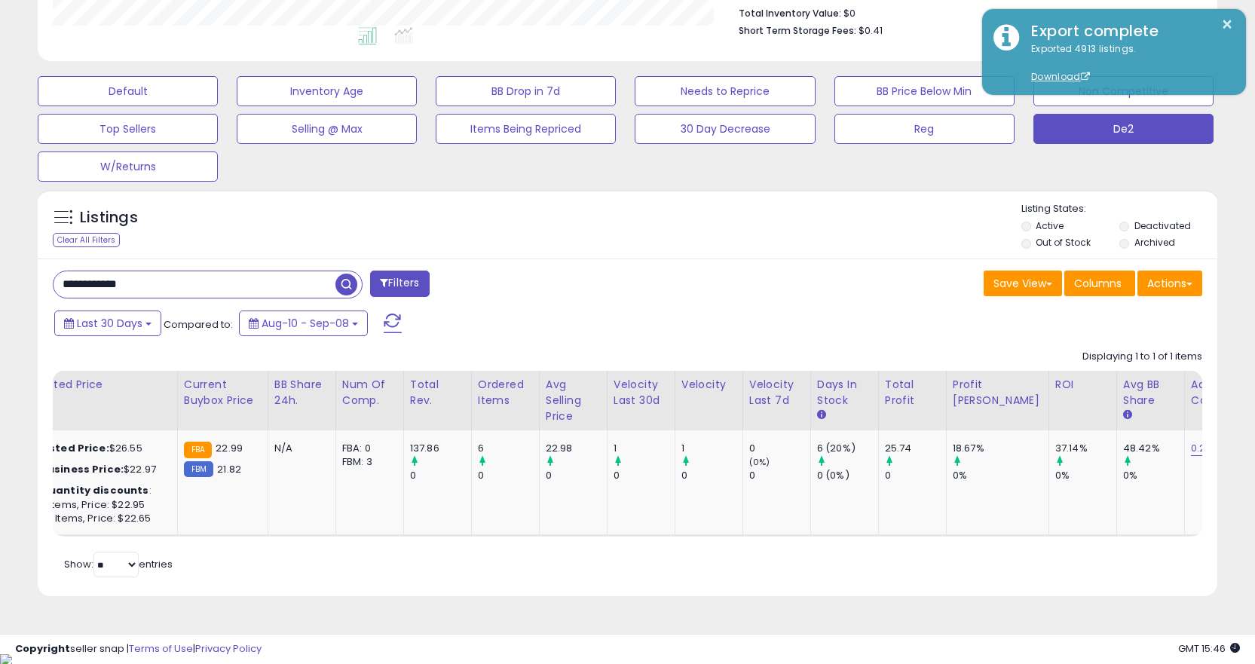
scroll to position [248, 0]
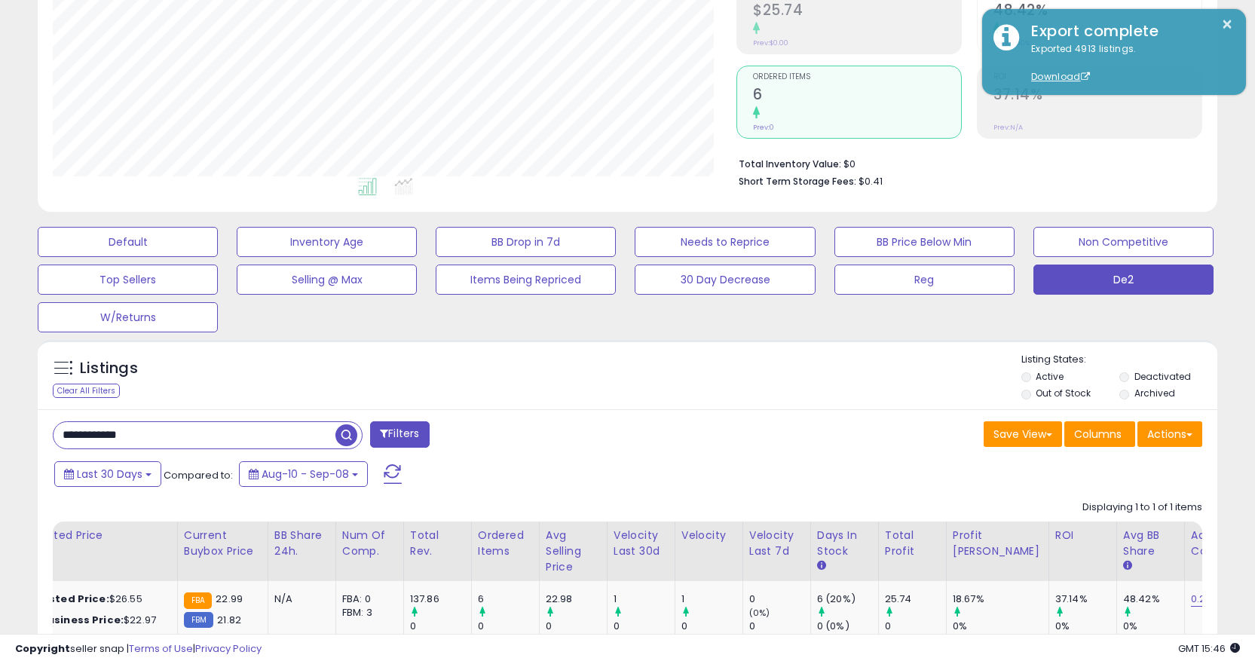
click at [136, 427] on input "**********" at bounding box center [195, 435] width 282 height 26
paste input "text"
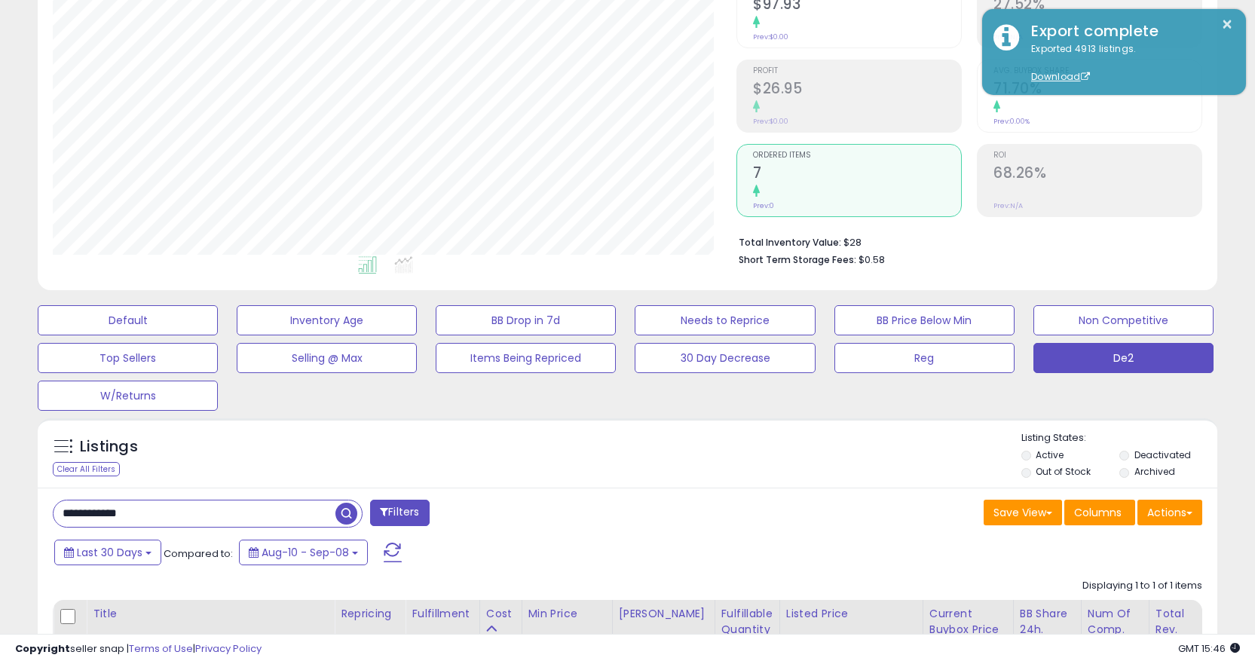
scroll to position [396, 0]
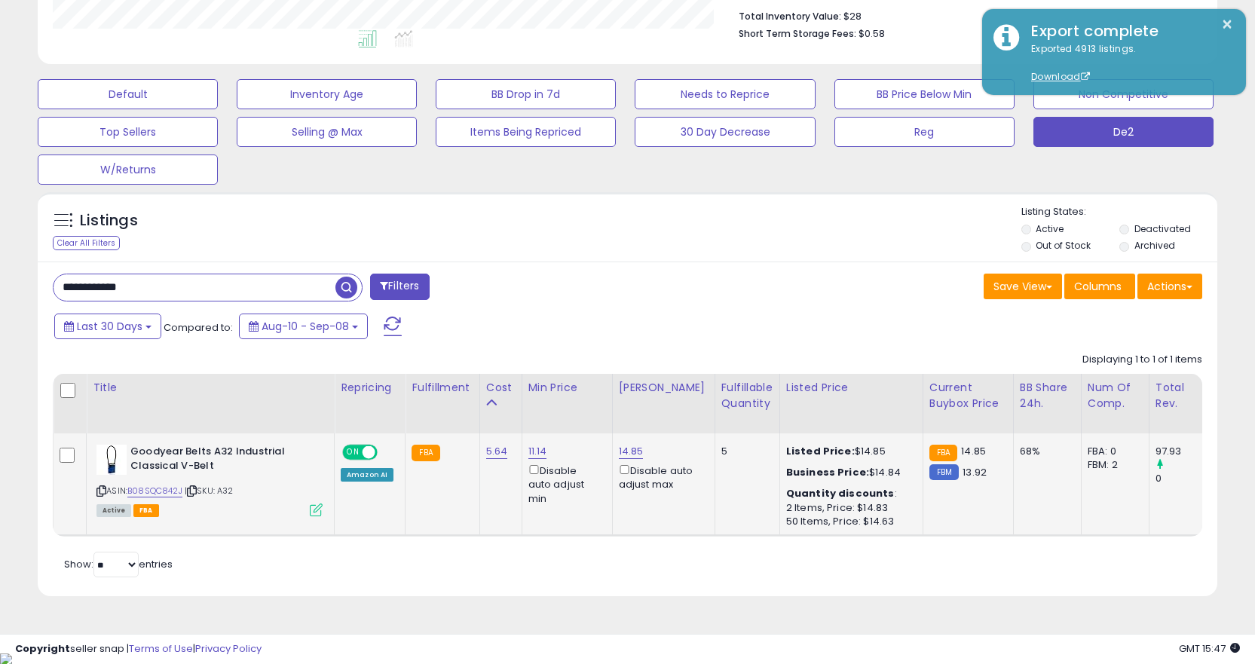
drag, startPoint x: 194, startPoint y: 488, endPoint x: 4, endPoint y: 461, distance: 192.6
click at [194, 488] on icon at bounding box center [192, 491] width 10 height 8
click at [156, 281] on input "**********" at bounding box center [195, 287] width 282 height 26
paste input "text"
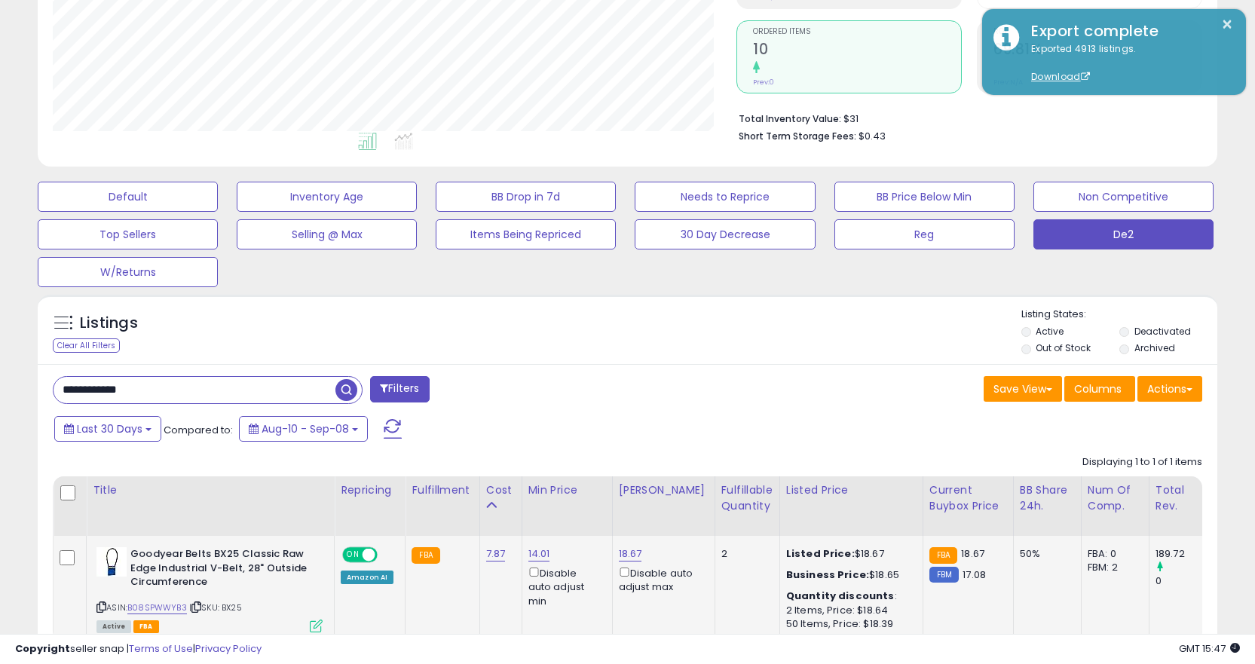
scroll to position [369, 0]
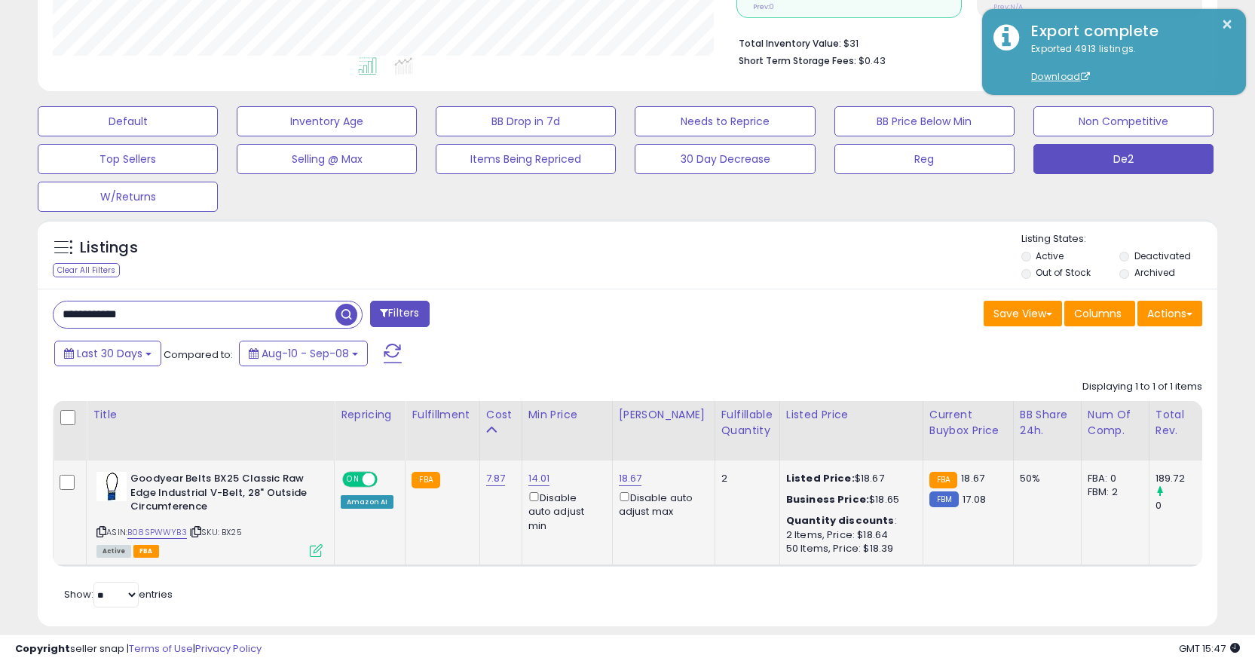
click at [201, 533] on icon at bounding box center [196, 532] width 10 height 8
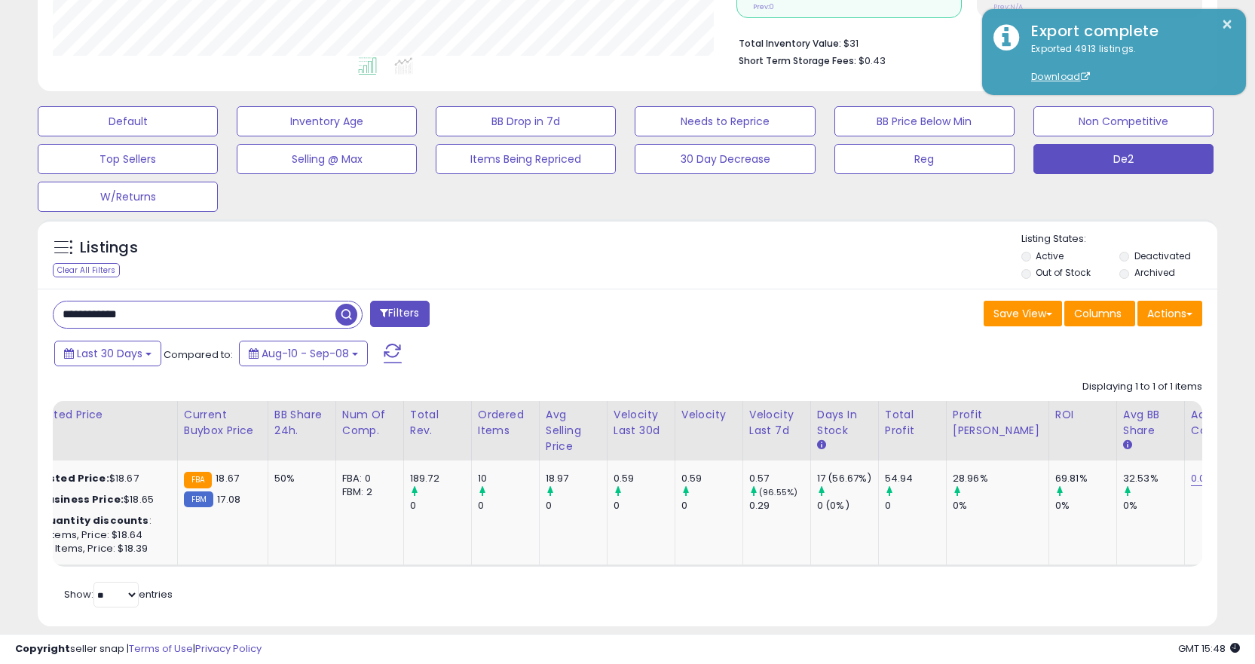
click at [241, 567] on div "Title Repricing Fulfillment Cost ROI 2" at bounding box center [627, 484] width 1149 height 166
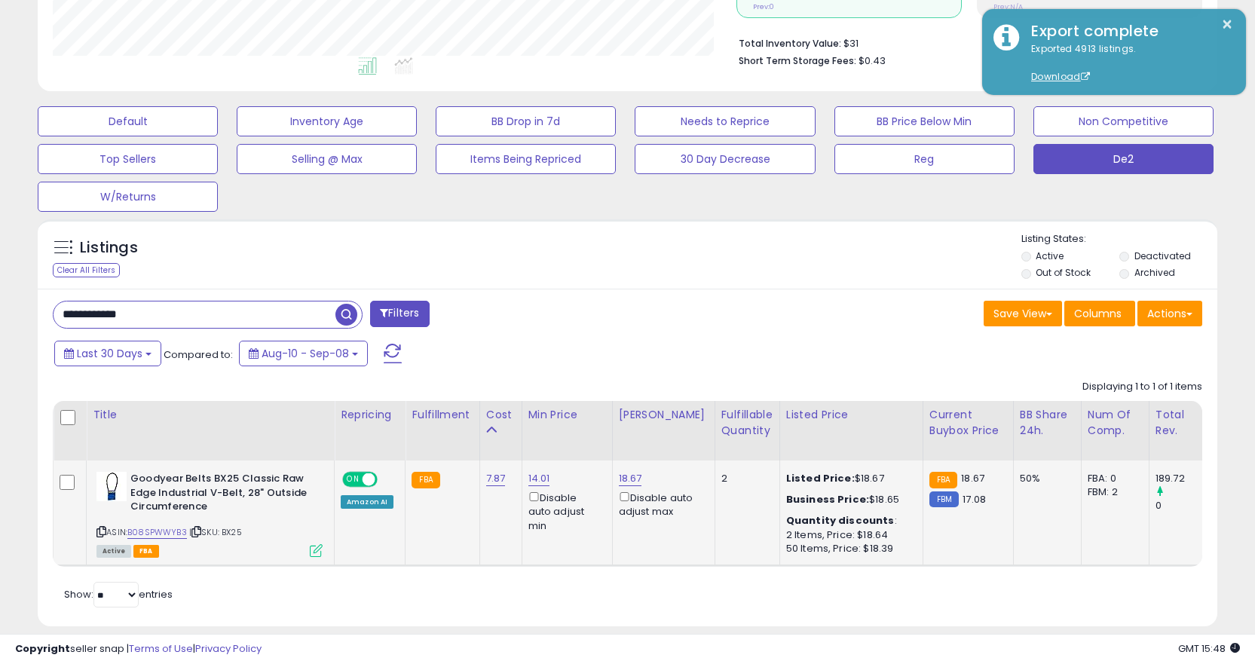
drag, startPoint x: 194, startPoint y: 530, endPoint x: 138, endPoint y: 530, distance: 56.5
click at [195, 530] on icon at bounding box center [196, 532] width 10 height 8
drag, startPoint x: 240, startPoint y: 343, endPoint x: 235, endPoint y: 321, distance: 22.5
click at [240, 341] on button "Aug-10 - Sep-08" at bounding box center [303, 354] width 129 height 26
click at [234, 319] on input "**********" at bounding box center [195, 314] width 282 height 26
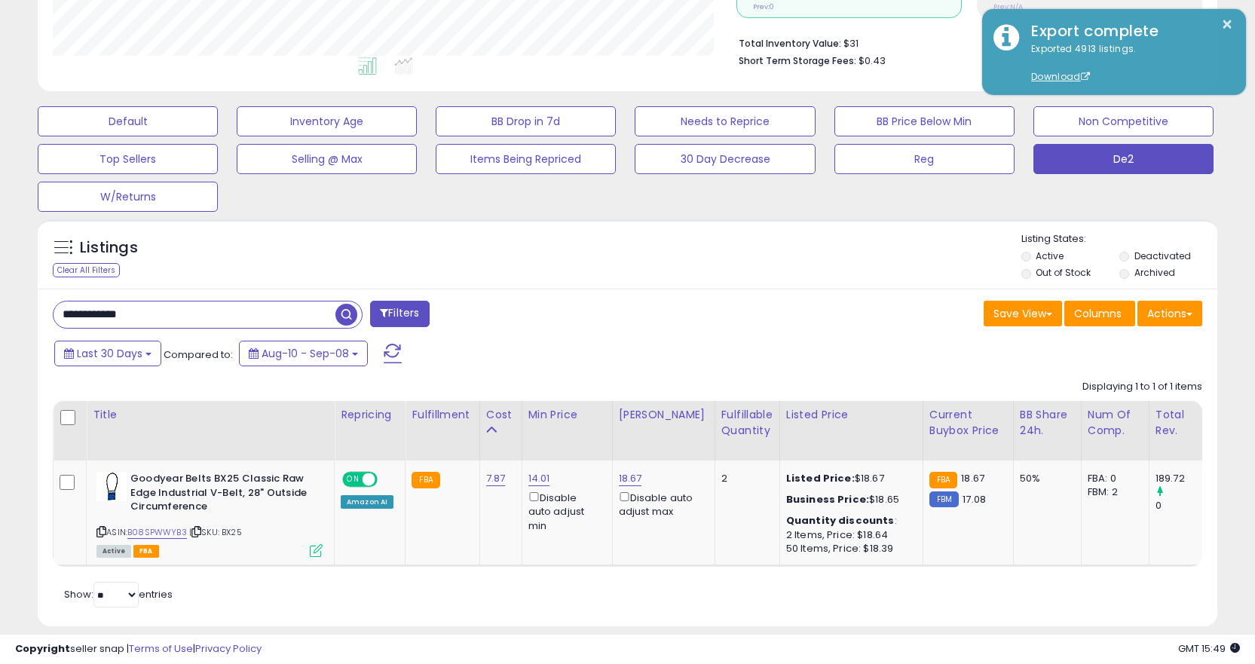
paste input "text"
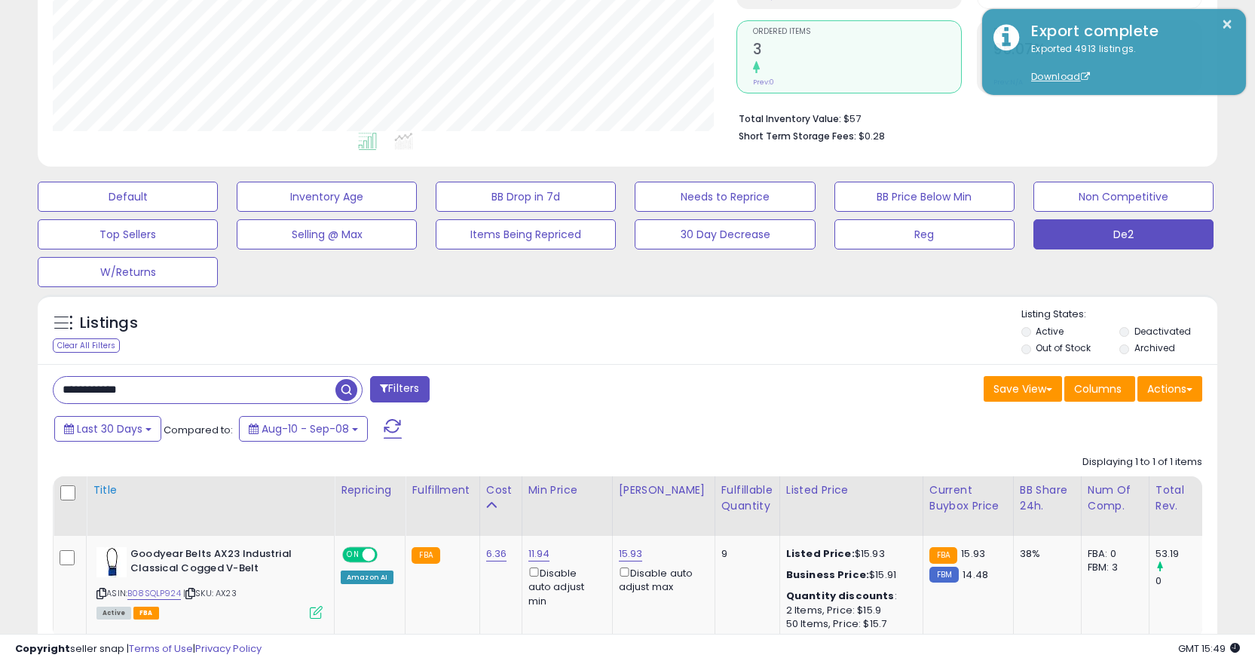
scroll to position [396, 0]
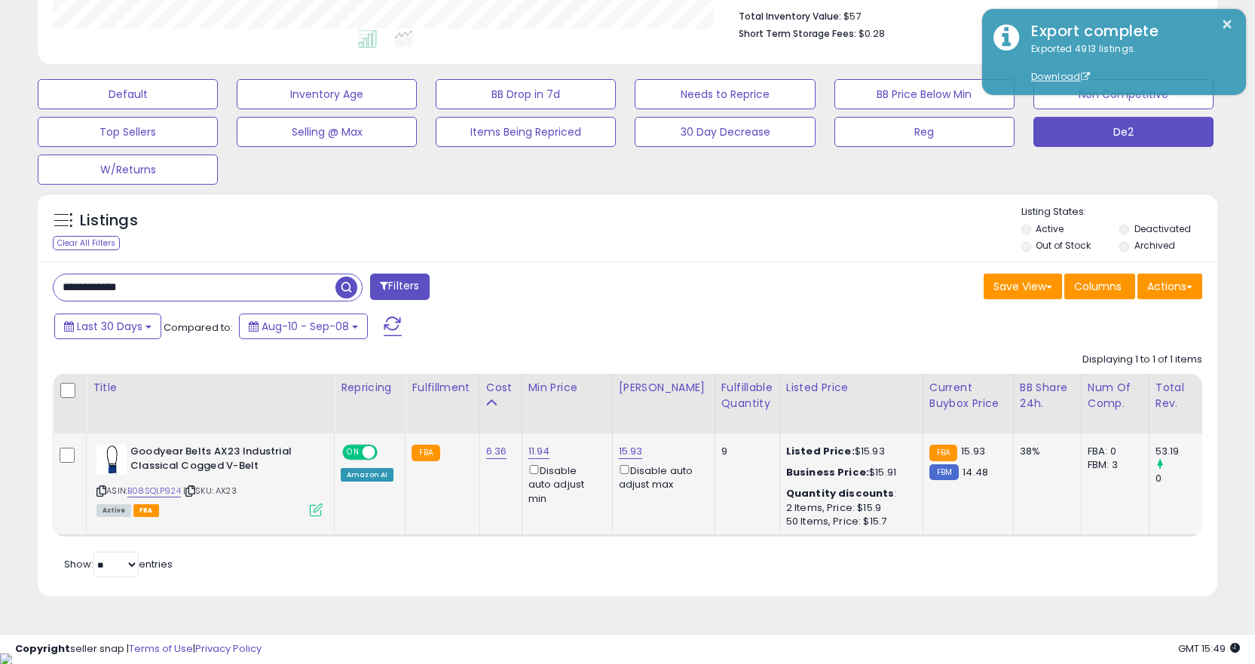
drag, startPoint x: 194, startPoint y: 489, endPoint x: 215, endPoint y: 501, distance: 23.7
click at [194, 489] on icon at bounding box center [190, 491] width 10 height 8
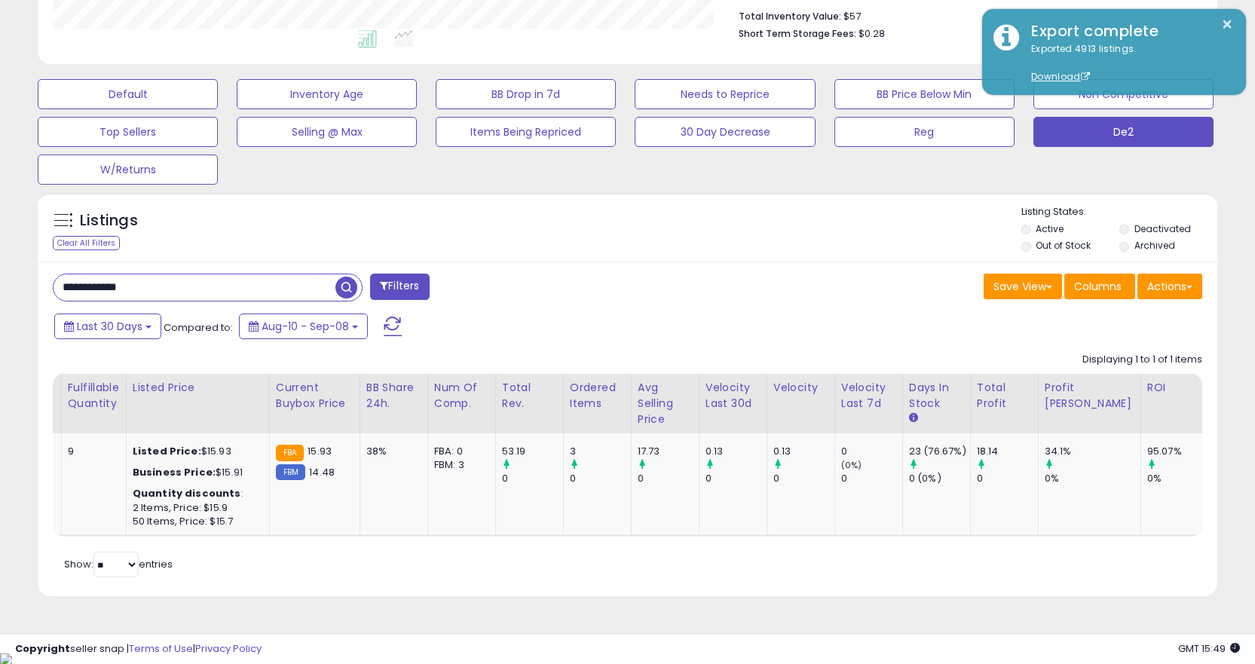
scroll to position [0, 0]
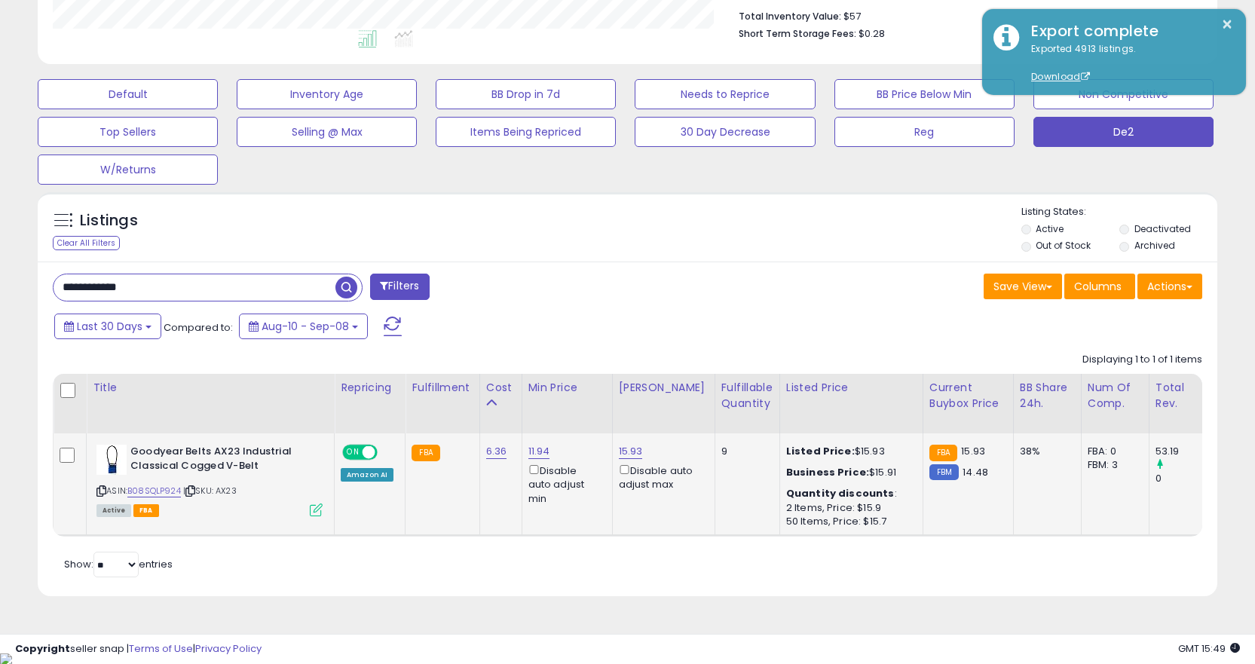
click at [187, 491] on span "| SKU: AX23" at bounding box center [210, 491] width 54 height 12
click at [255, 288] on input "**********" at bounding box center [195, 287] width 282 height 26
paste input "text"
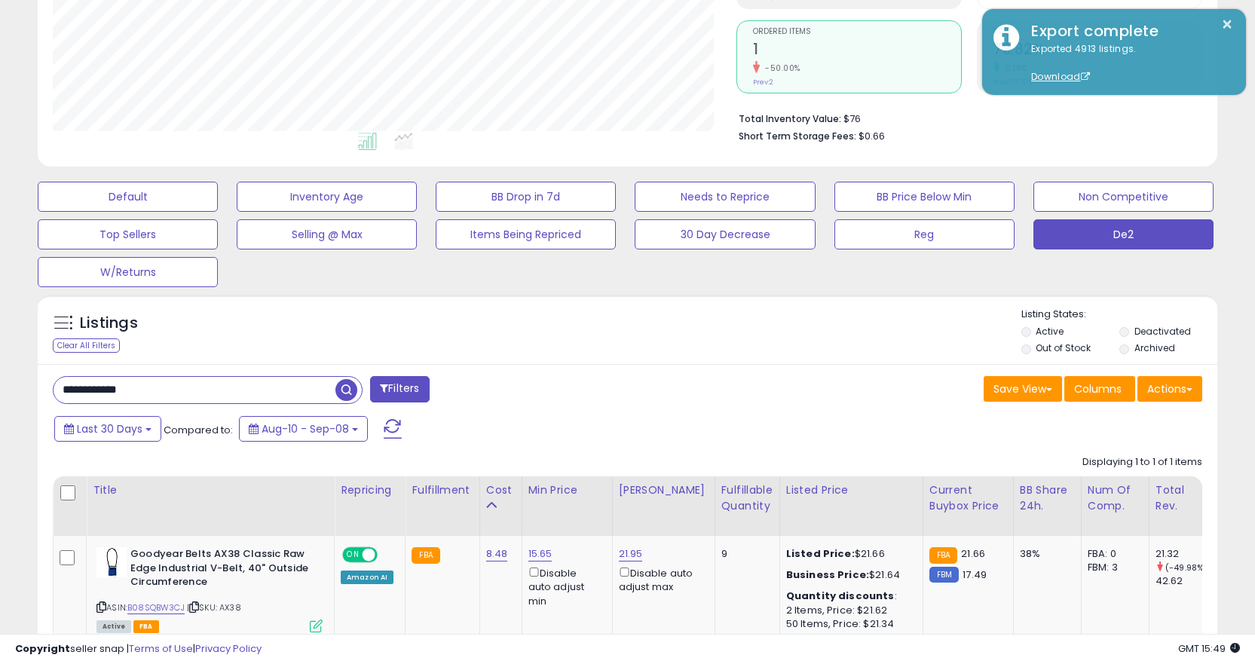
scroll to position [309, 684]
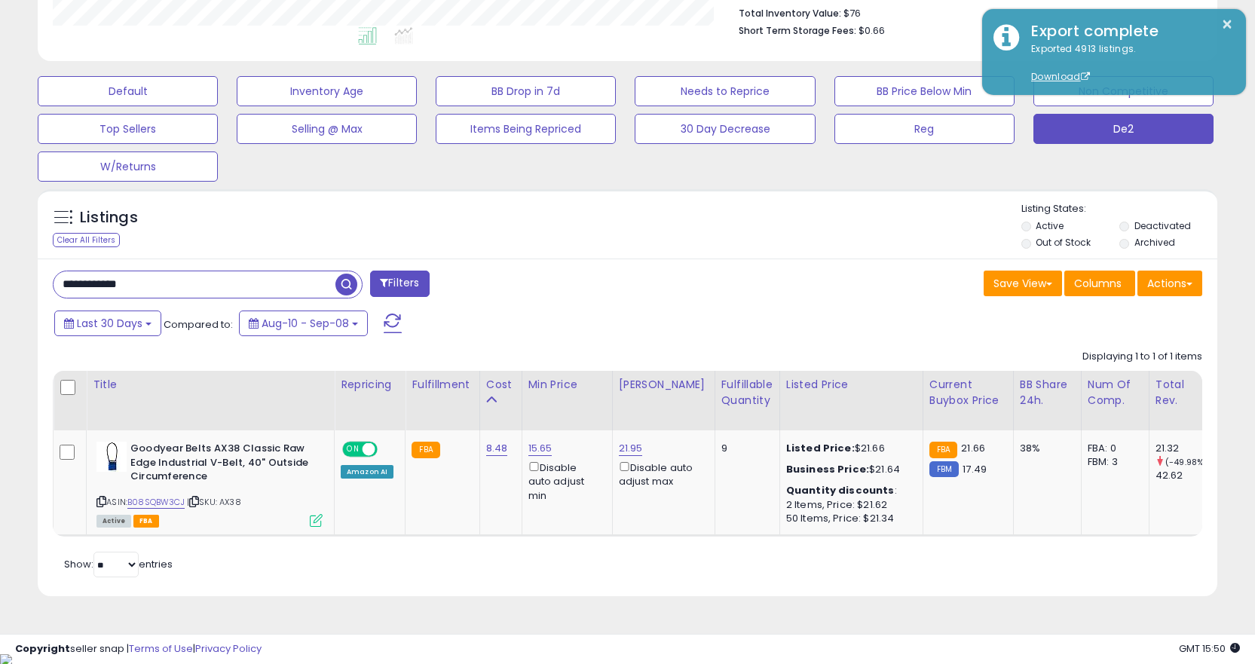
click at [287, 294] on input "**********" at bounding box center [195, 284] width 282 height 26
paste input "text"
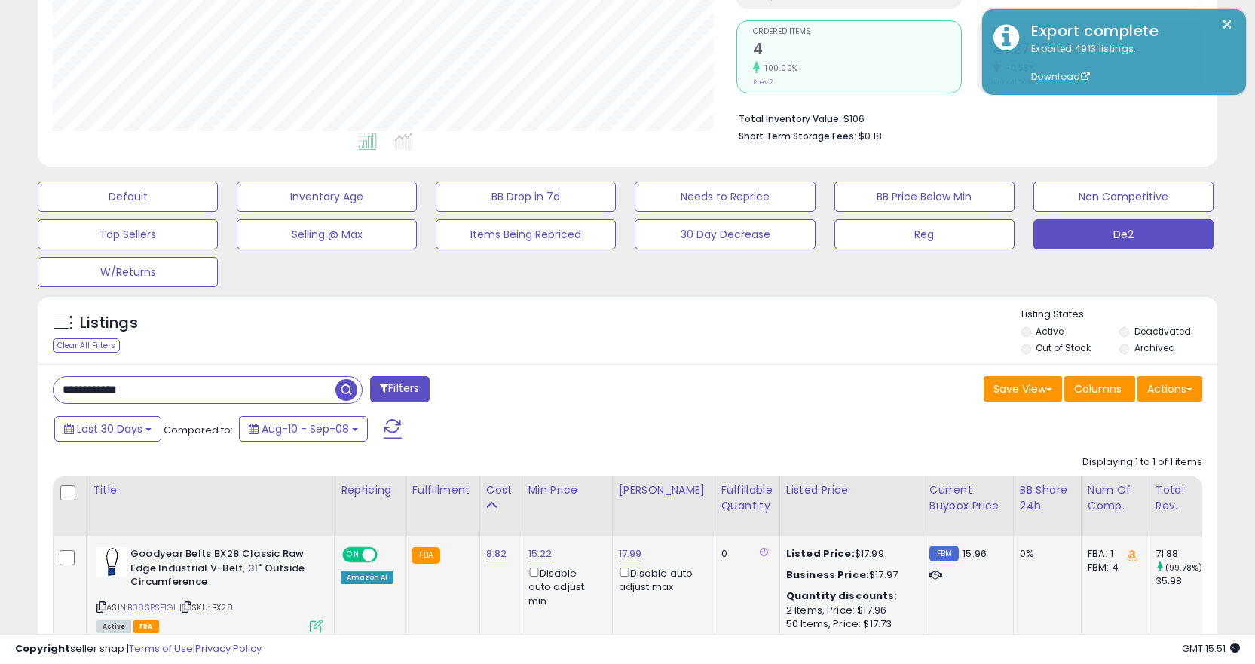
scroll to position [399, 0]
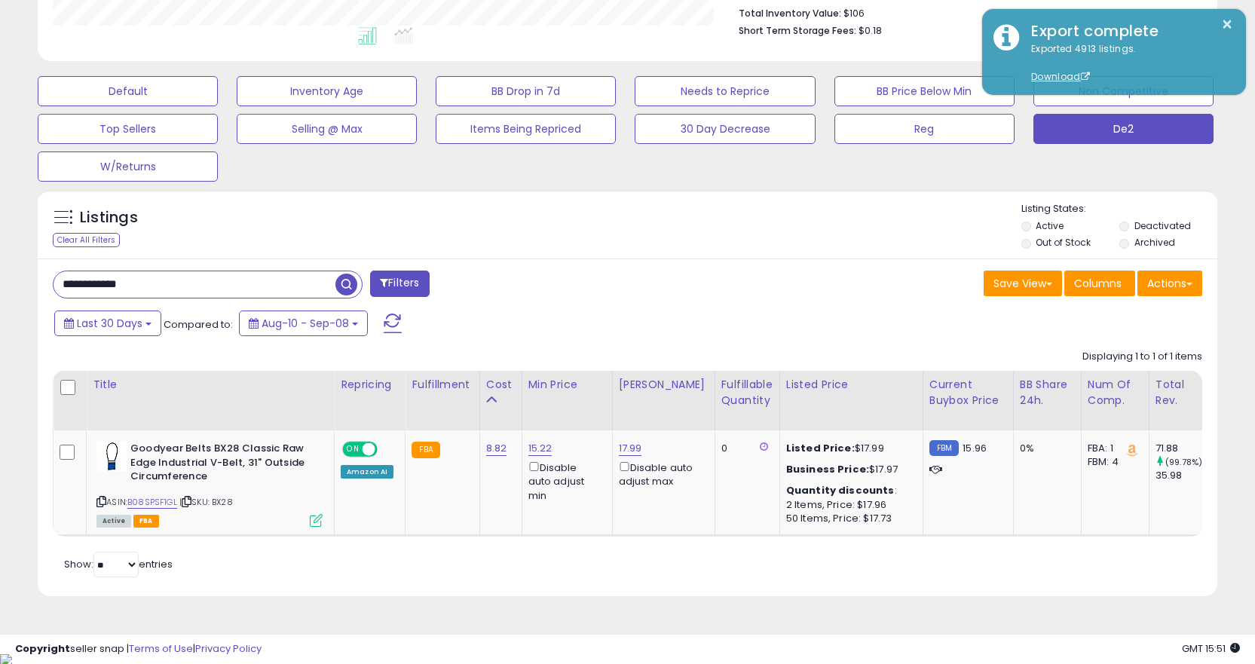
drag, startPoint x: 720, startPoint y: 554, endPoint x: 831, endPoint y: 543, distance: 112.0
click at [831, 543] on div "Retrieving listings data.. Displaying 1 to 1 of 1 items Title Repricing" at bounding box center [627, 462] width 1149 height 240
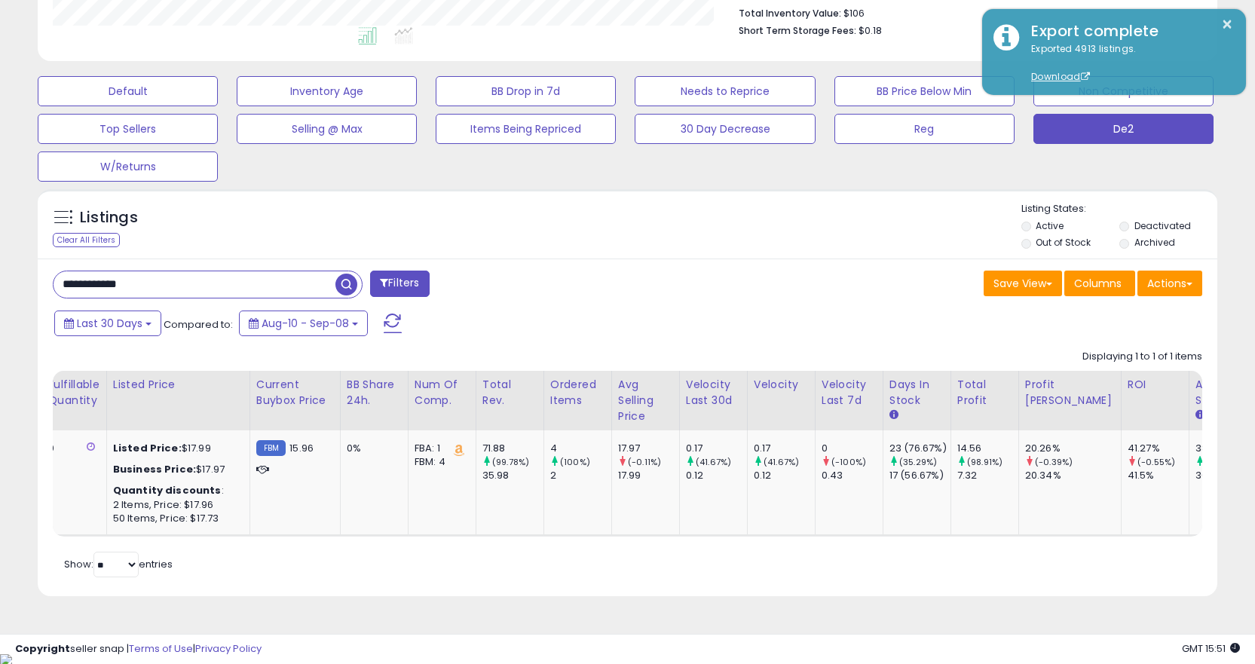
scroll to position [0, 308]
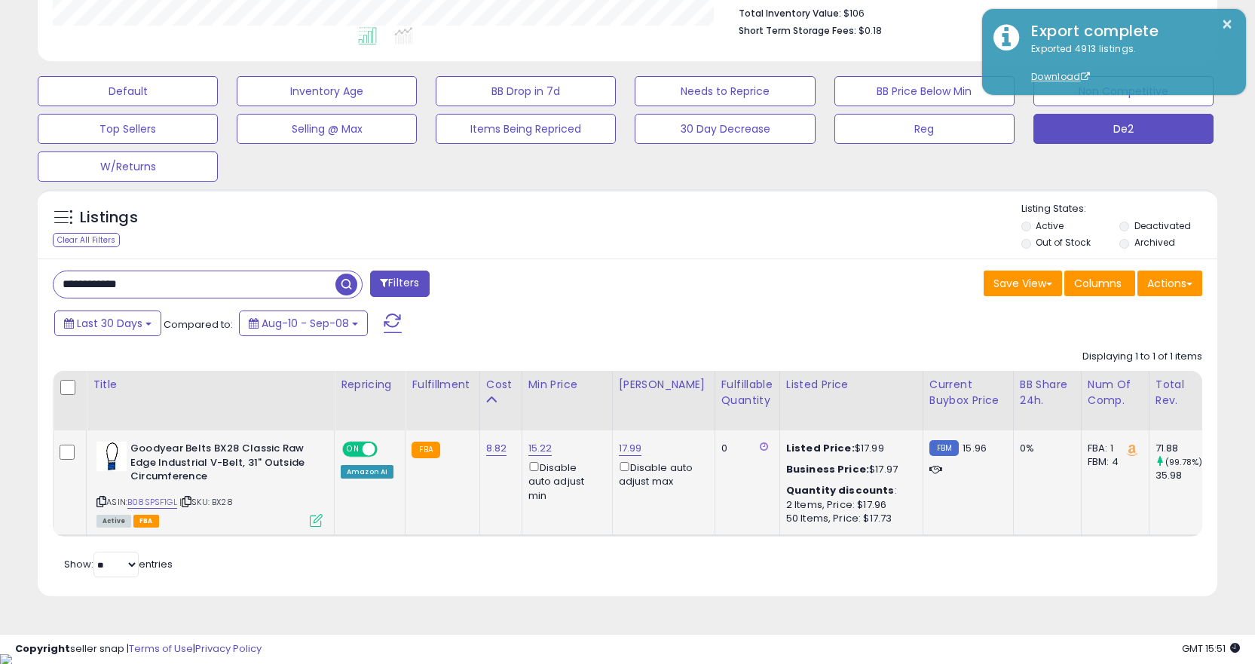
click at [184, 503] on span "| SKU: BX28" at bounding box center [206, 502] width 54 height 12
click at [185, 503] on icon at bounding box center [187, 501] width 10 height 8
drag, startPoint x: 676, startPoint y: 549, endPoint x: 826, endPoint y: 552, distance: 150.0
click at [826, 552] on div "Retrieving listings data.. Displaying 1 to 1 of 1 items Title Repricing" at bounding box center [627, 462] width 1149 height 240
drag, startPoint x: 826, startPoint y: 552, endPoint x: 800, endPoint y: 540, distance: 28.3
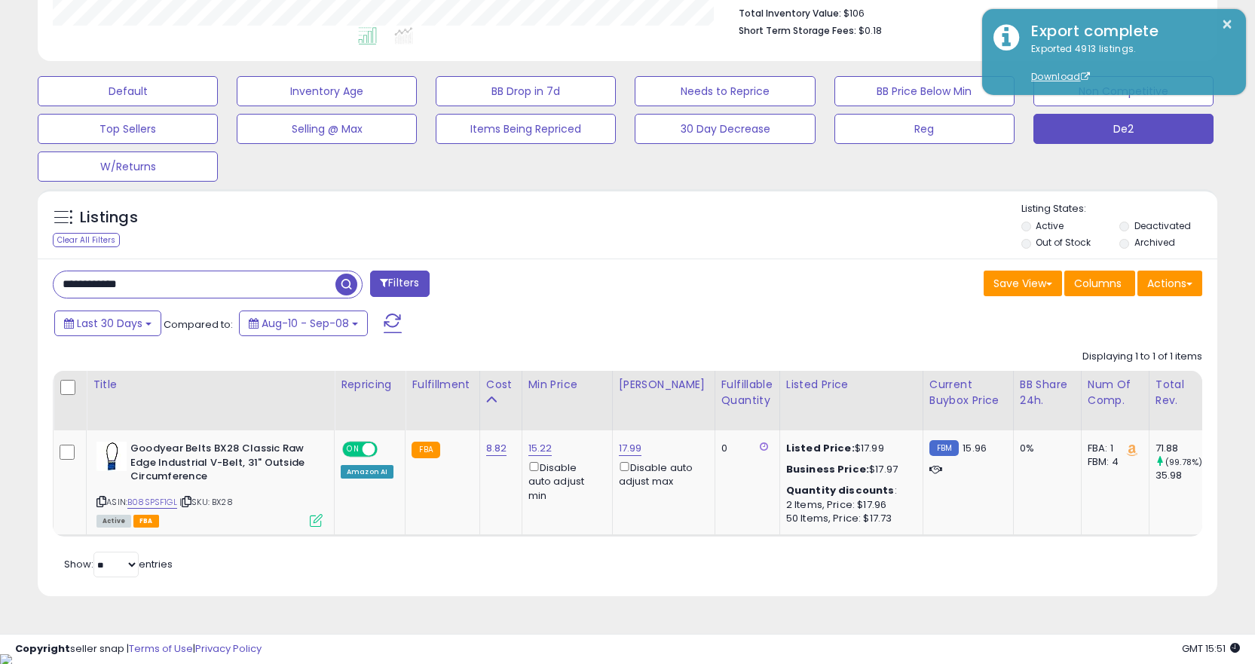
click at [825, 551] on div "Retrieving listings data.. Displaying 1 to 1 of 1 items Title Repricing" at bounding box center [627, 462] width 1149 height 240
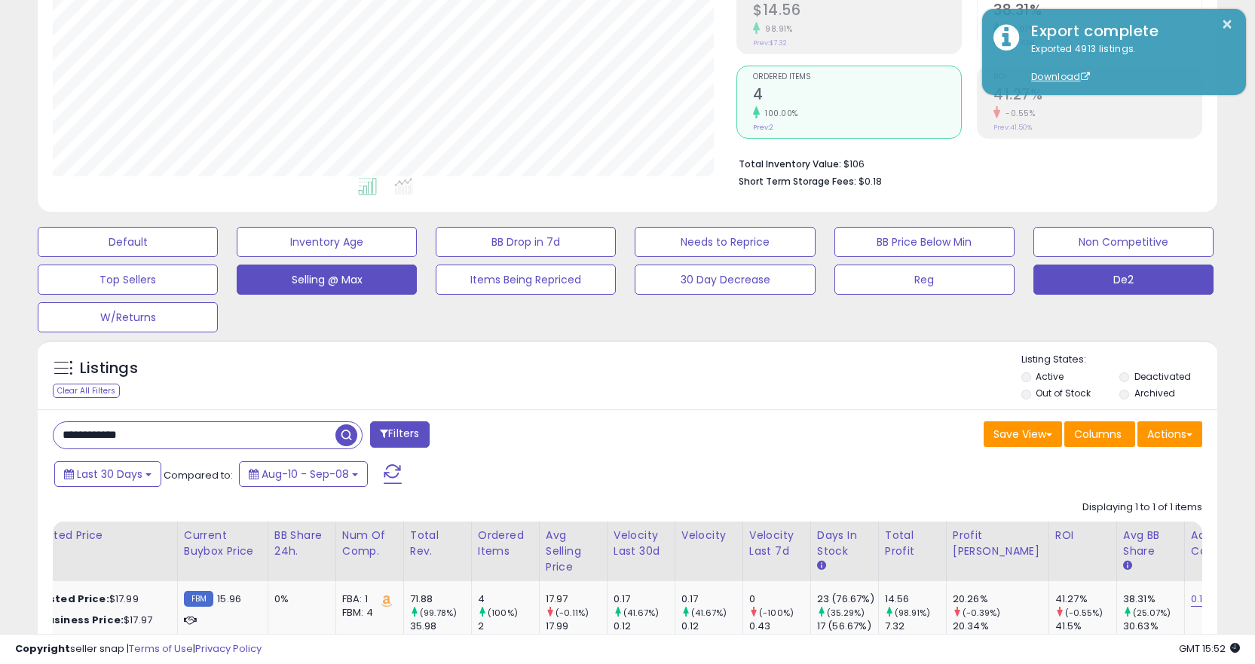
scroll to position [173, 0]
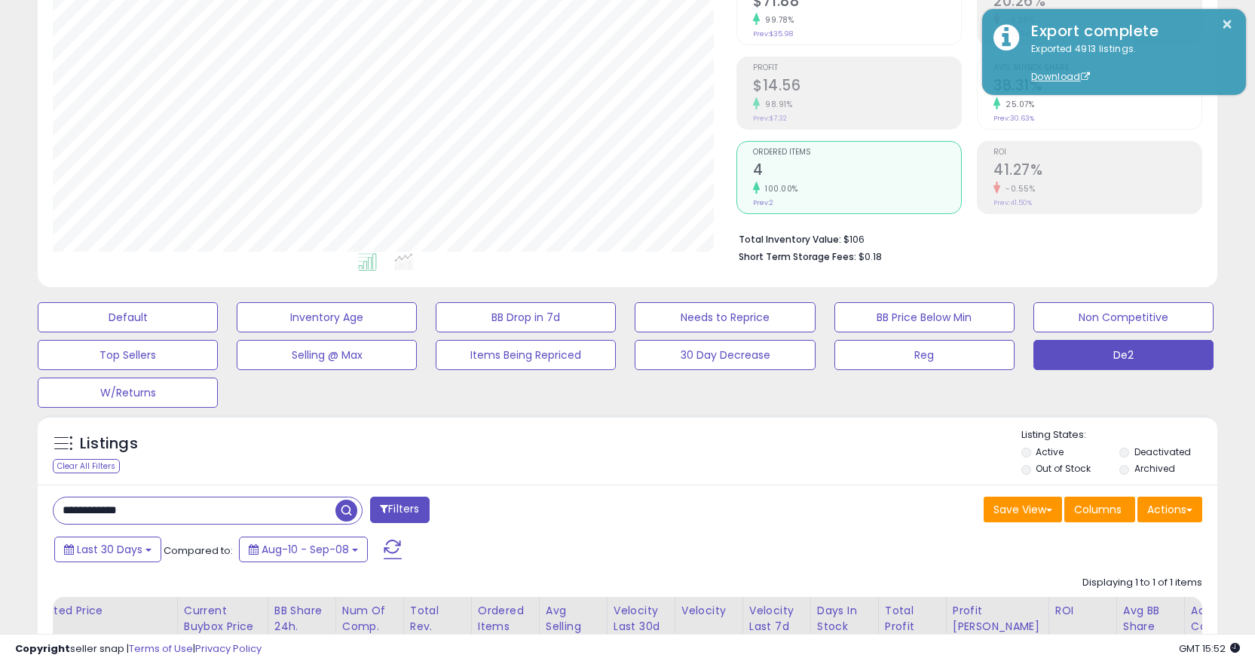
click at [177, 504] on input "**********" at bounding box center [195, 510] width 282 height 26
paste input "text"
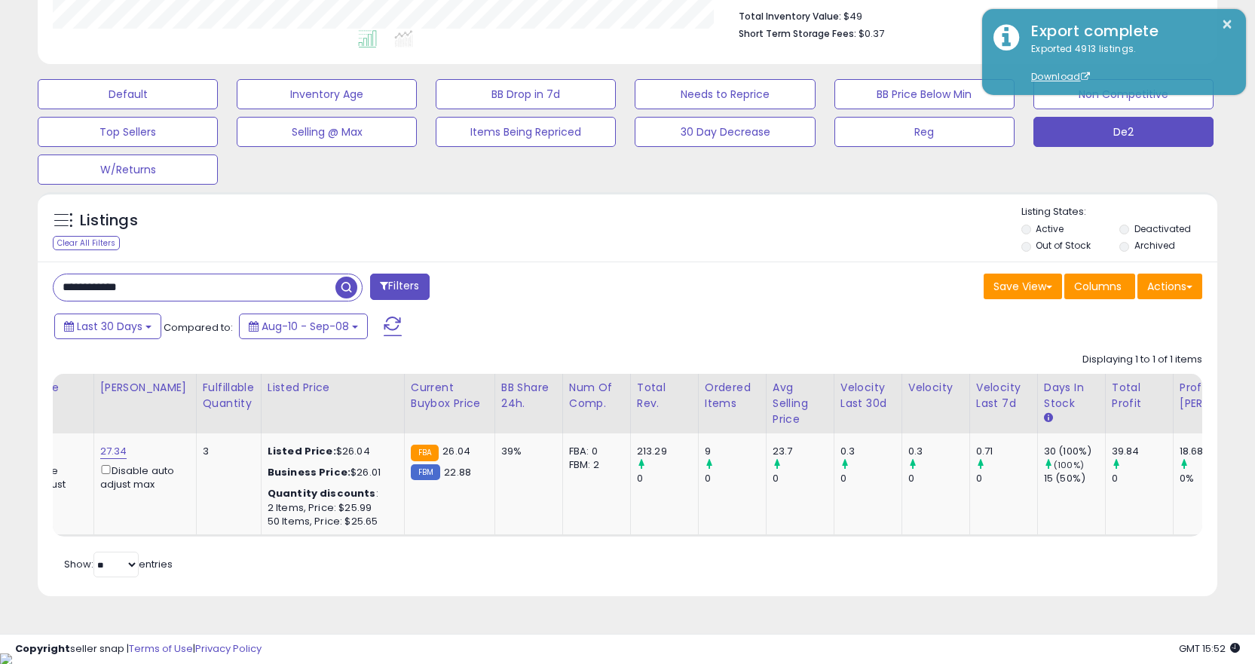
scroll to position [309, 684]
click at [182, 536] on table "Title Repricing" at bounding box center [506, 455] width 1945 height 163
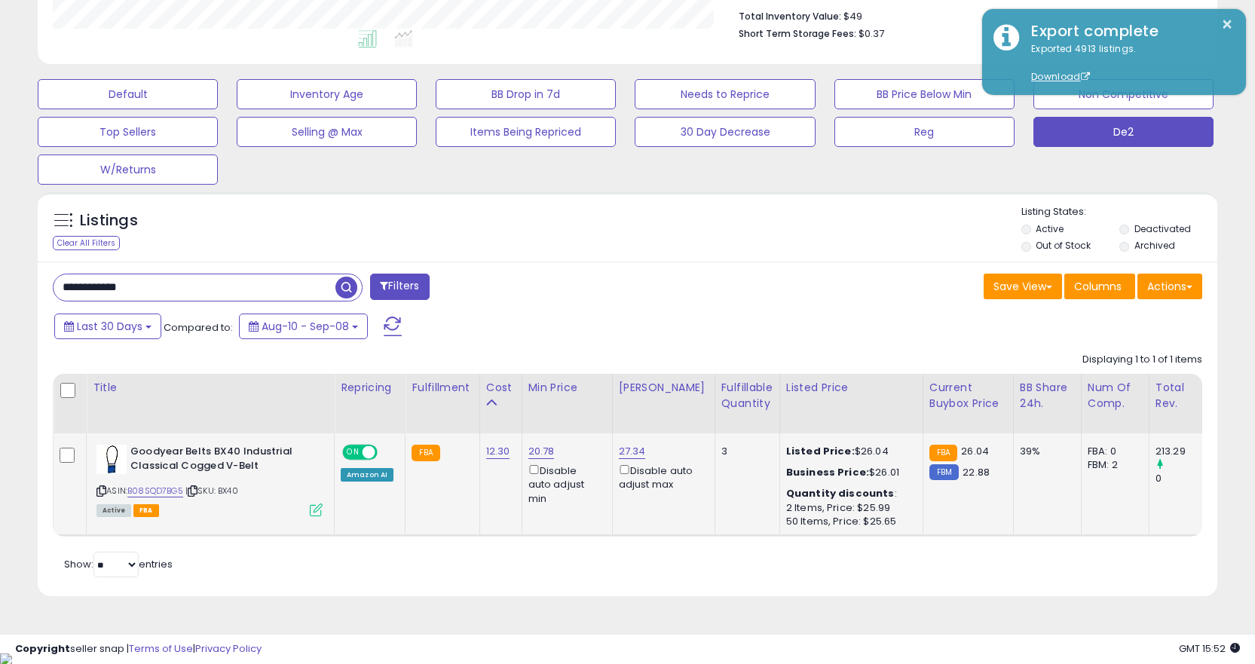
click at [192, 490] on icon at bounding box center [193, 491] width 10 height 8
click at [753, 537] on div "Title Repricing Fulfillment Cost ROI 3" at bounding box center [627, 455] width 1149 height 163
click at [754, 537] on div "Title Repricing Fulfillment Cost ROI 3" at bounding box center [627, 455] width 1149 height 163
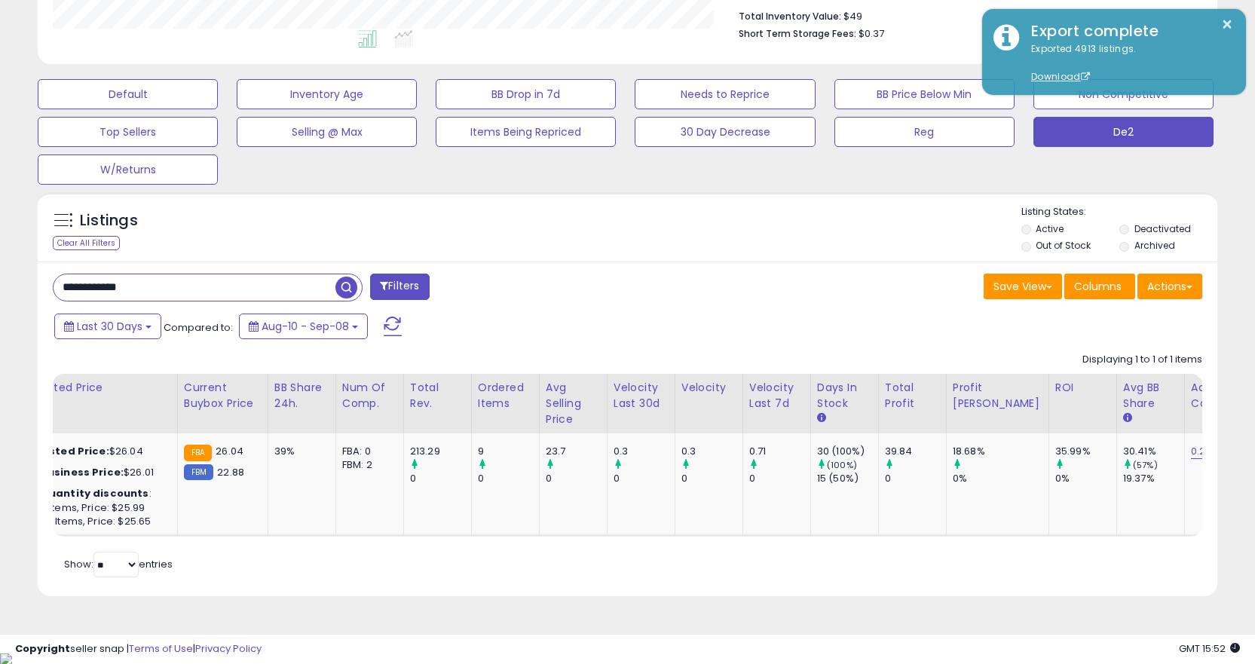
click at [225, 299] on input "**********" at bounding box center [195, 287] width 282 height 26
click at [227, 298] on input "**********" at bounding box center [195, 287] width 282 height 26
paste input "text"
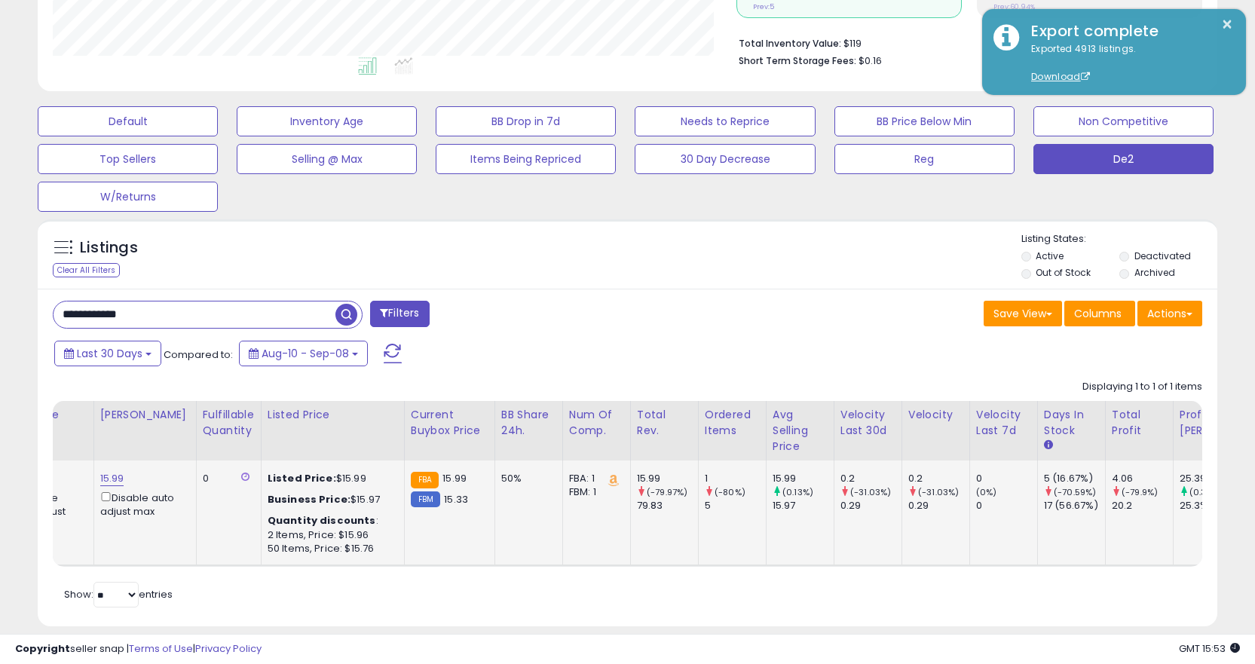
scroll to position [399, 0]
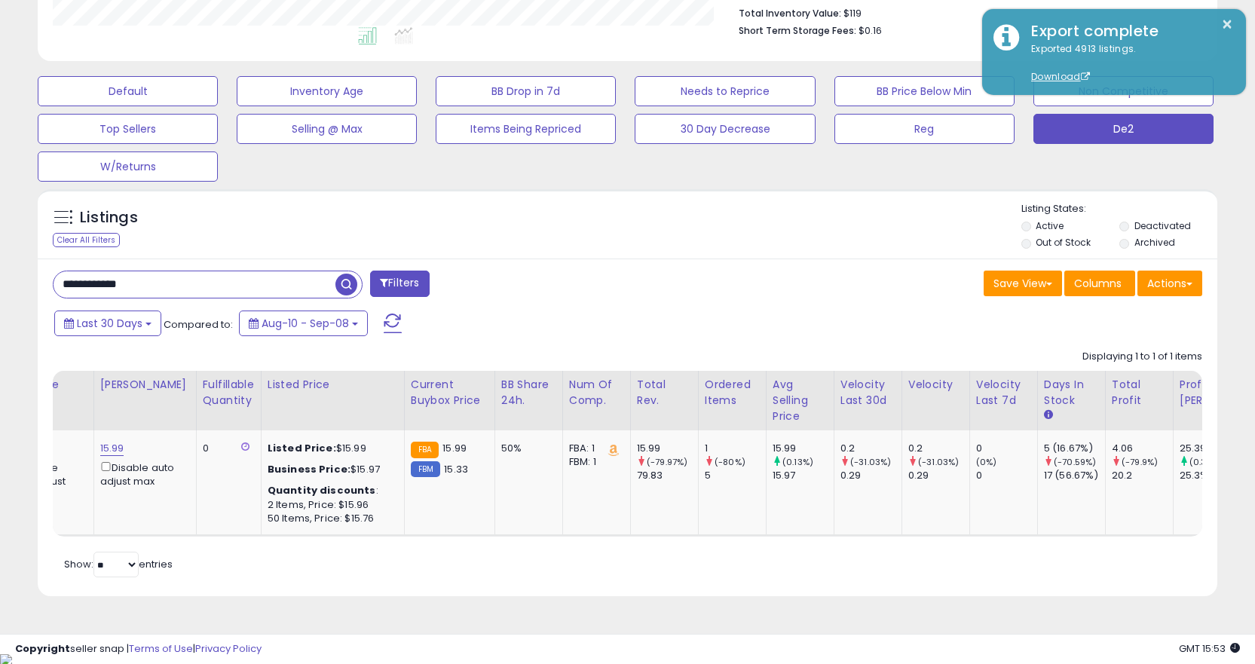
click at [221, 552] on div "Retrieving listings data.. Displaying 1 to 1 of 1 items Title Repricing" at bounding box center [627, 462] width 1149 height 240
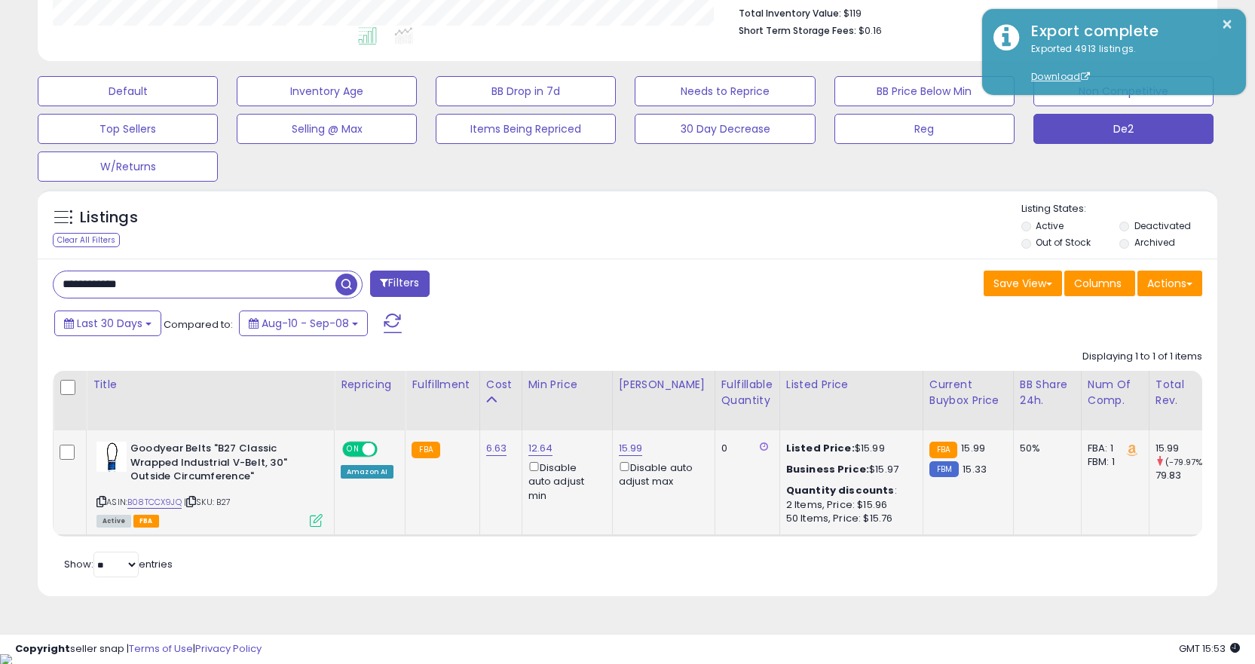
click at [196, 500] on icon at bounding box center [191, 501] width 10 height 8
click at [301, 300] on div "**********" at bounding box center [334, 286] width 586 height 30
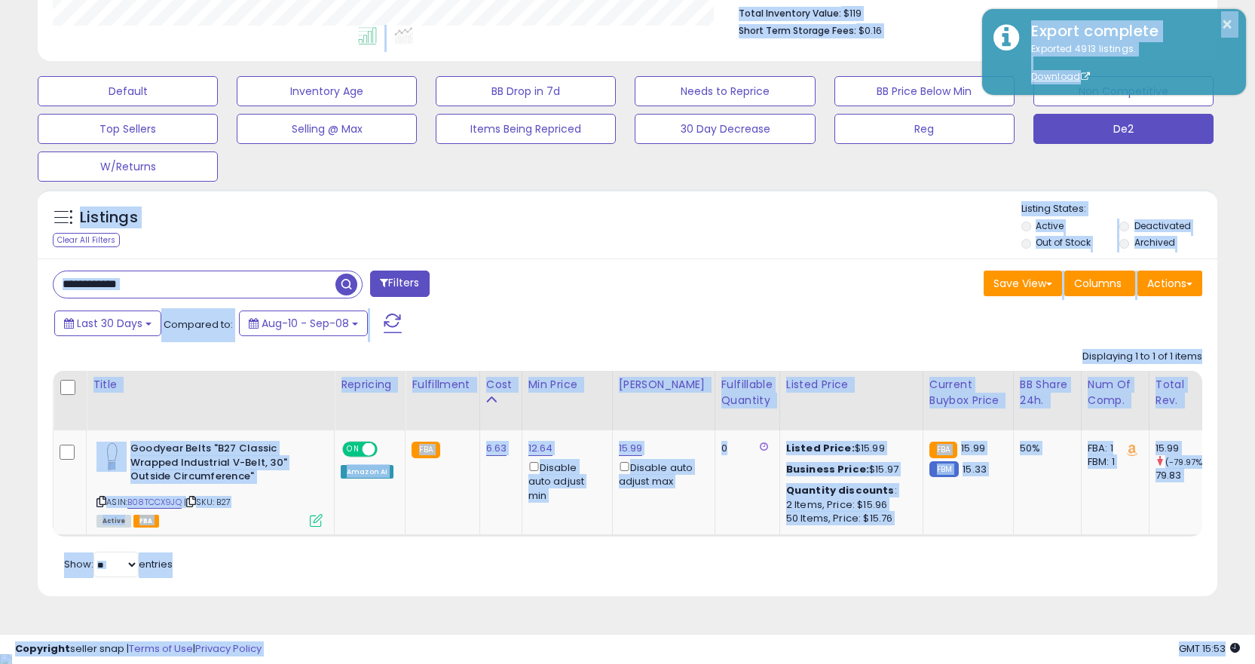
click at [287, 291] on input "**********" at bounding box center [195, 284] width 282 height 26
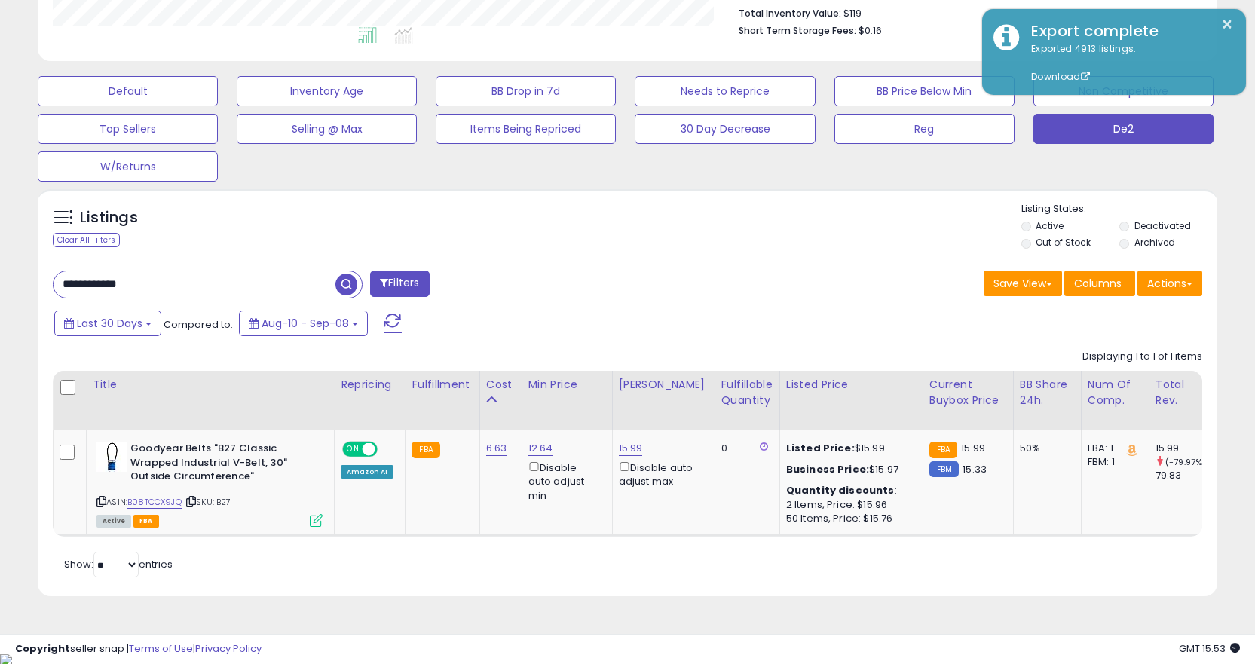
click at [287, 291] on input "**********" at bounding box center [195, 284] width 282 height 26
paste input "text"
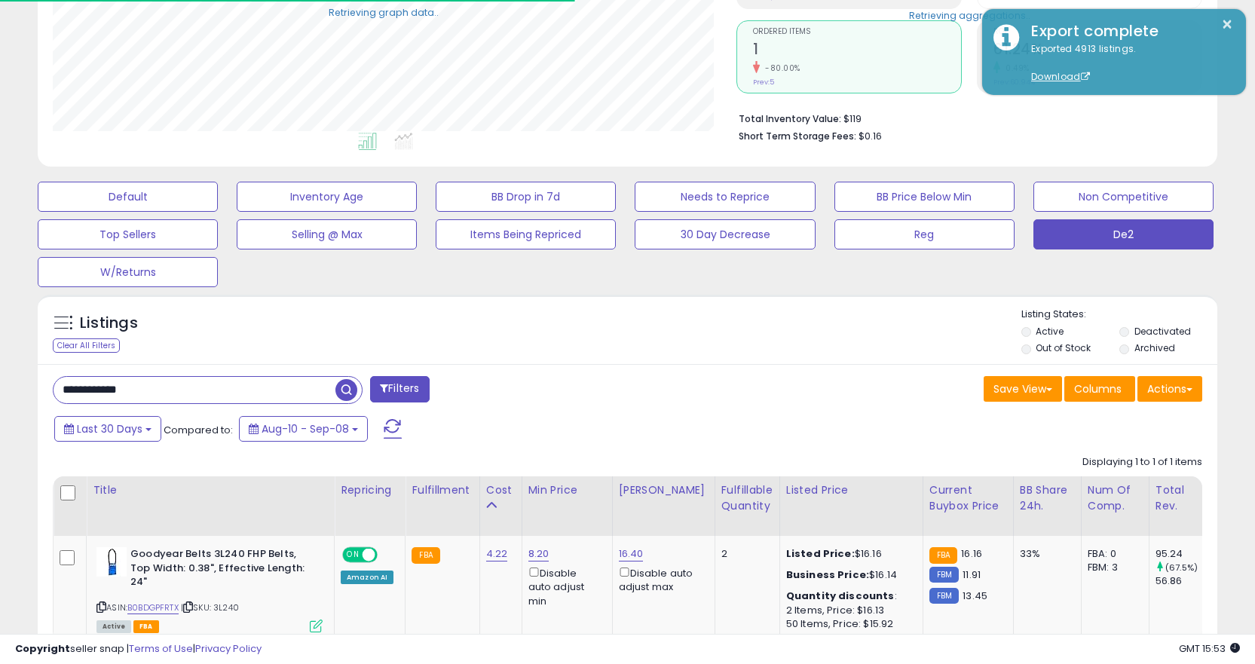
scroll to position [753408, 753033]
click at [193, 603] on icon at bounding box center [188, 607] width 10 height 8
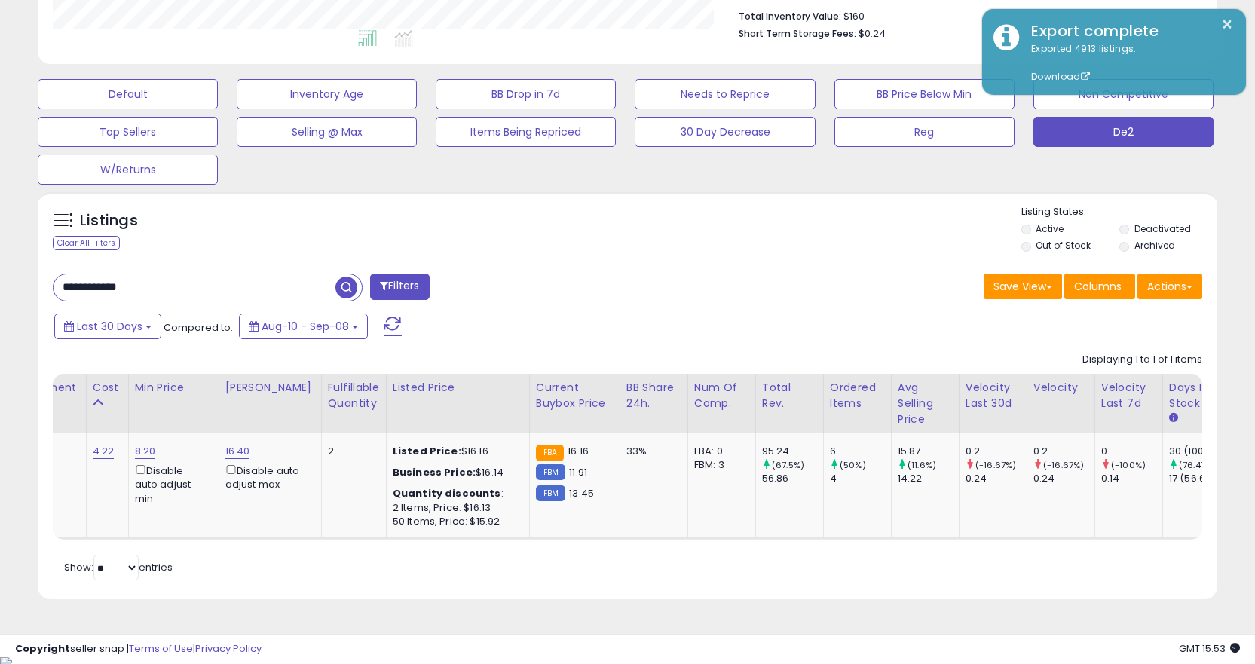
scroll to position [0, 476]
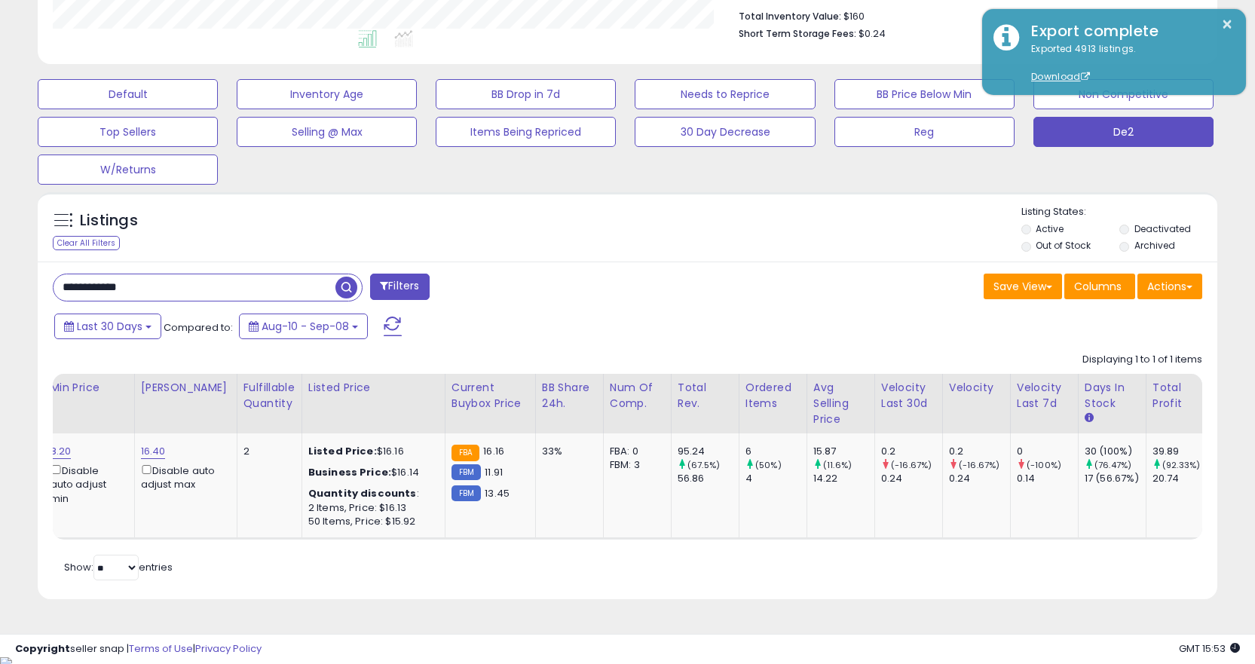
click at [229, 278] on input "**********" at bounding box center [195, 287] width 282 height 26
paste input "text"
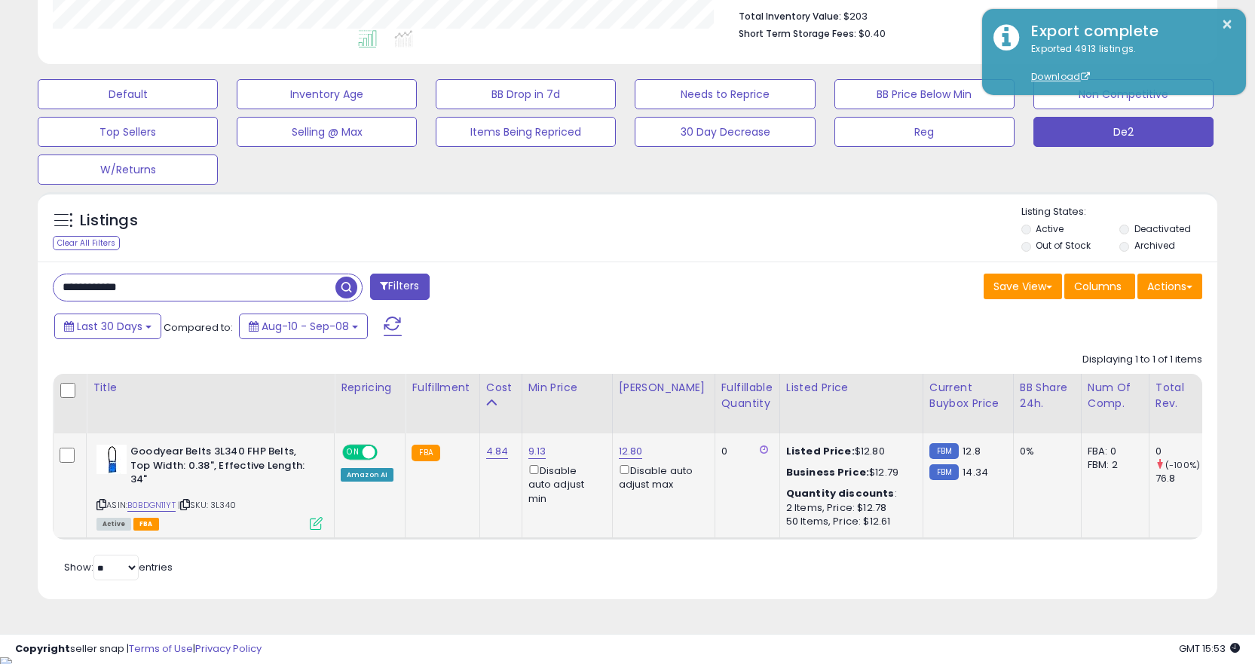
click at [190, 500] on icon at bounding box center [185, 504] width 10 height 8
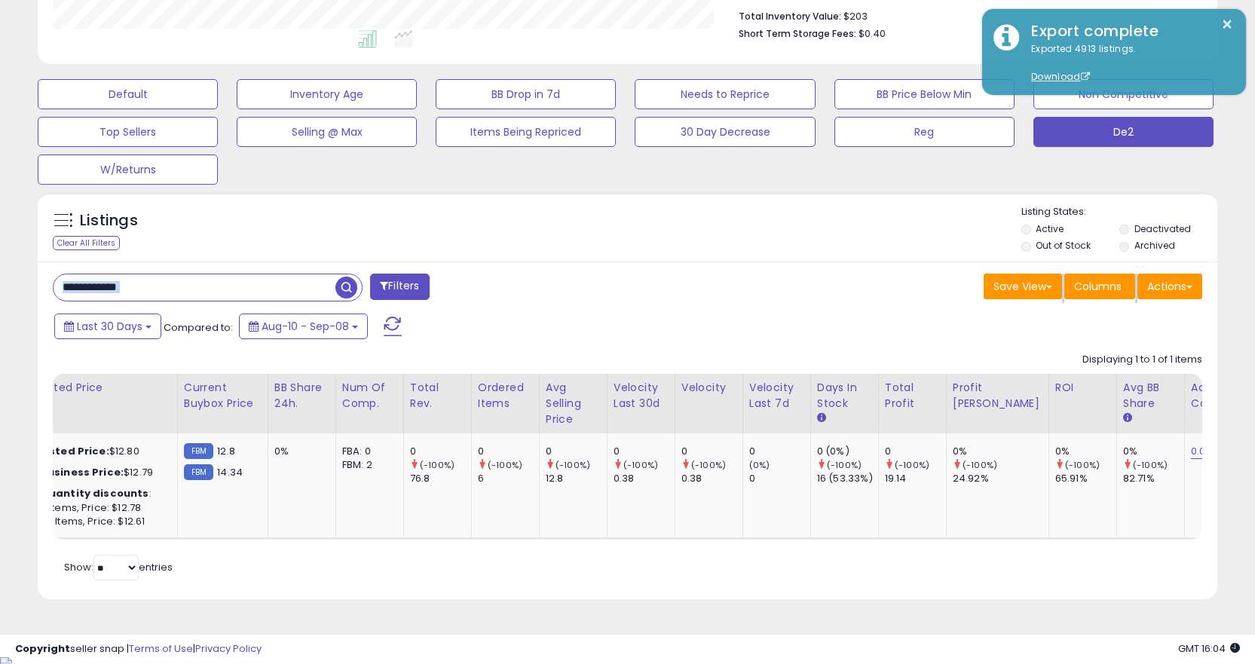
drag, startPoint x: 262, startPoint y: 308, endPoint x: 256, endPoint y: 292, distance: 16.5
click at [256, 298] on div "**********" at bounding box center [628, 431] width 1180 height 338
click at [256, 292] on input "**********" at bounding box center [195, 287] width 282 height 26
paste input "text"
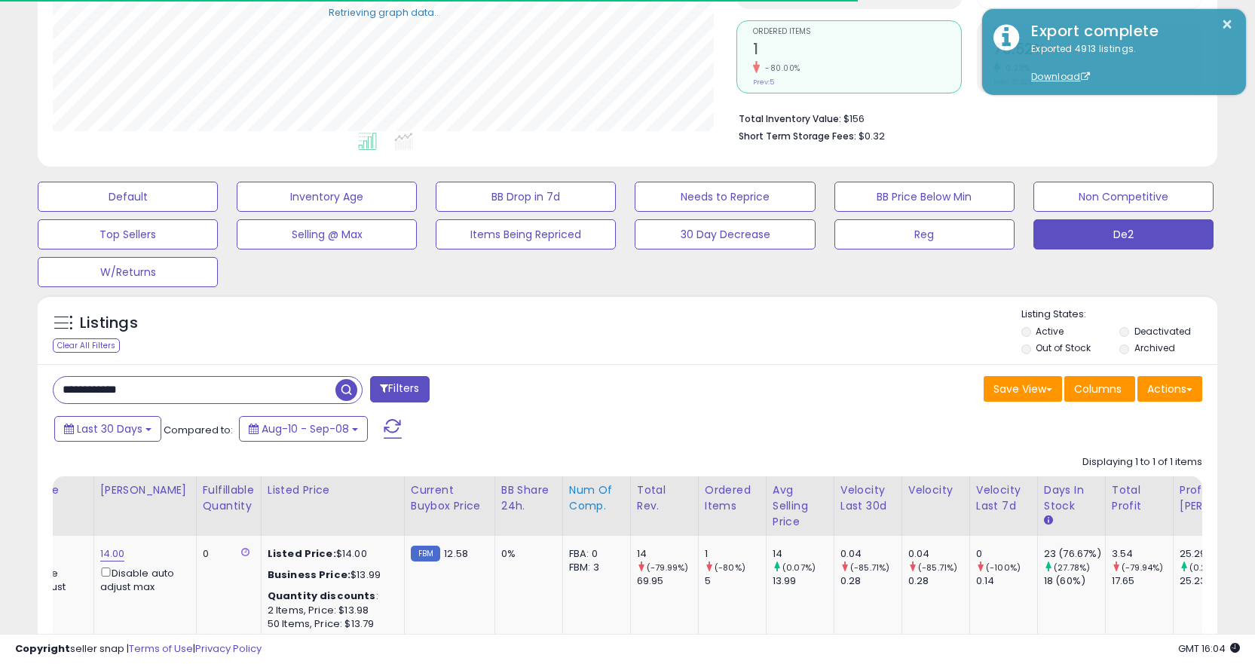
scroll to position [369, 0]
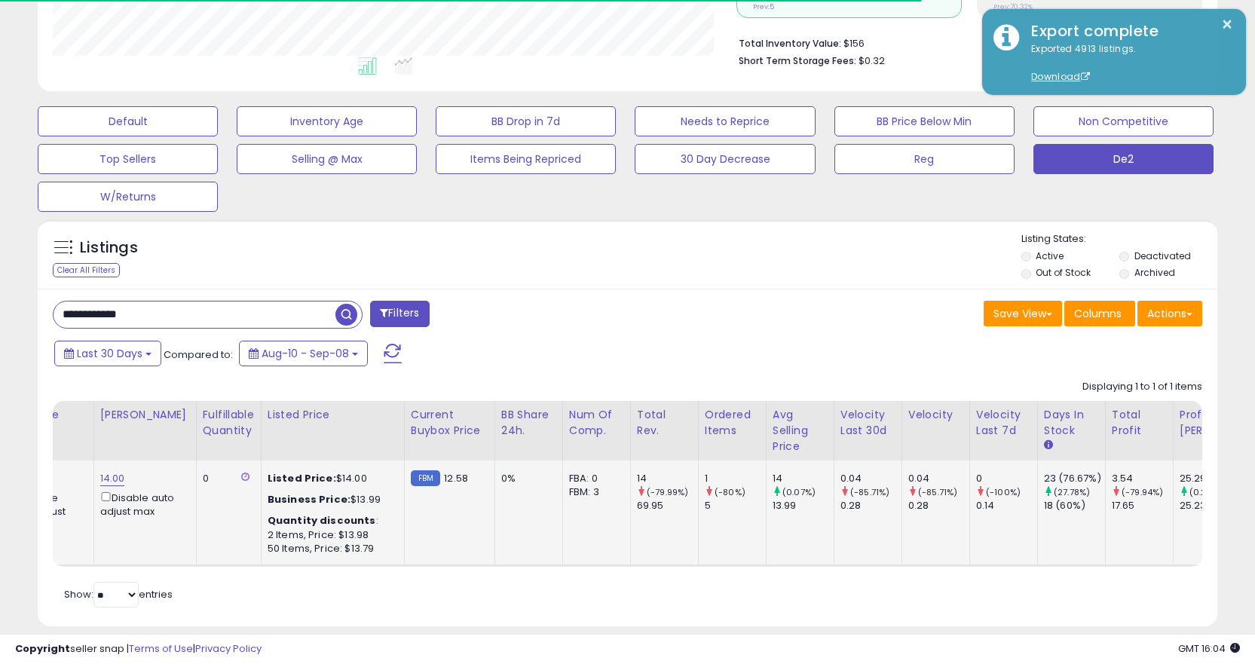
click at [345, 555] on div "50 Items, Price: $13.79" at bounding box center [330, 549] width 125 height 14
click at [329, 564] on div "Title Repricing Fulfillment Cost ROI 0" at bounding box center [627, 484] width 1149 height 166
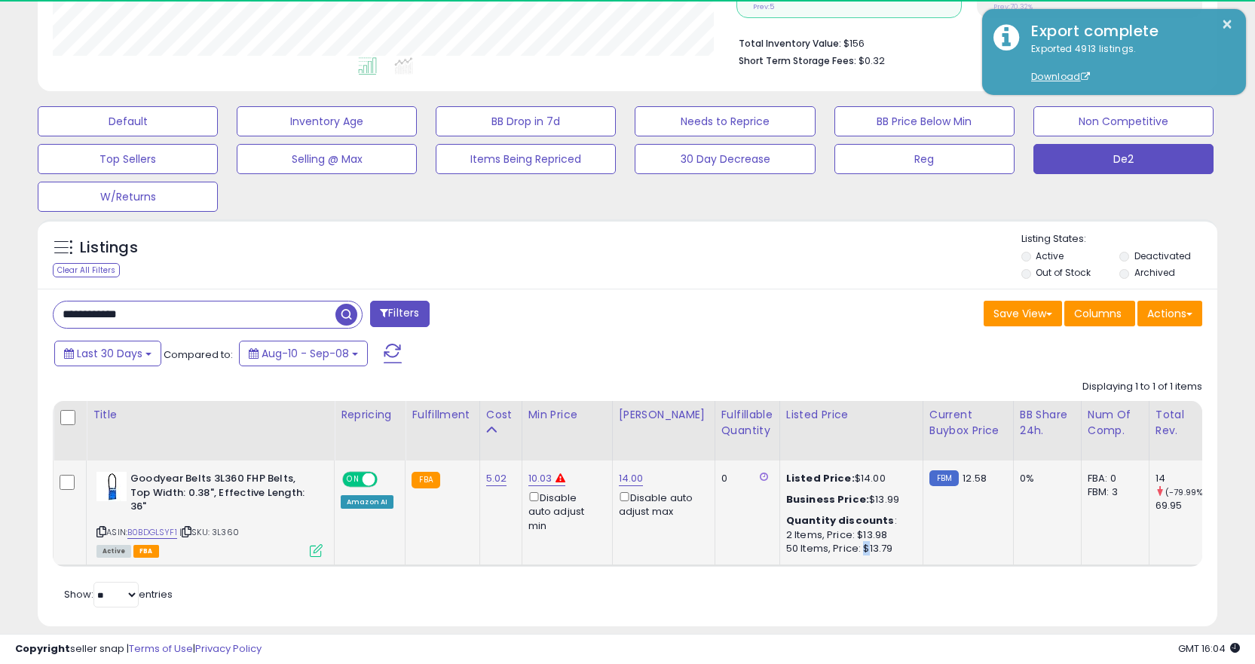
scroll to position [309, 684]
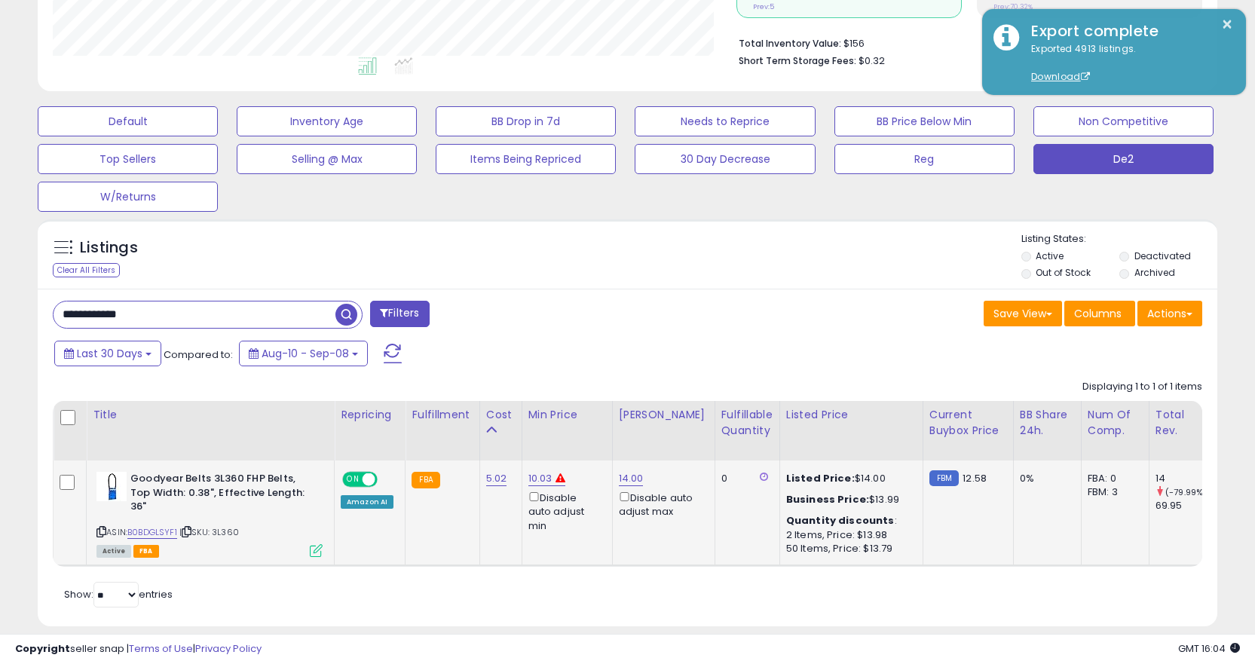
click at [191, 528] on icon at bounding box center [187, 532] width 10 height 8
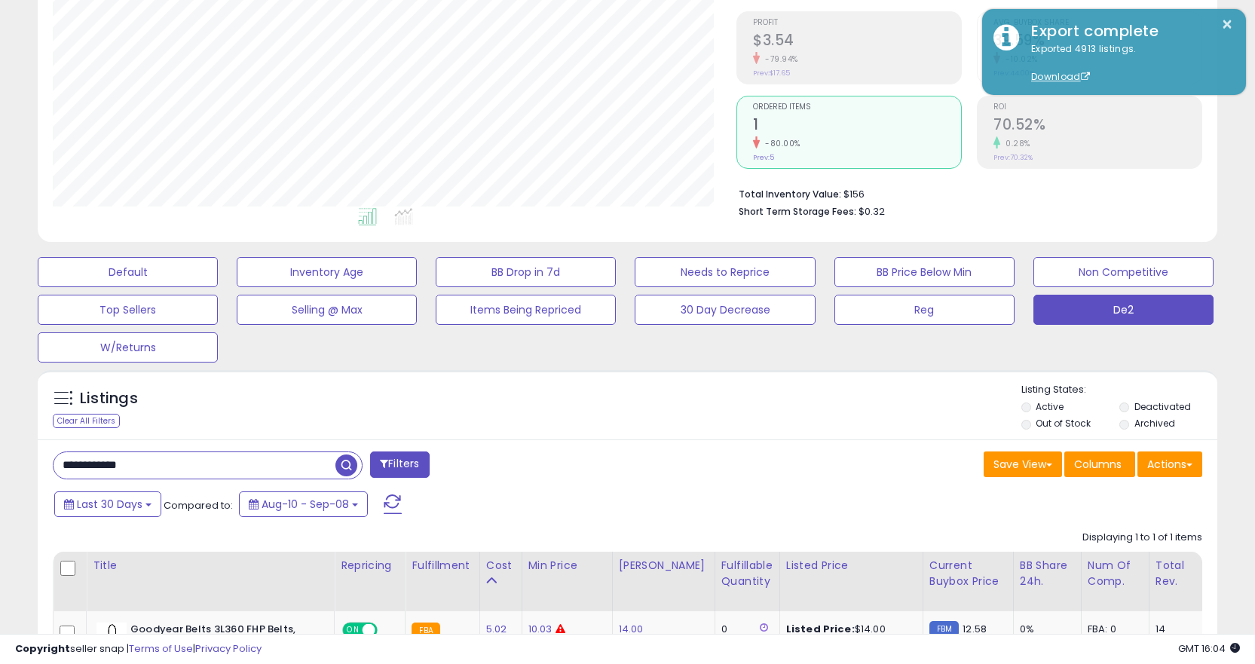
scroll to position [396, 0]
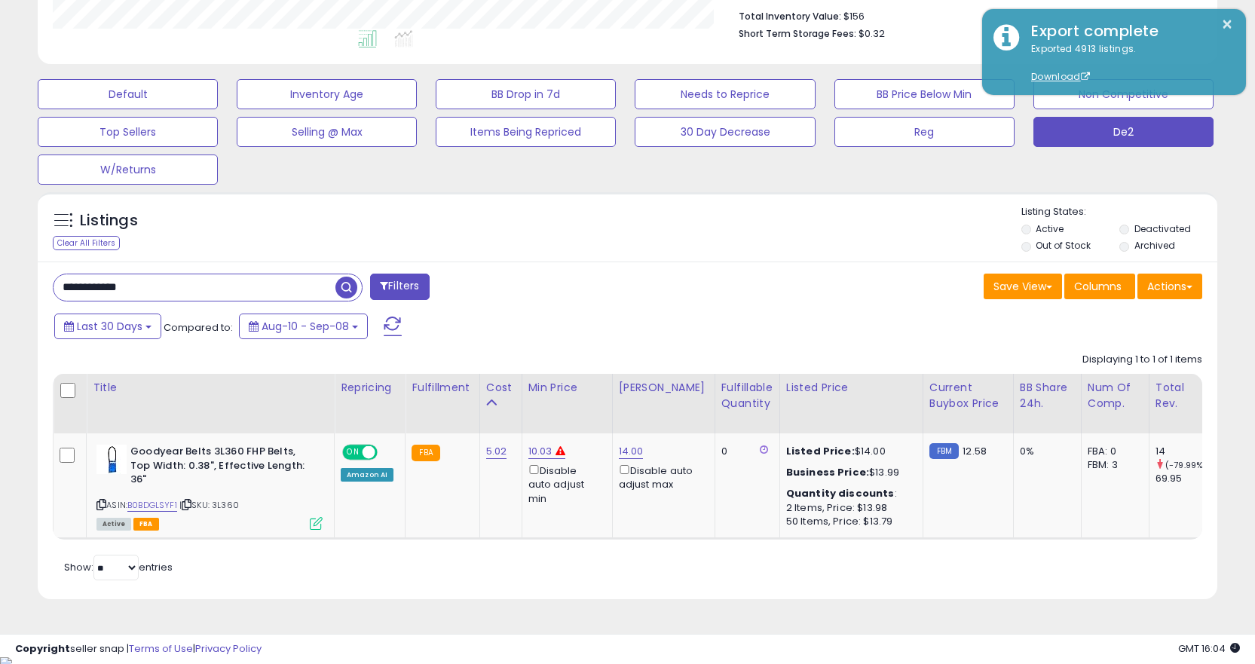
click at [763, 543] on div "Retrieving listings data.. Displaying 1 to 1 of 1 items Title Repricing" at bounding box center [627, 465] width 1149 height 240
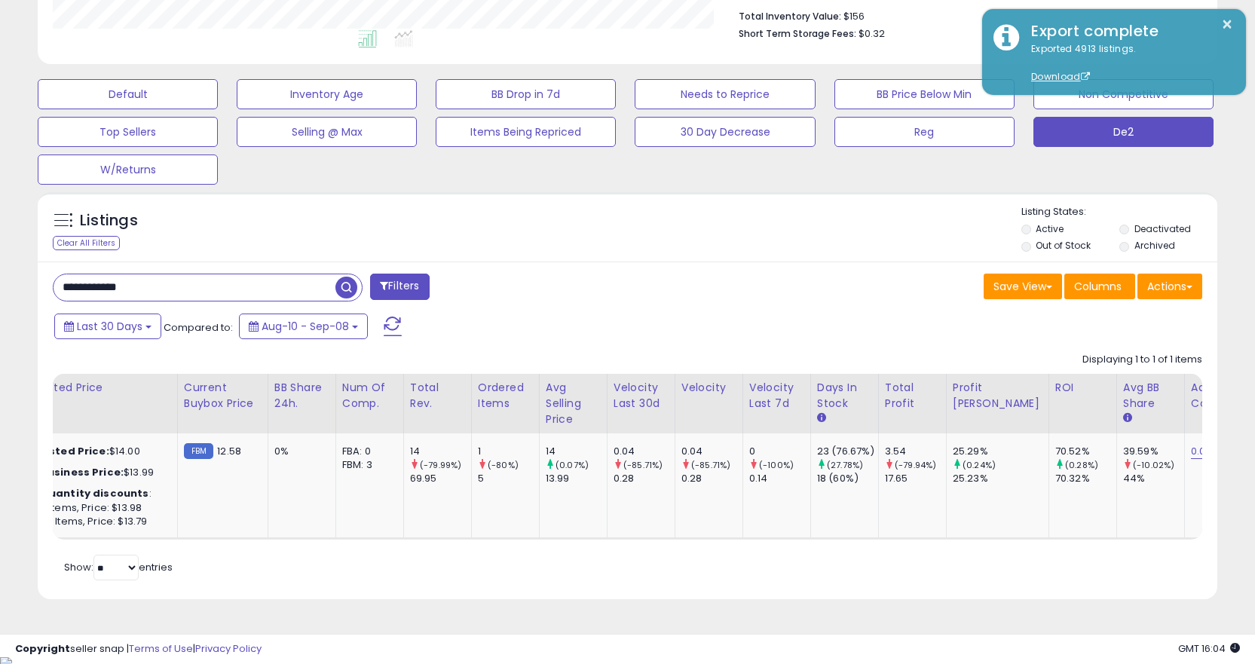
click at [259, 292] on input "**********" at bounding box center [195, 287] width 282 height 26
paste input "text"
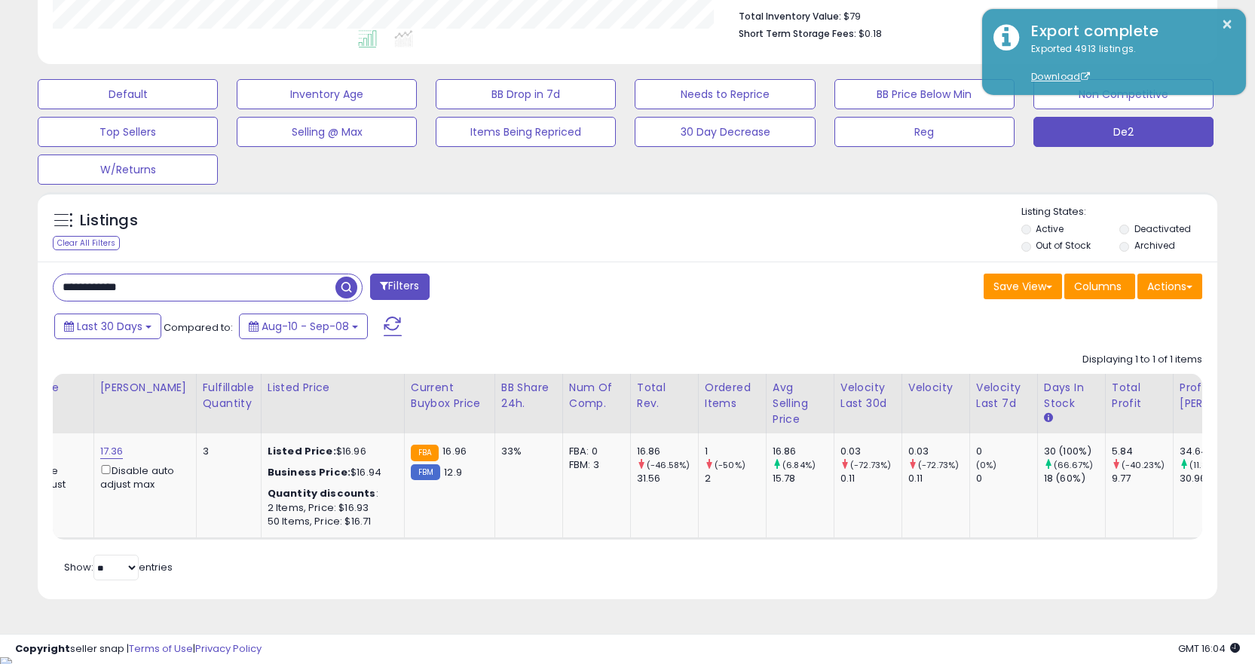
scroll to position [0, 0]
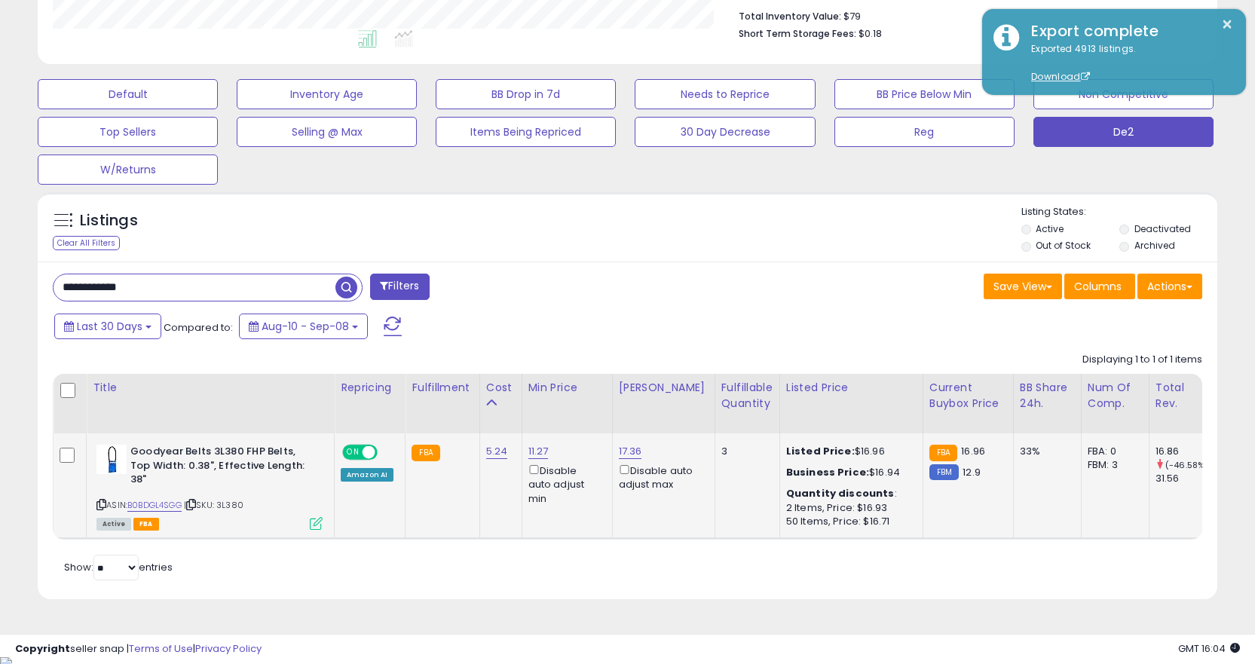
click at [196, 500] on icon at bounding box center [191, 504] width 10 height 8
drag, startPoint x: 794, startPoint y: 526, endPoint x: 785, endPoint y: 537, distance: 13.9
click at [792, 532] on td "Listed Price: $16.96 Business Price: $16.94 Quantity discounts : 2 Items, Price…" at bounding box center [850, 486] width 143 height 106
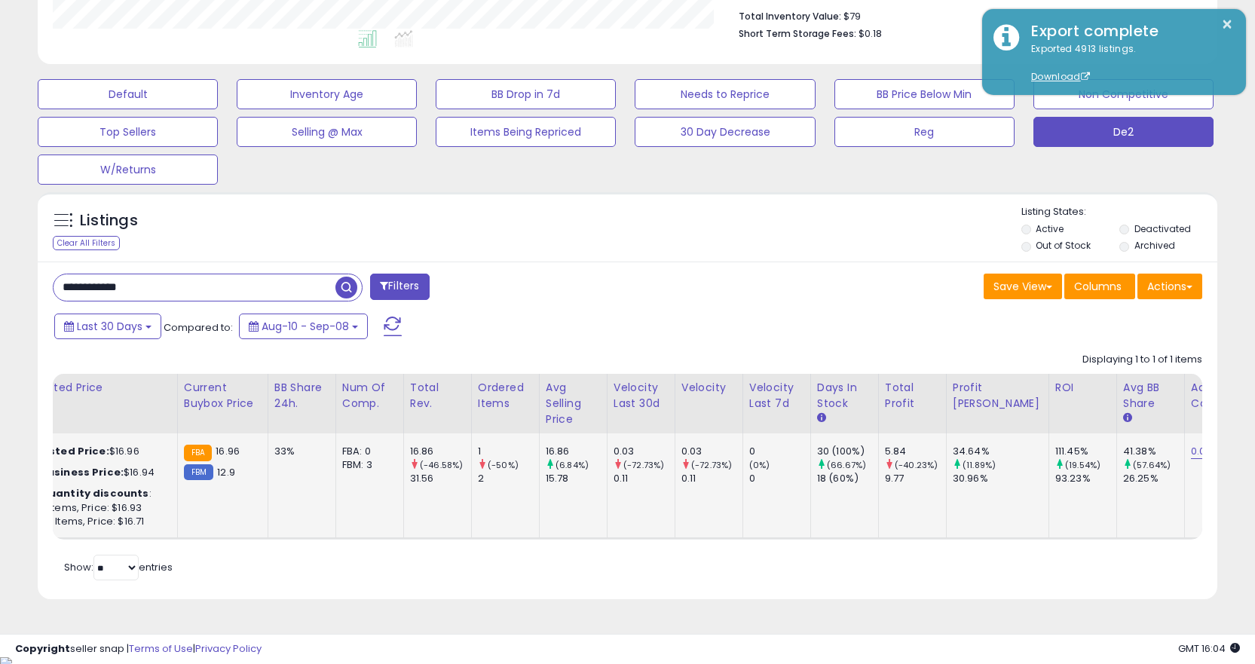
click at [289, 531] on td "33%" at bounding box center [302, 486] width 68 height 106
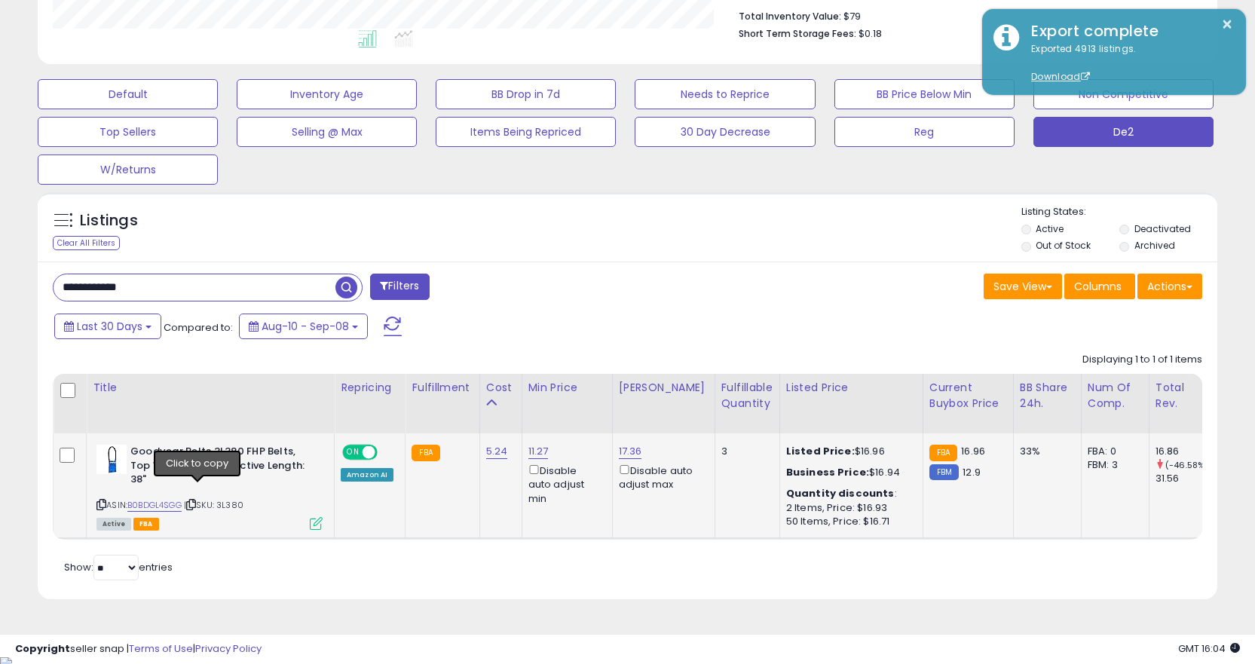
click at [196, 500] on icon at bounding box center [191, 504] width 10 height 8
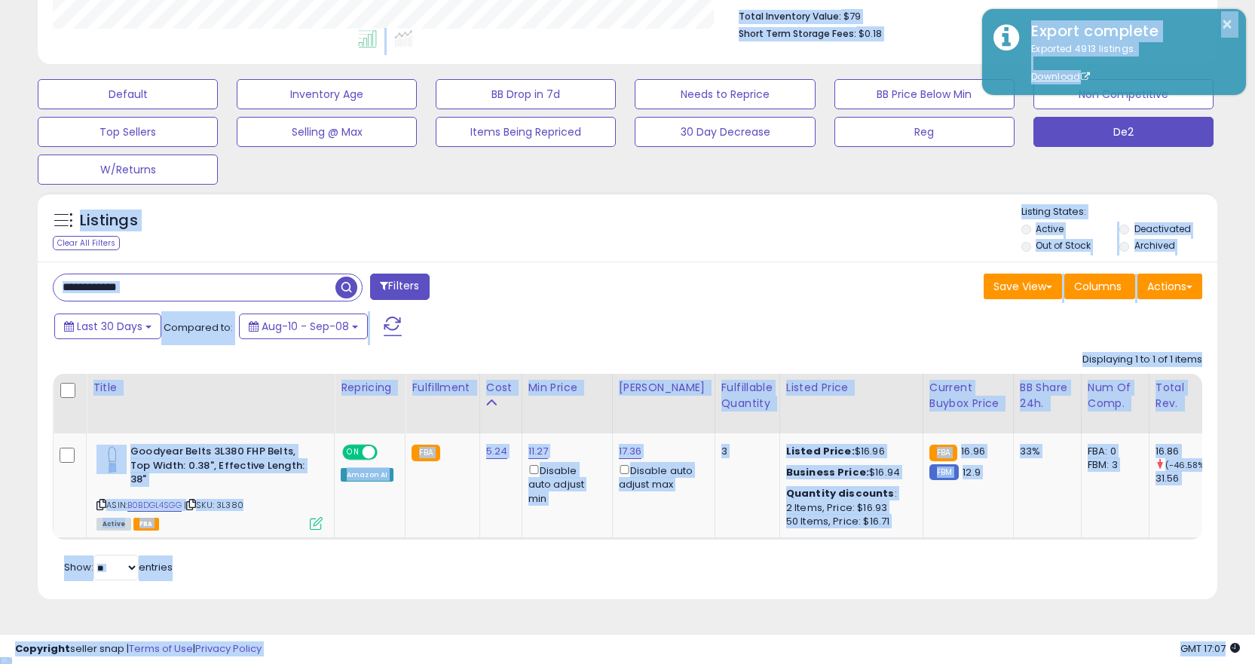
click at [253, 276] on input "**********" at bounding box center [195, 287] width 282 height 26
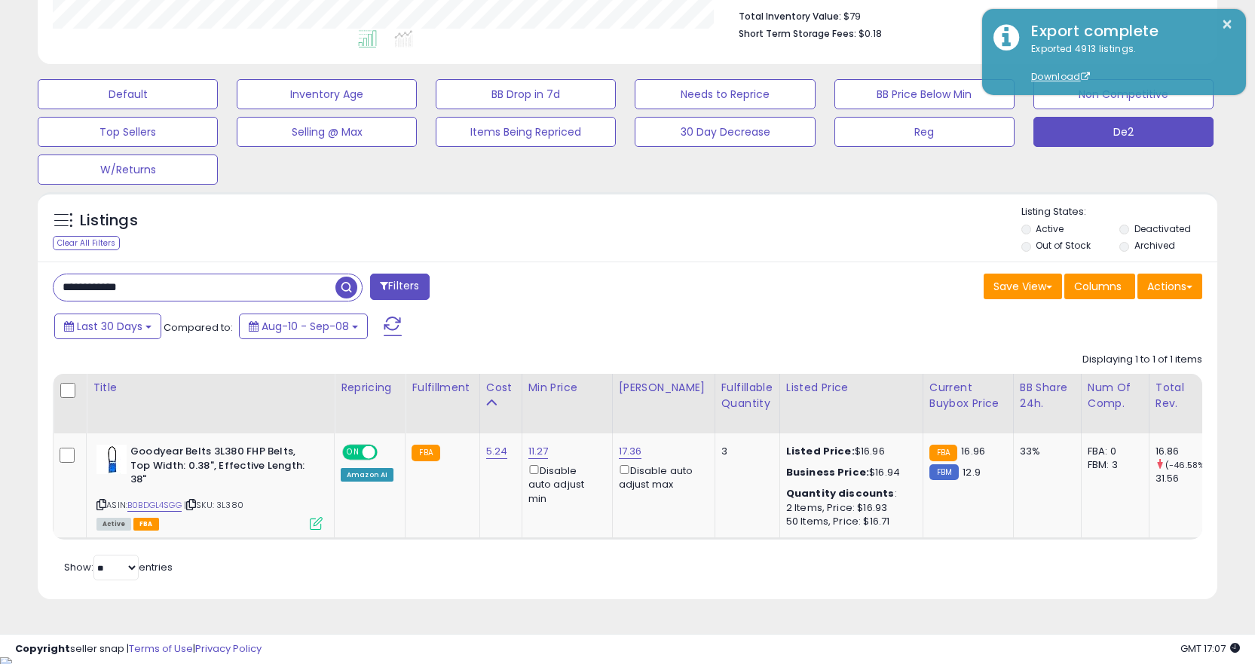
paste input "text"
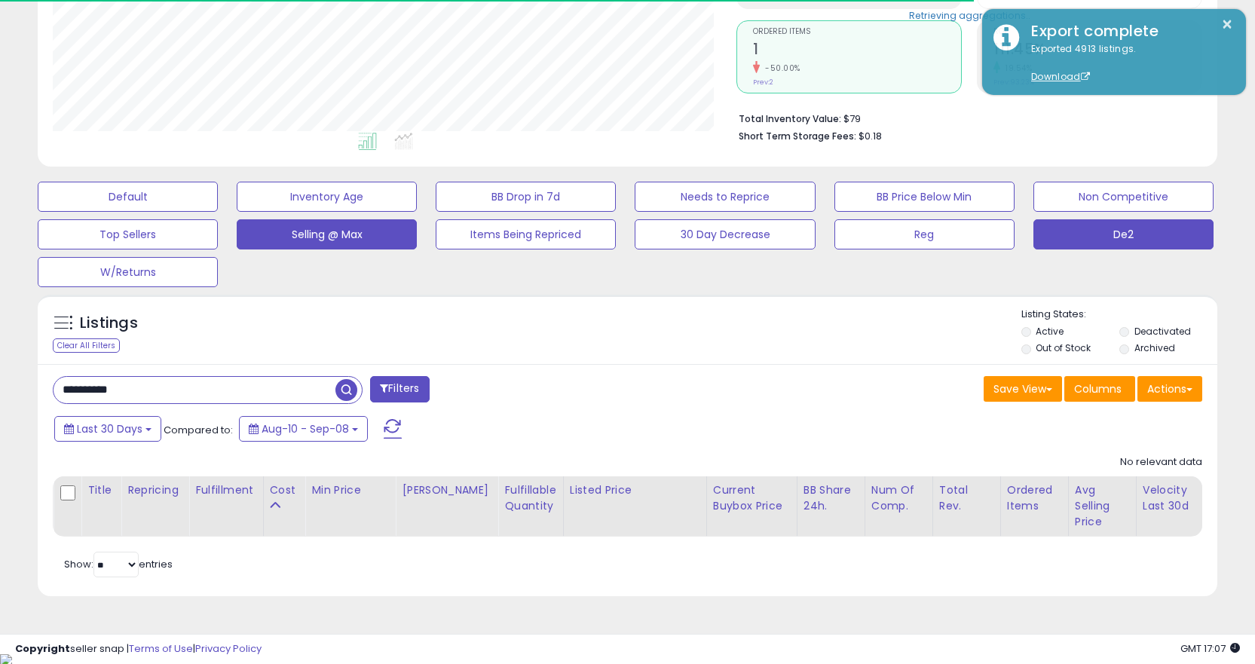
scroll to position [0, 0]
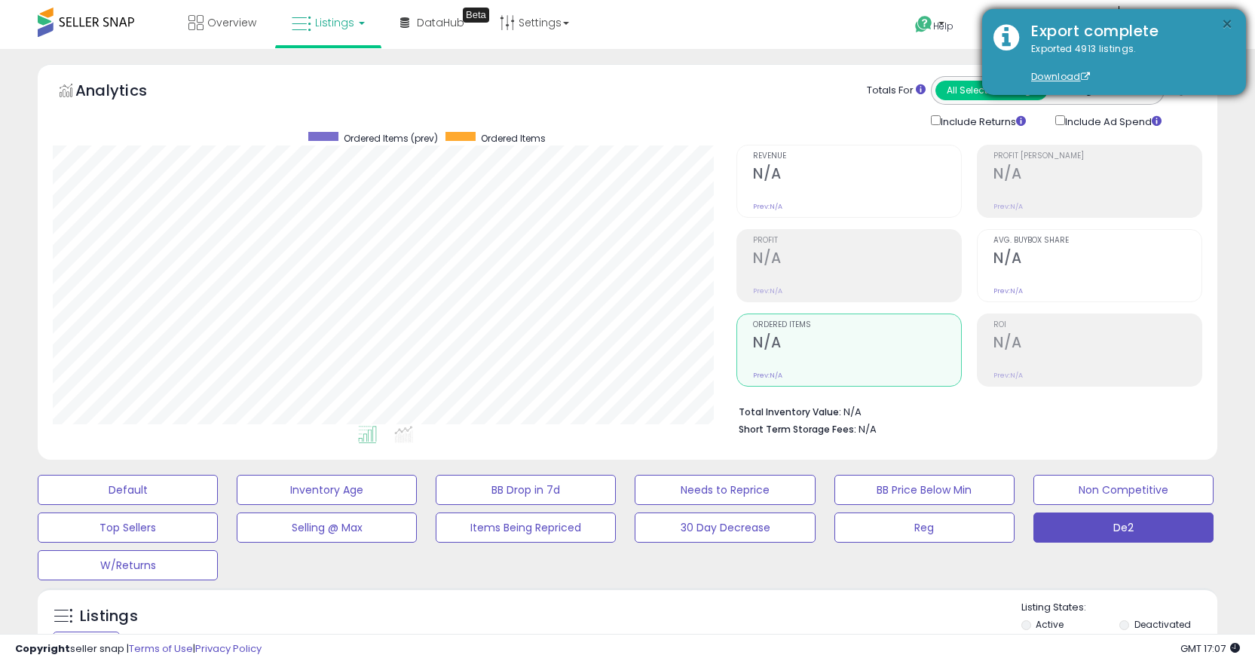
type input "**********"
click at [1226, 26] on button "×" at bounding box center [1227, 24] width 12 height 19
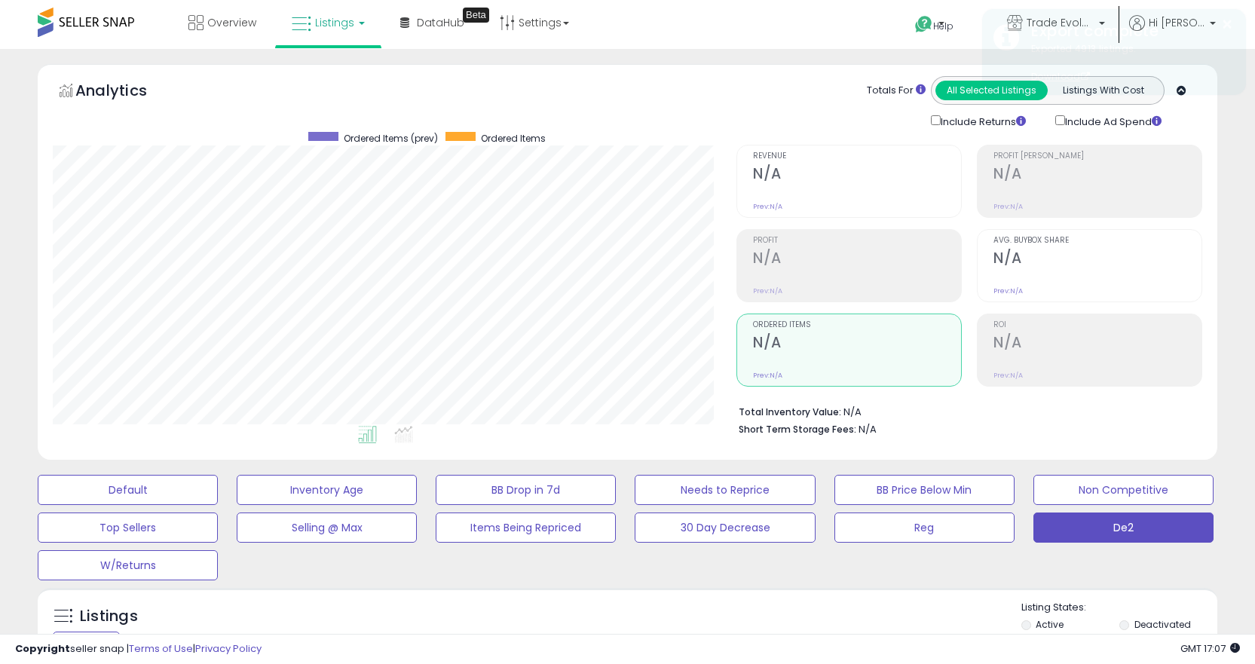
scroll to position [293, 0]
